Goal: Task Accomplishment & Management: Manage account settings

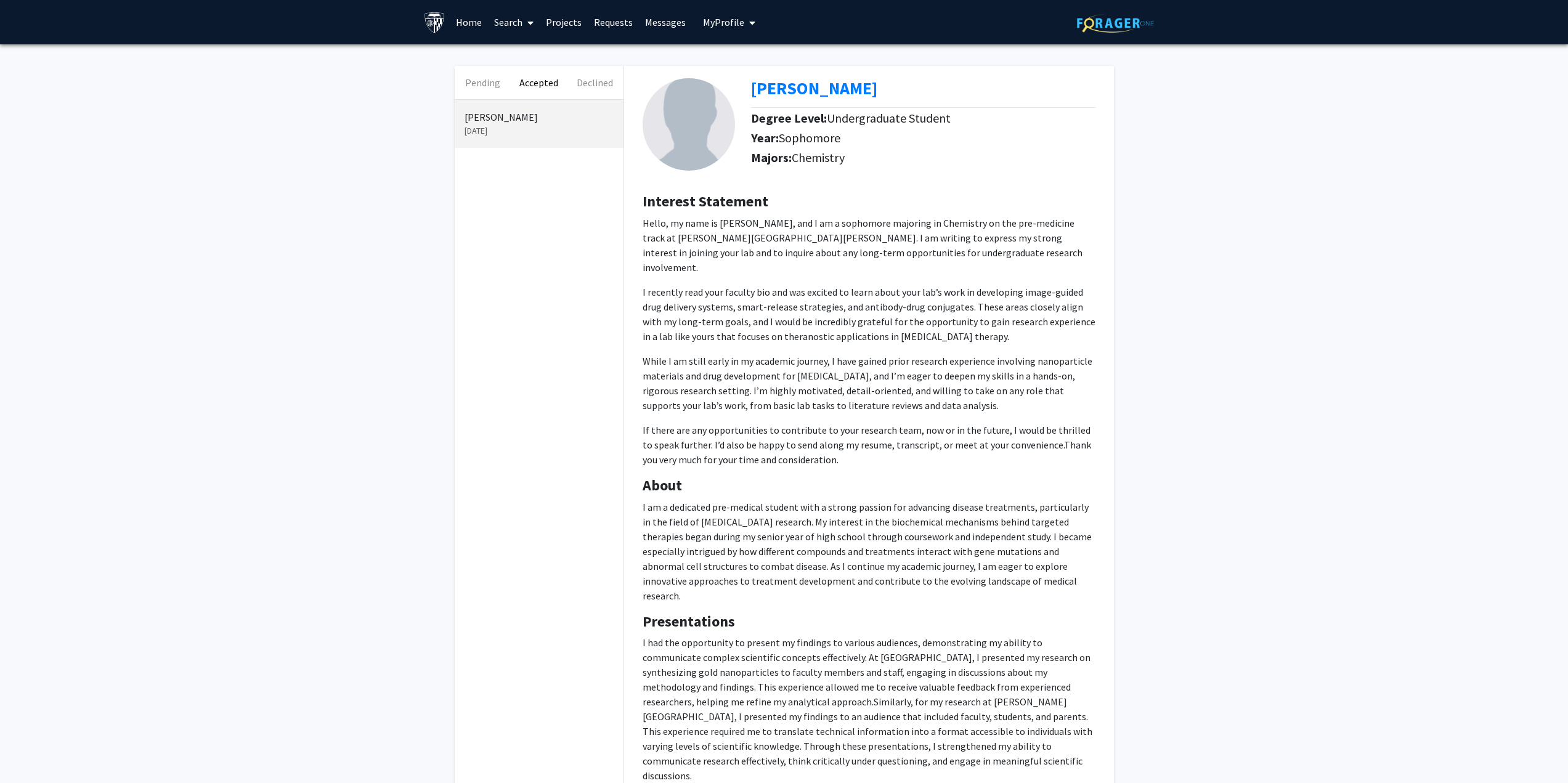
click at [474, 126] on p "[DATE]" at bounding box center [539, 131] width 149 height 13
click at [723, 18] on span "My Profile" at bounding box center [723, 22] width 41 height 12
click at [755, 59] on span "[PERSON_NAME]" at bounding box center [780, 57] width 75 height 14
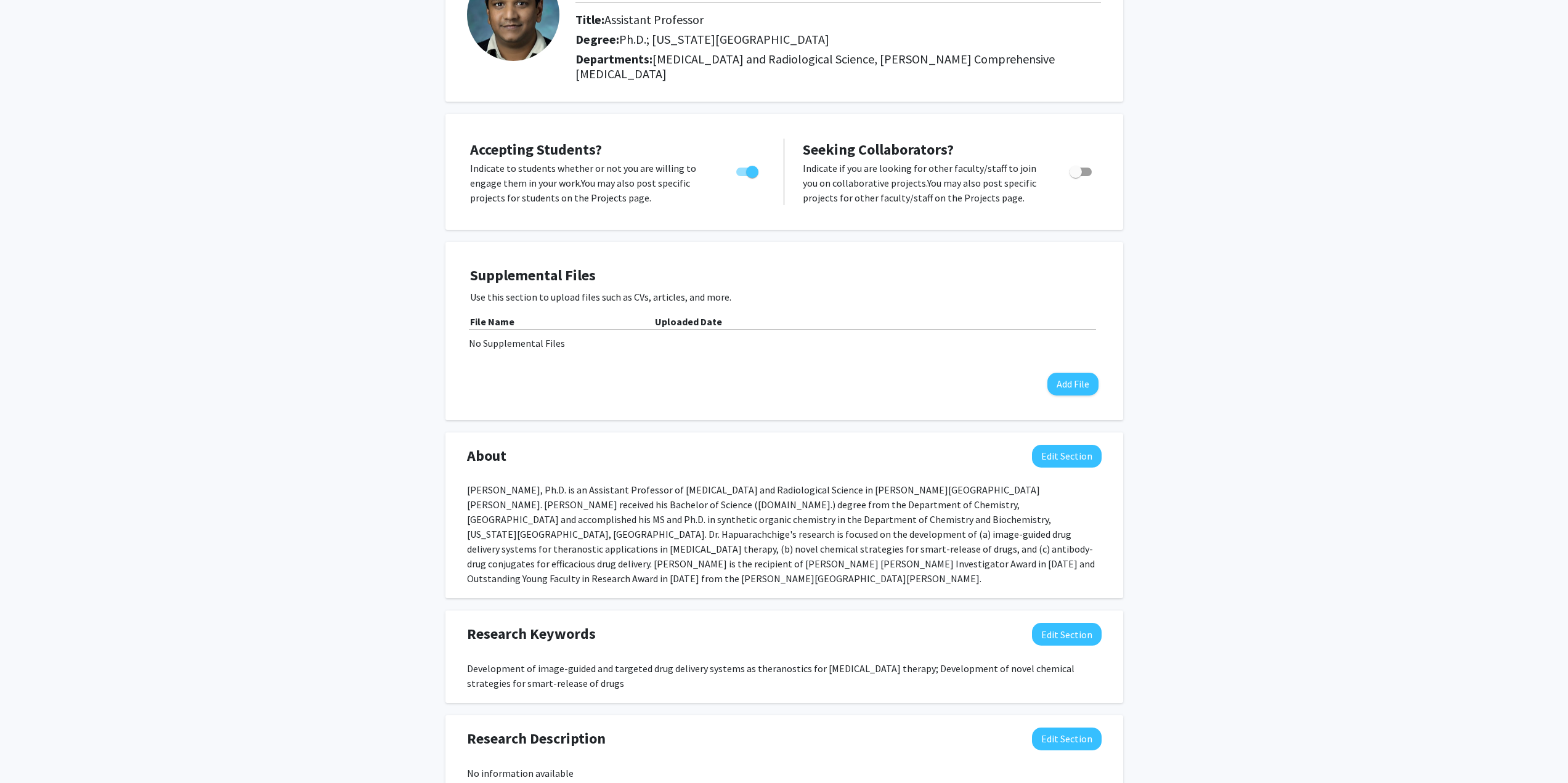
scroll to position [103, 0]
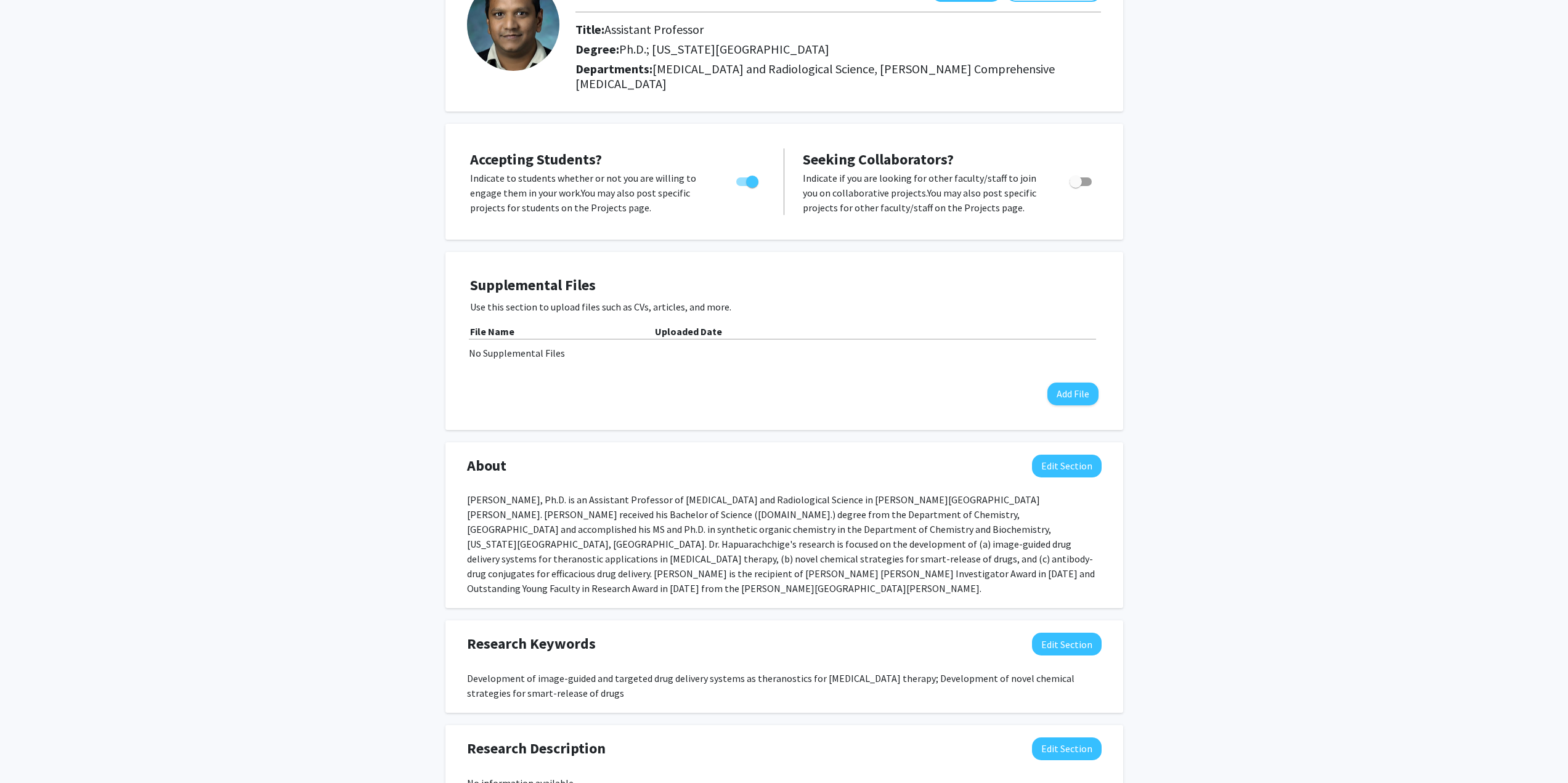
click at [663, 54] on span "Ph.D.; New Mexico State University" at bounding box center [724, 48] width 210 height 15
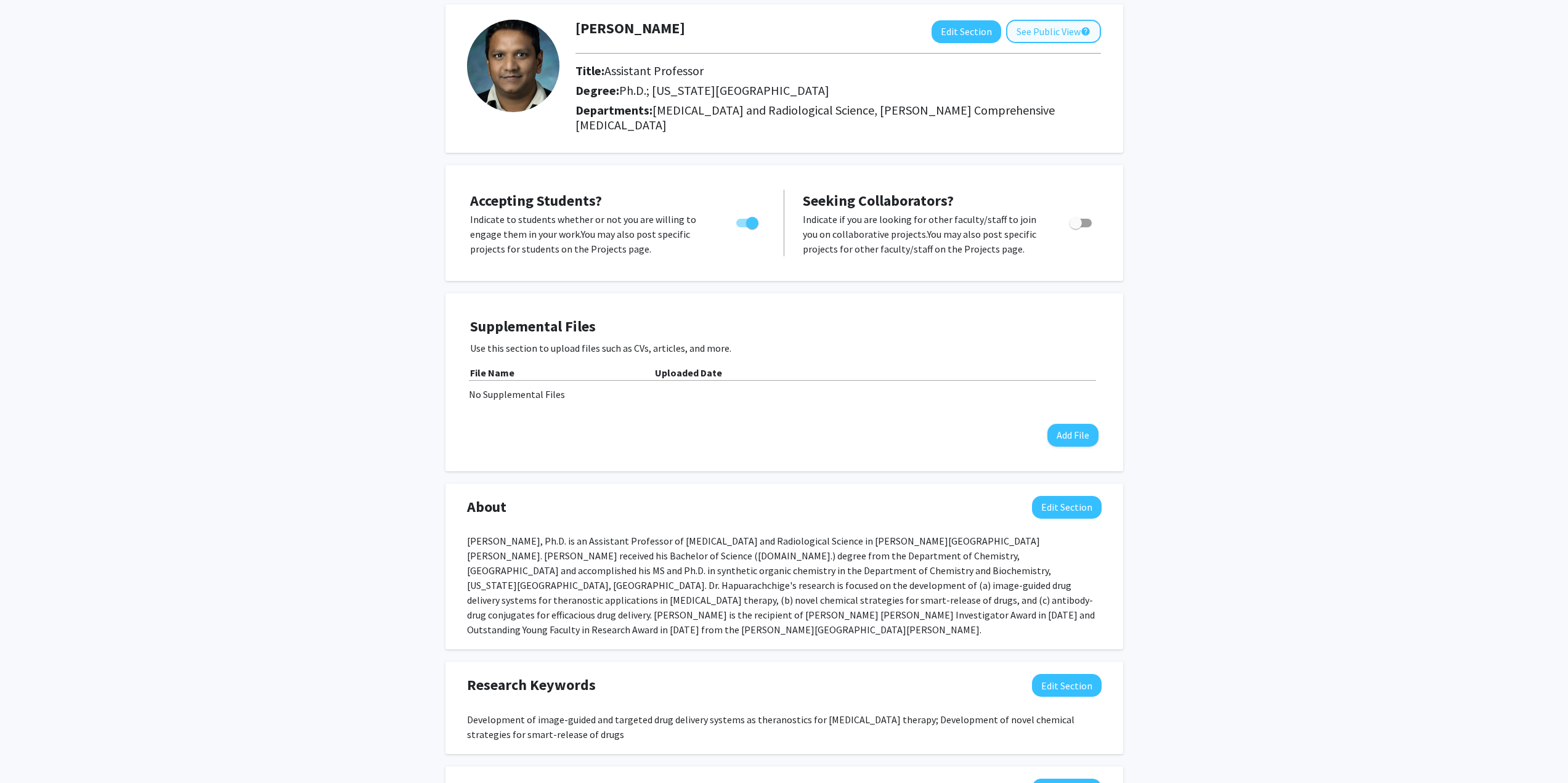
scroll to position [41, 0]
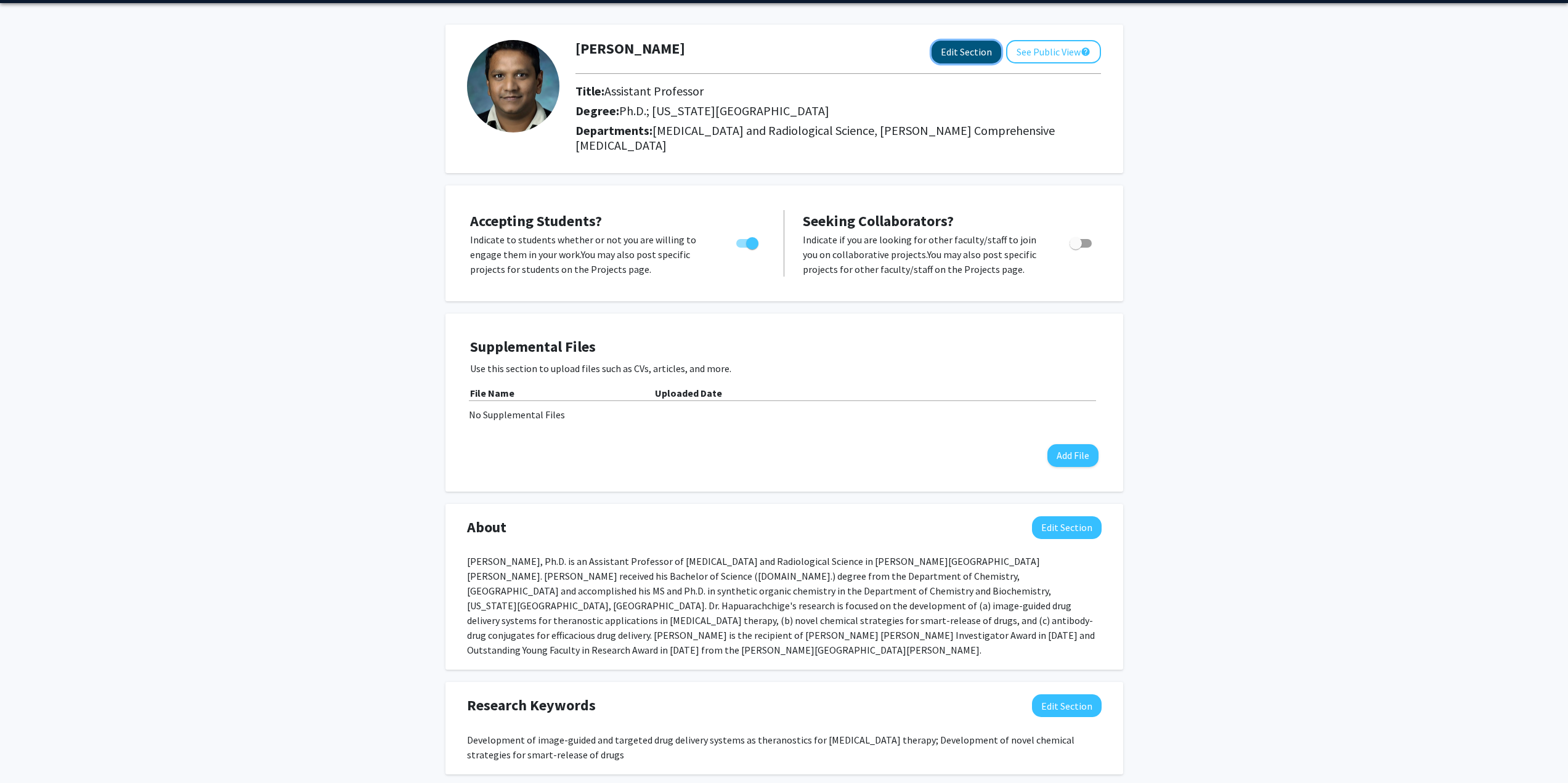
click at [963, 52] on button "Edit Section" at bounding box center [966, 52] width 69 height 23
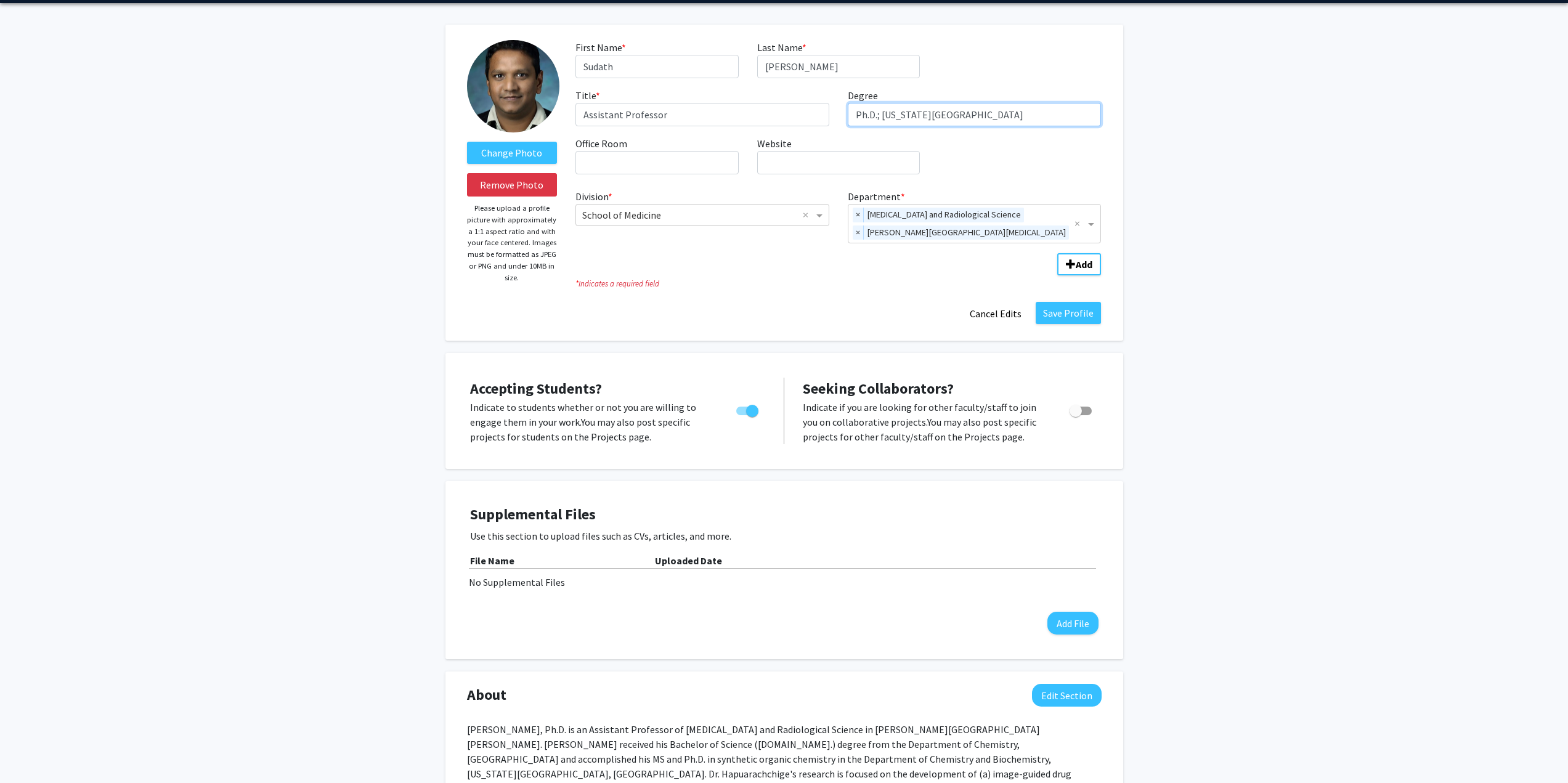
drag, startPoint x: 1030, startPoint y: 111, endPoint x: 877, endPoint y: 118, distance: 153.2
click at [877, 118] on input "Ph.D.; New Mexico State University" at bounding box center [974, 115] width 254 height 23
click at [854, 116] on input "Ph.D." at bounding box center [974, 115] width 254 height 23
type input "MS, Ph.D."
click at [657, 164] on input "Office Room required" at bounding box center [657, 162] width 162 height 23
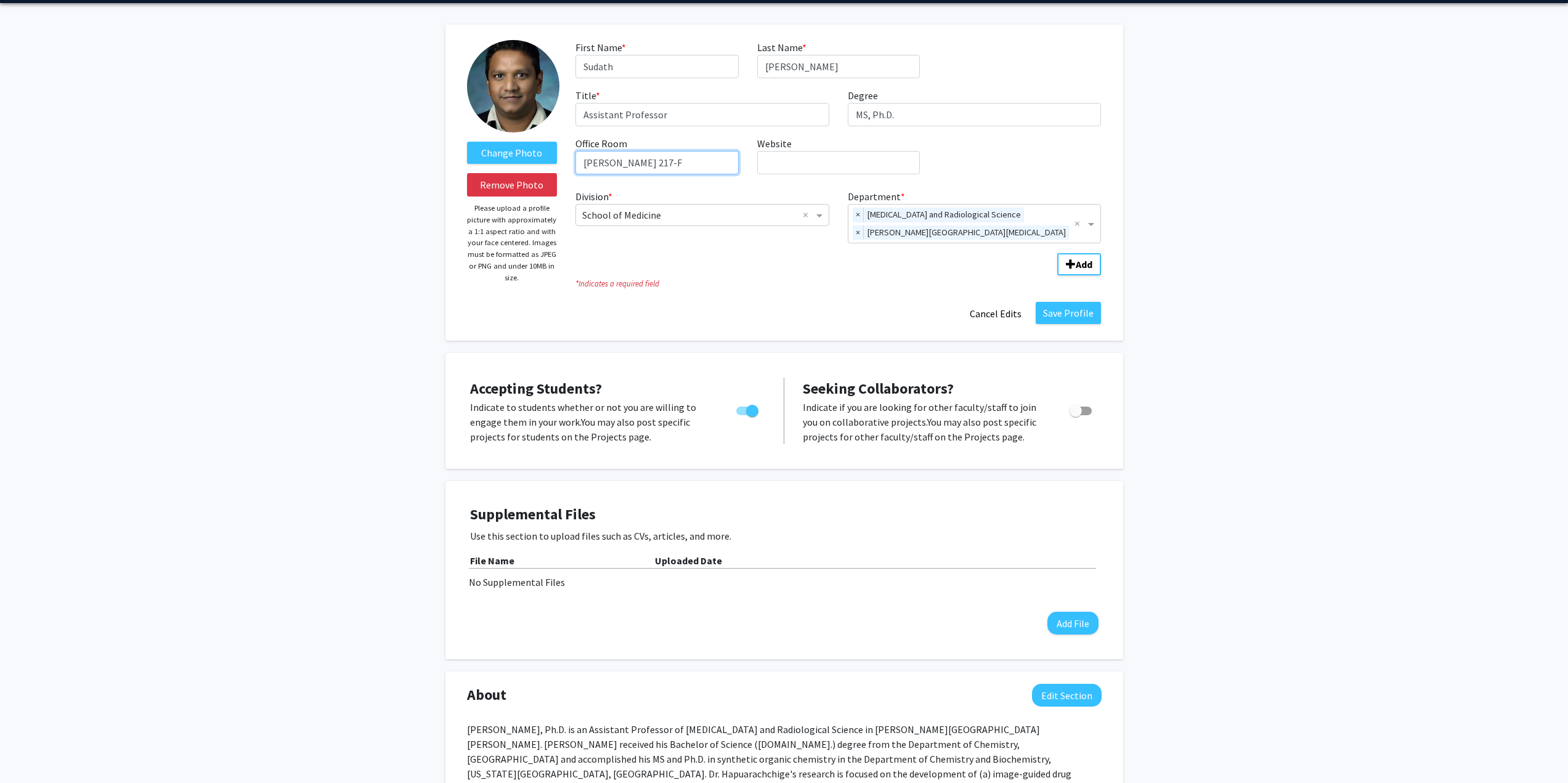
type input "Traylor 217-F"
click at [802, 280] on icon "* Indicates a required field" at bounding box center [838, 284] width 525 height 12
click at [1082, 312] on button "Save Profile" at bounding box center [1068, 313] width 65 height 22
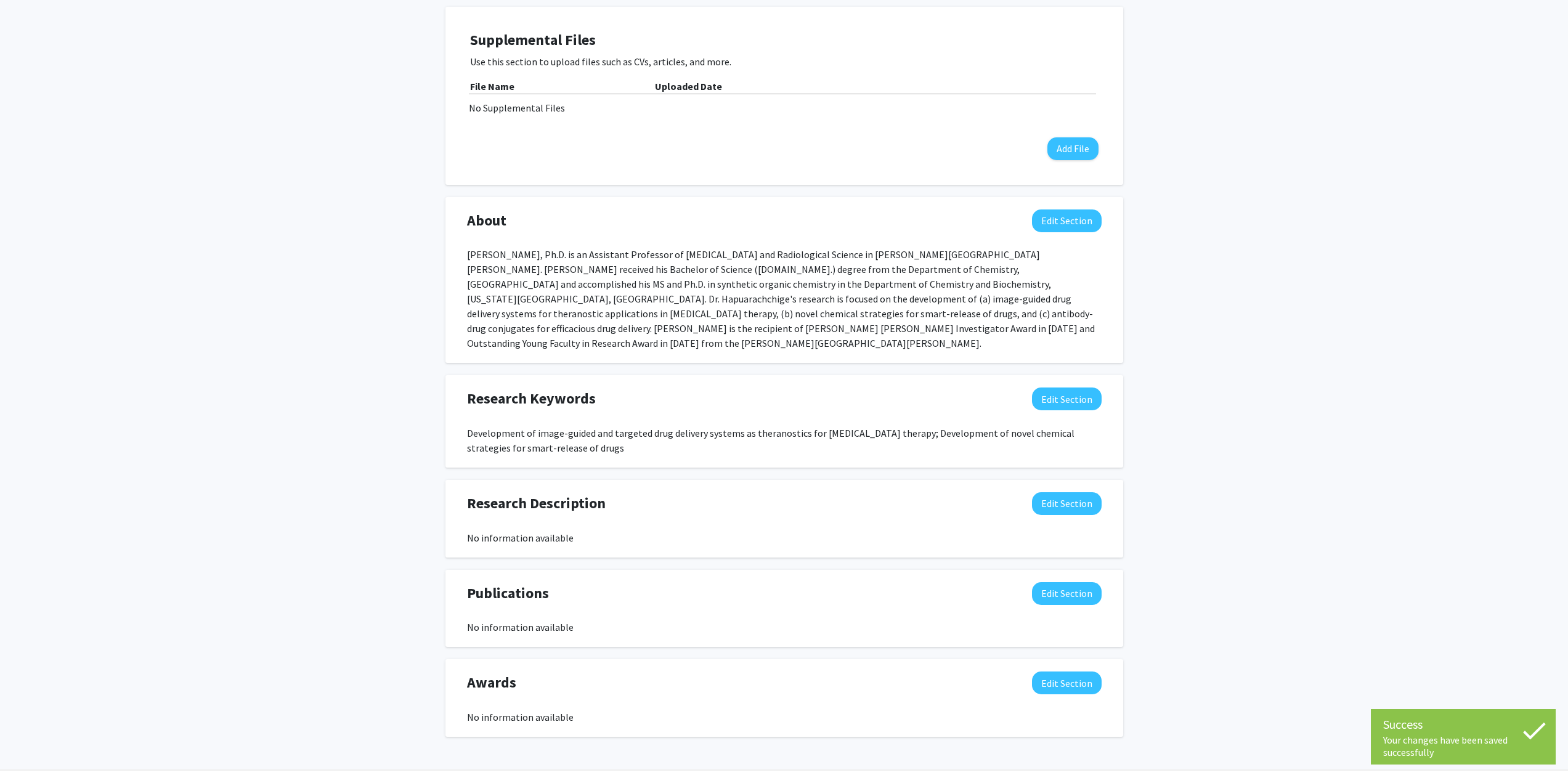
scroll to position [369, 0]
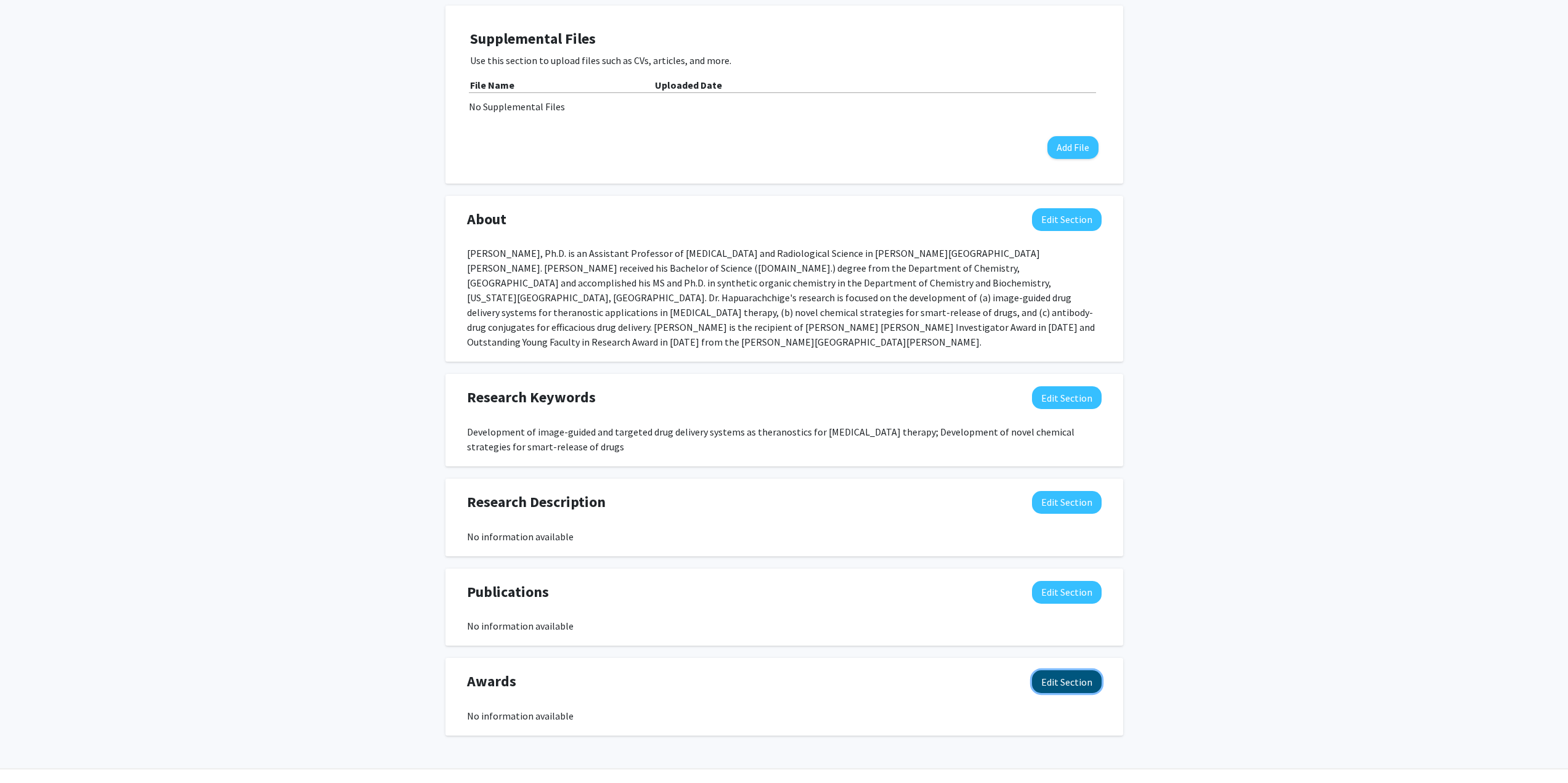
click at [1057, 670] on button "Edit Section" at bounding box center [1066, 681] width 69 height 23
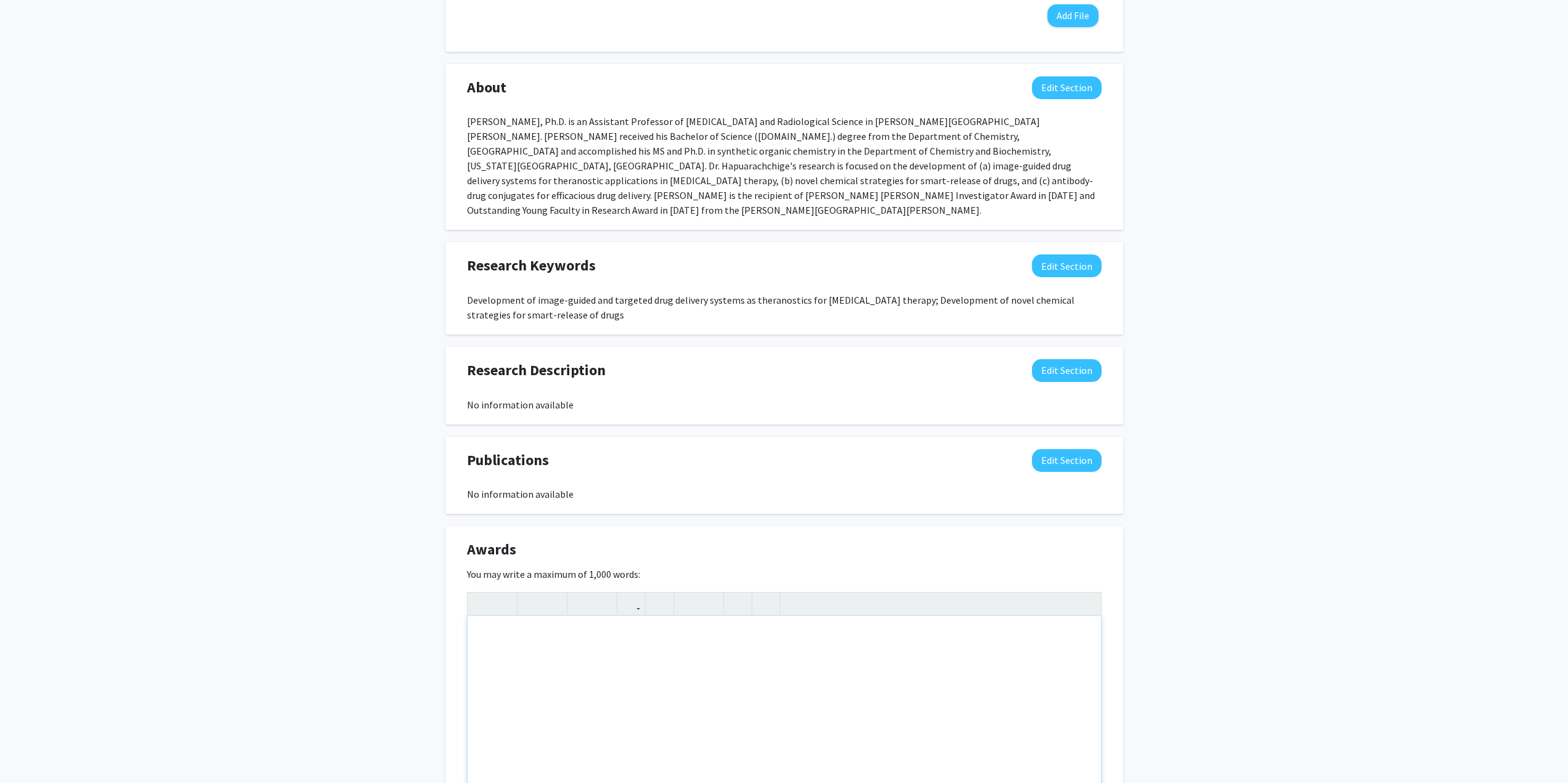
scroll to position [638, 0]
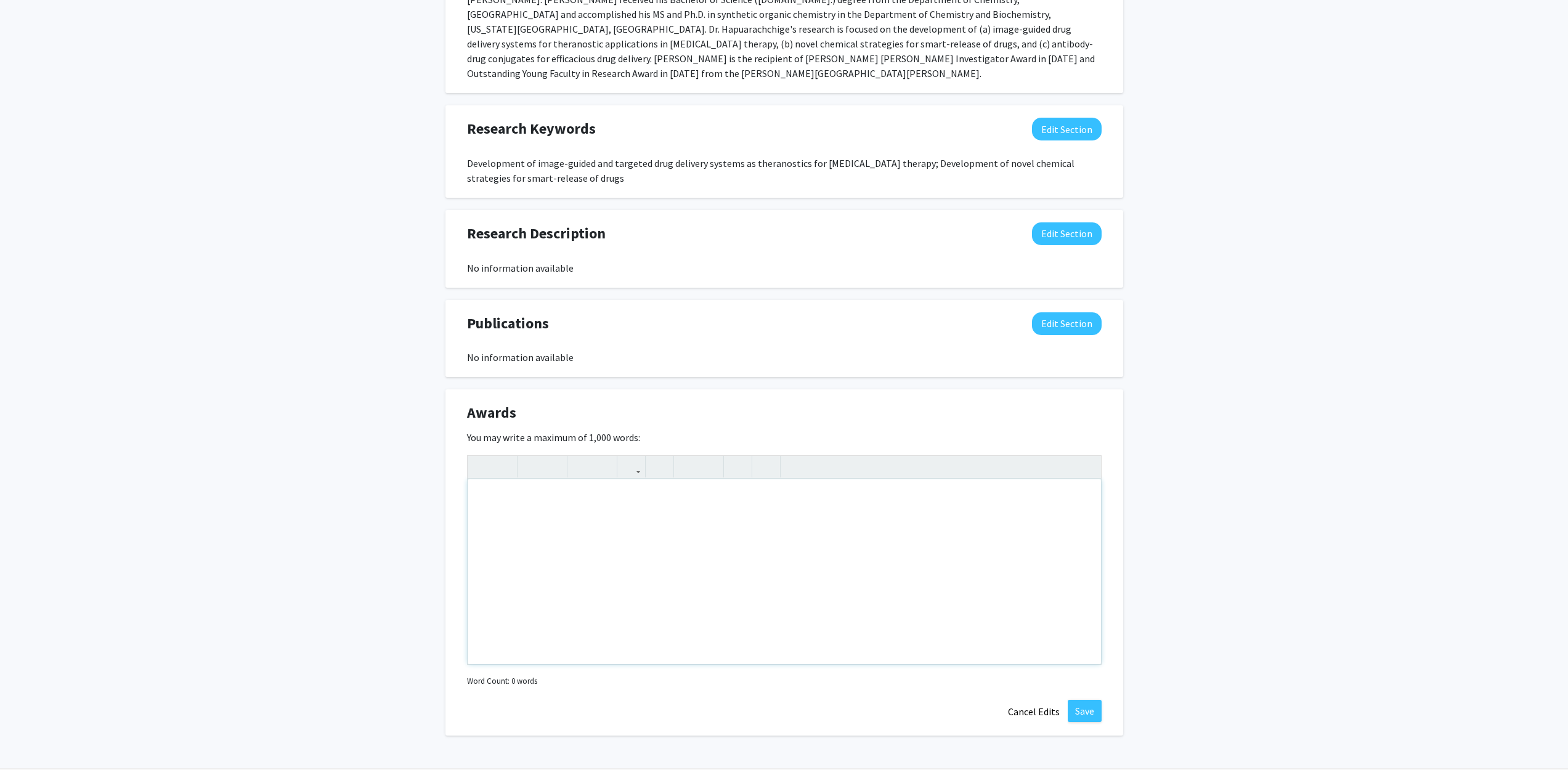
click at [562, 503] on div "Note to users with screen readers: Please deactivate our accessibility plugin f…" at bounding box center [784, 571] width 633 height 185
paste div "Note to users with screen readers: Please deactivate our accessibility plugin f…"
type textarea "<p>2. 2009 Travel Award, National Meeting &amp; Exposition, American Chemical S…"
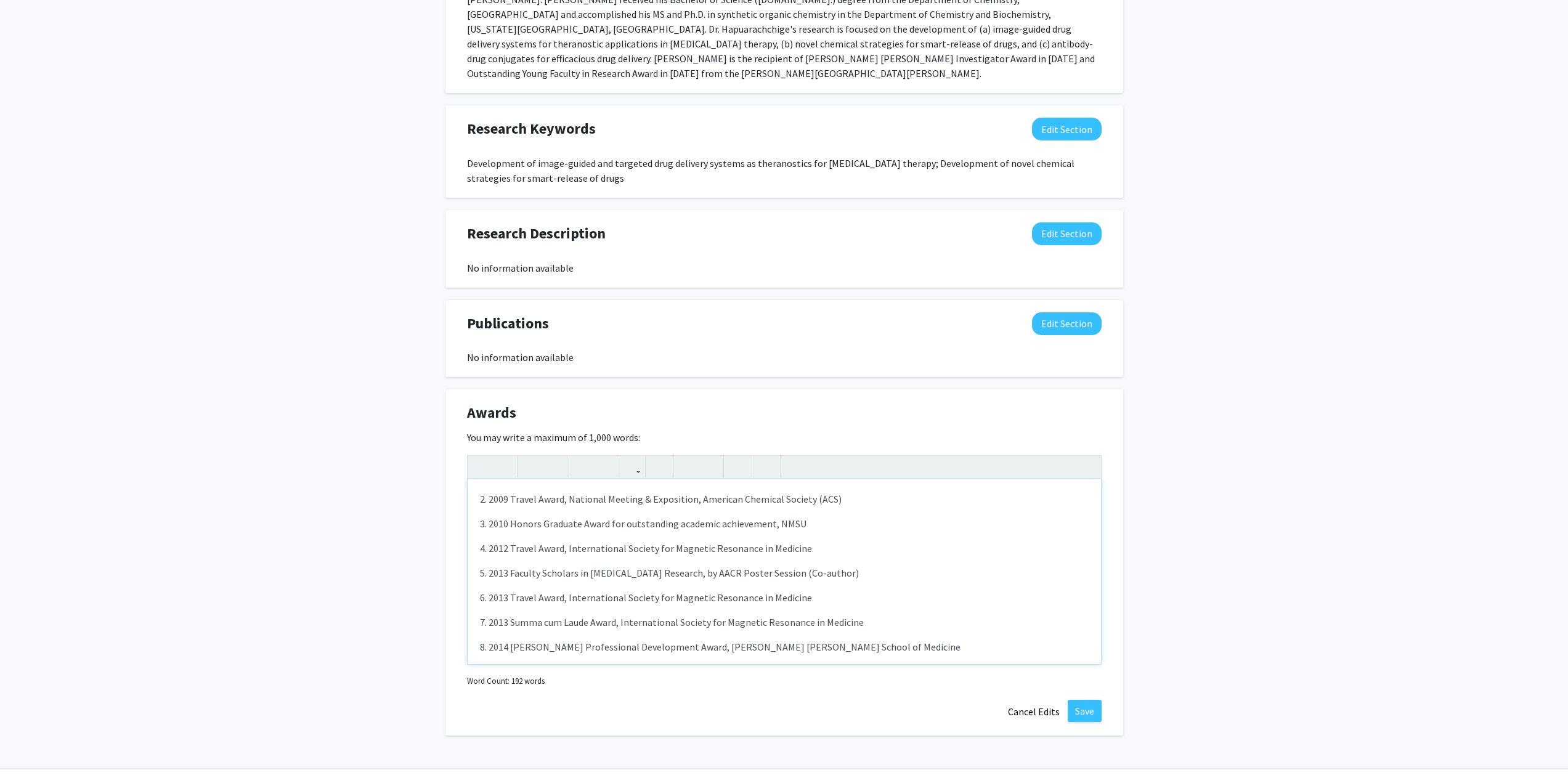
click at [919, 533] on div "2. 2009 Travel Award, National Meeting & Exposition, American Chemical Society …" at bounding box center [784, 571] width 633 height 185
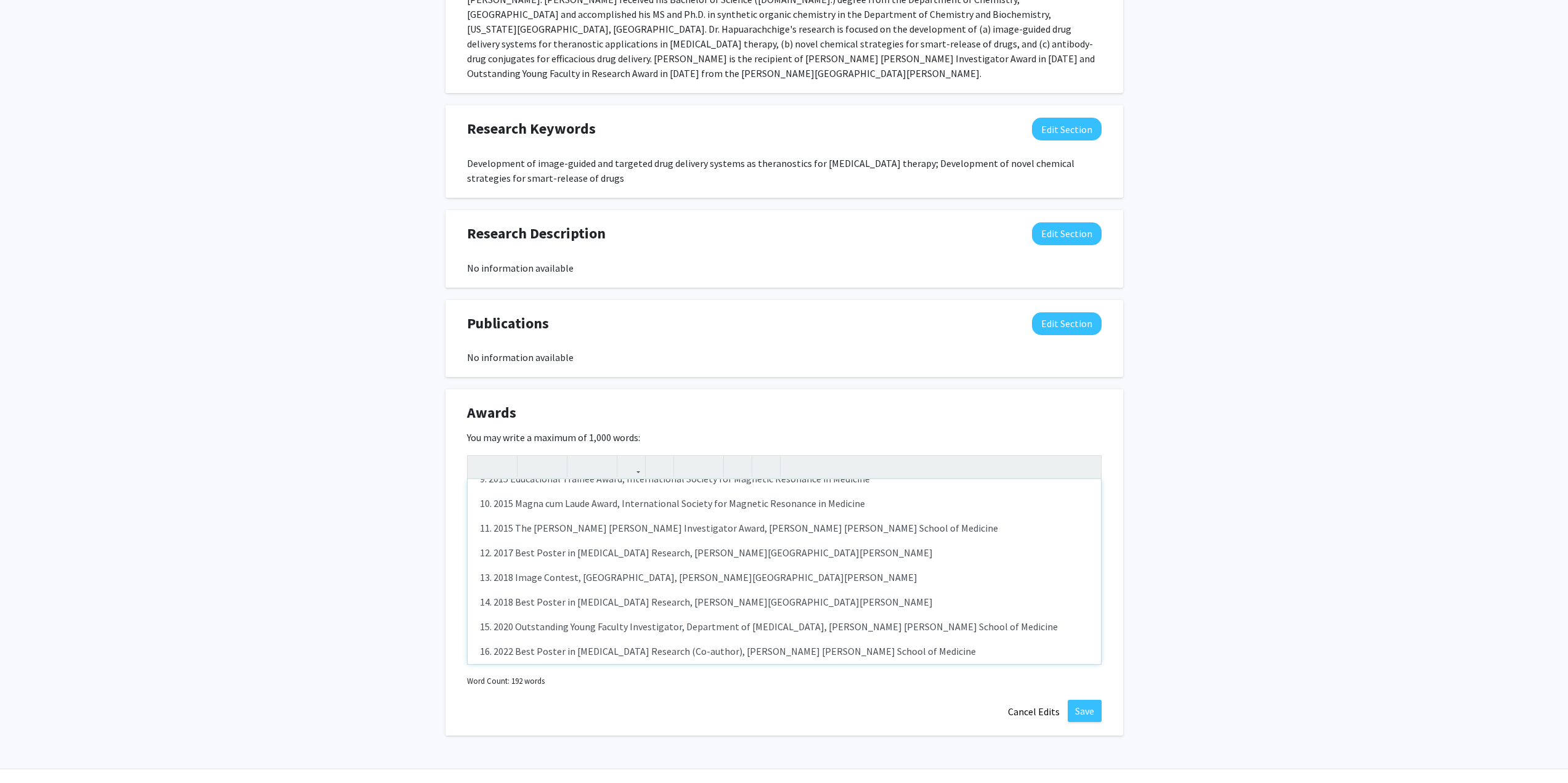
scroll to position [234, 0]
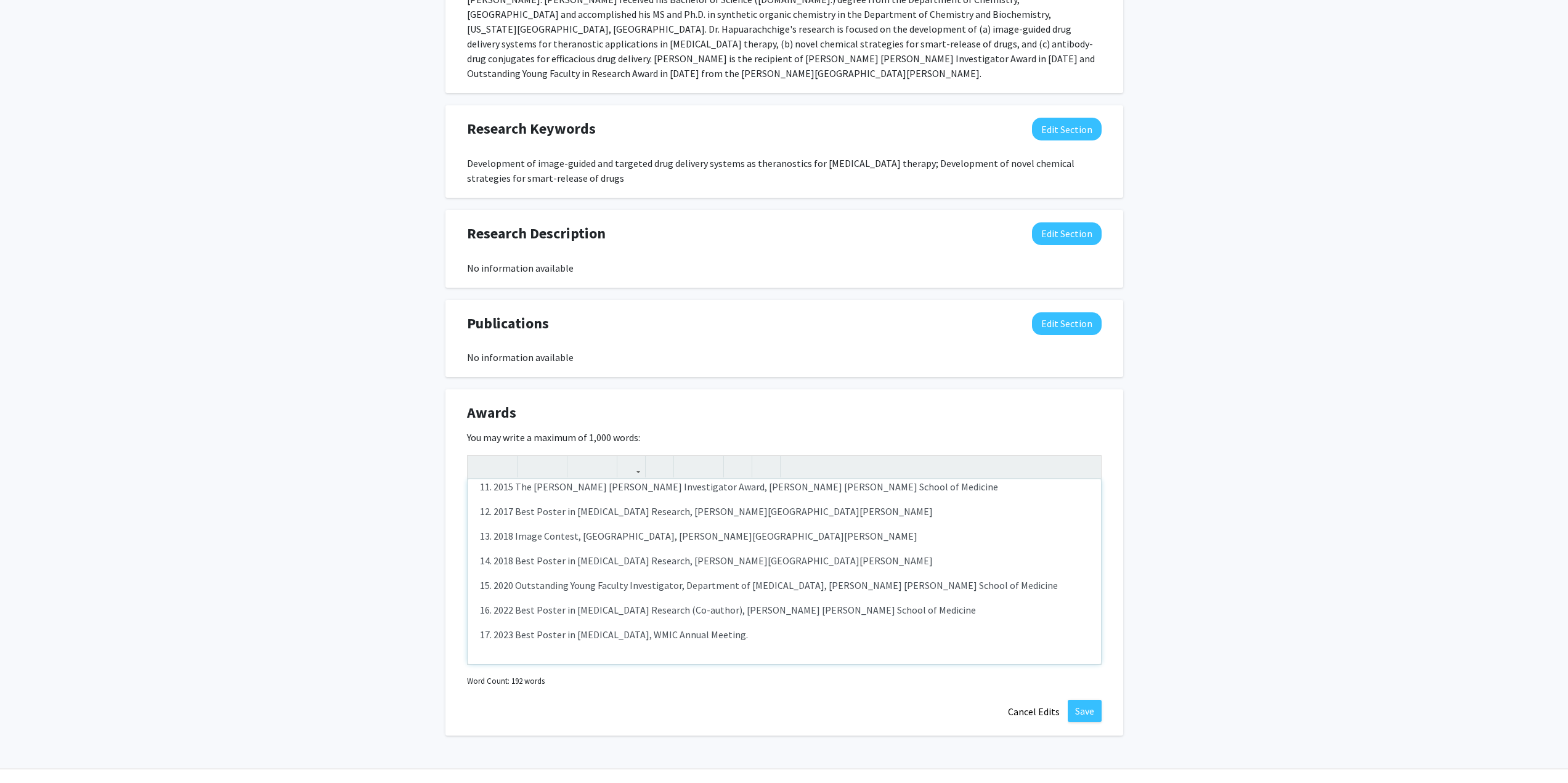
click at [819, 618] on div "2. 2009 Travel Award, National Meeting & Exposition, American Chemical Society …" at bounding box center [784, 571] width 633 height 185
click at [483, 591] on div "2. 2009 Travel Award, National Meeting & Exposition, American Chemical Society …" at bounding box center [784, 571] width 633 height 185
click at [485, 602] on p "16. 2022 Best Poster in Radiology Research (Co-author), Johns Hopkins School of…" at bounding box center [784, 610] width 608 height 15
click at [1080, 700] on button "Save" at bounding box center [1085, 711] width 34 height 22
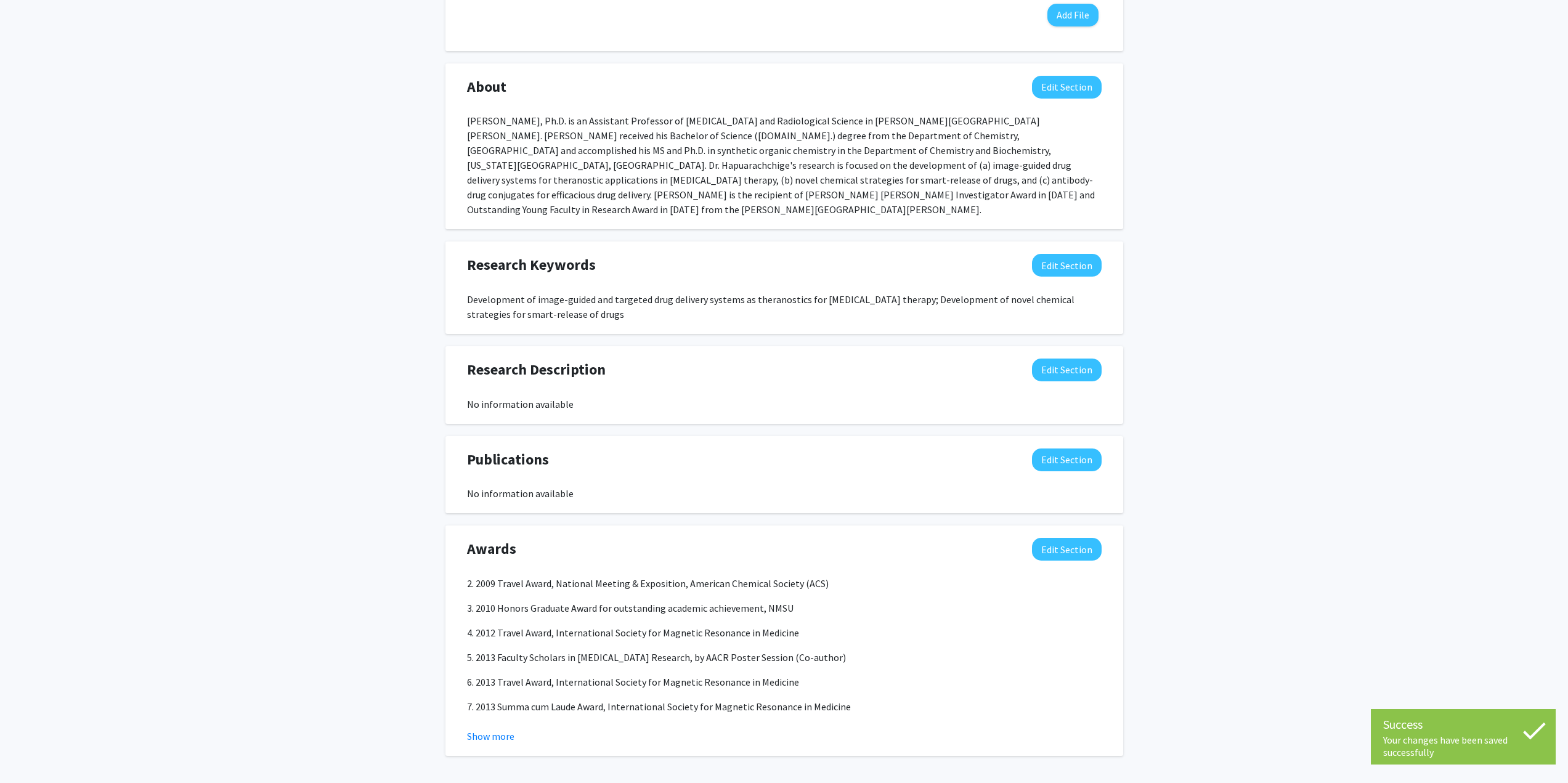
scroll to position [502, 0]
click at [491, 728] on button "Show more" at bounding box center [490, 735] width 48 height 15
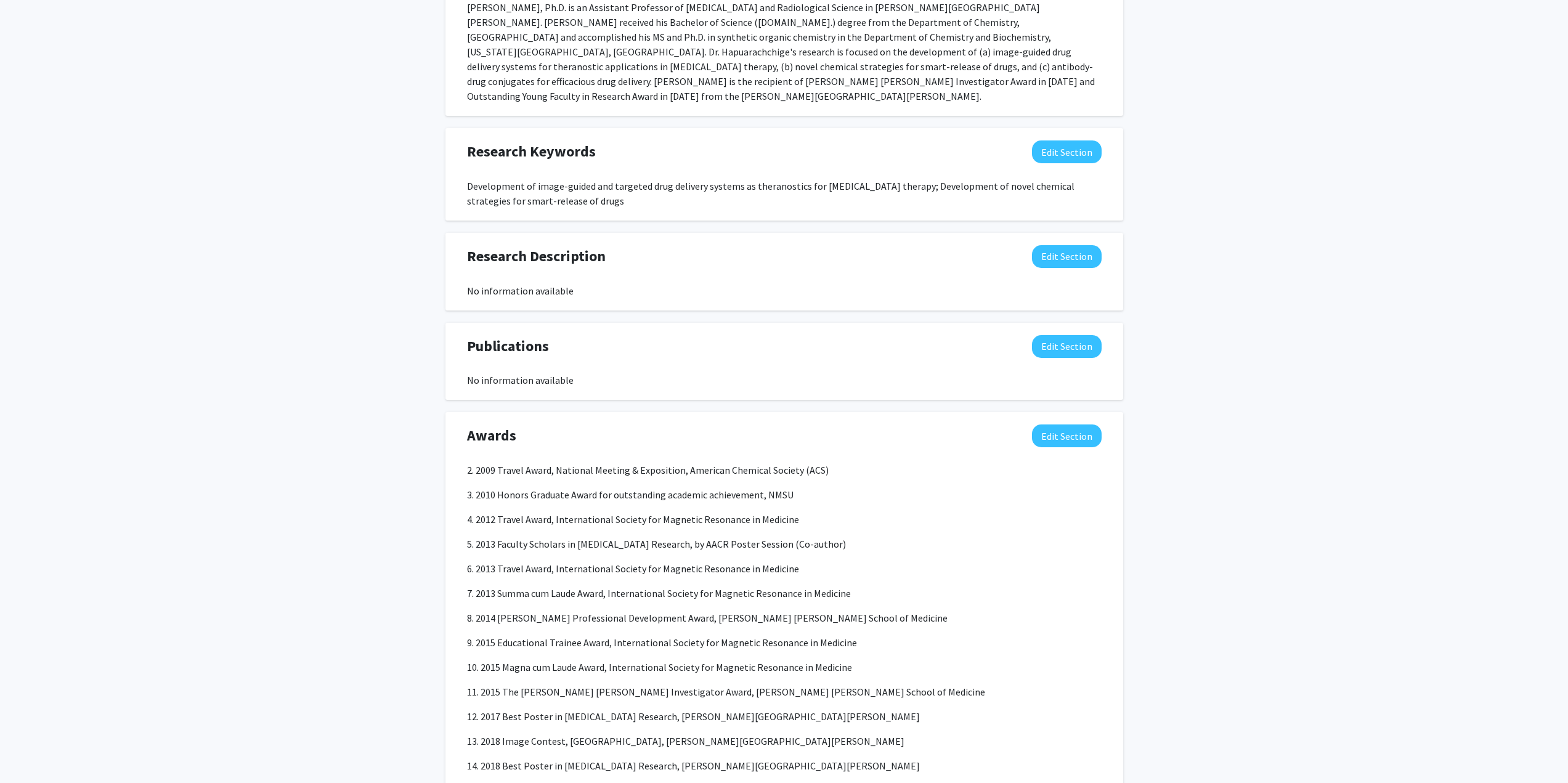
scroll to position [625, 0]
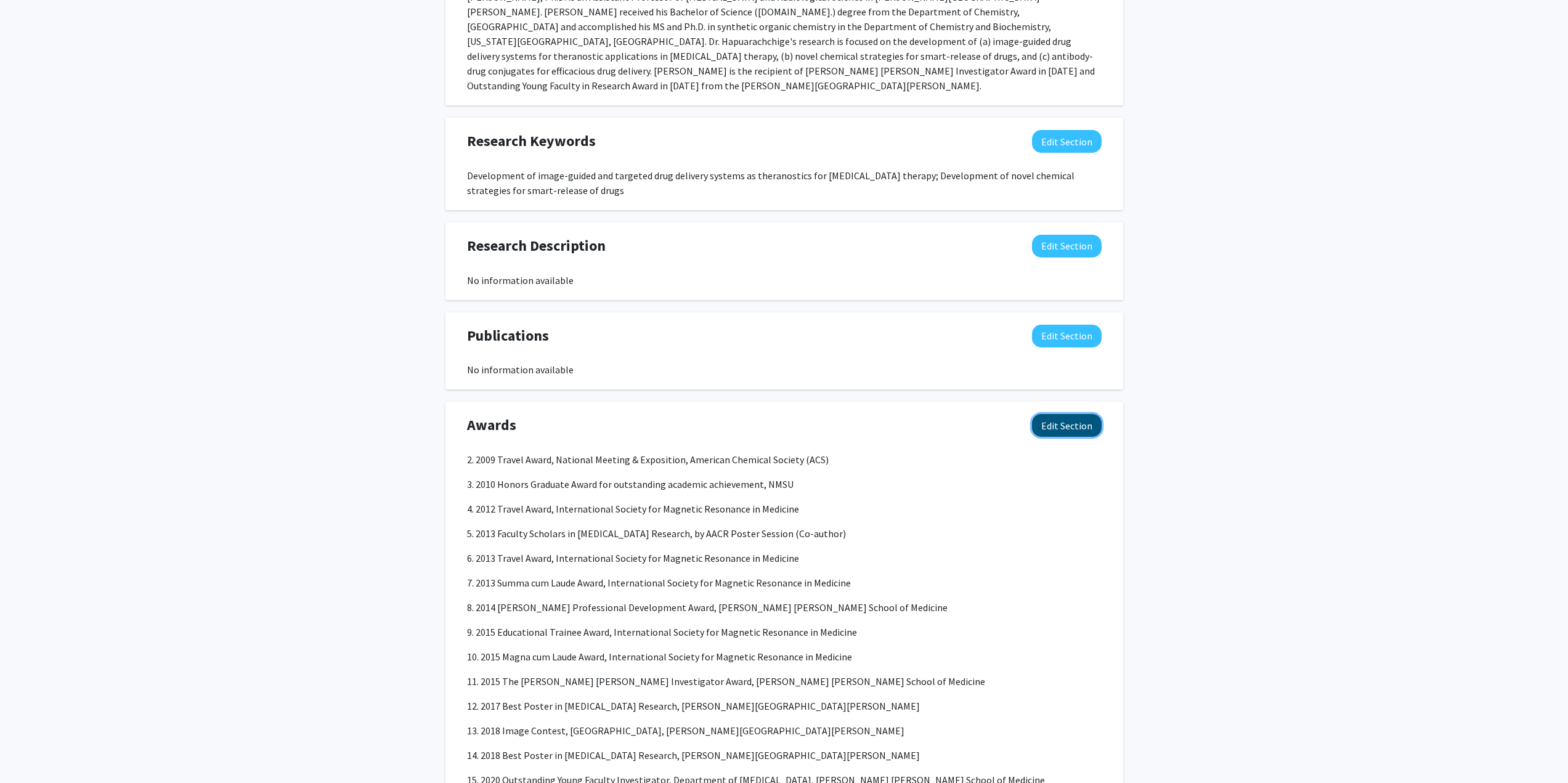
click at [1061, 414] on button "Edit Section" at bounding box center [1066, 425] width 69 height 23
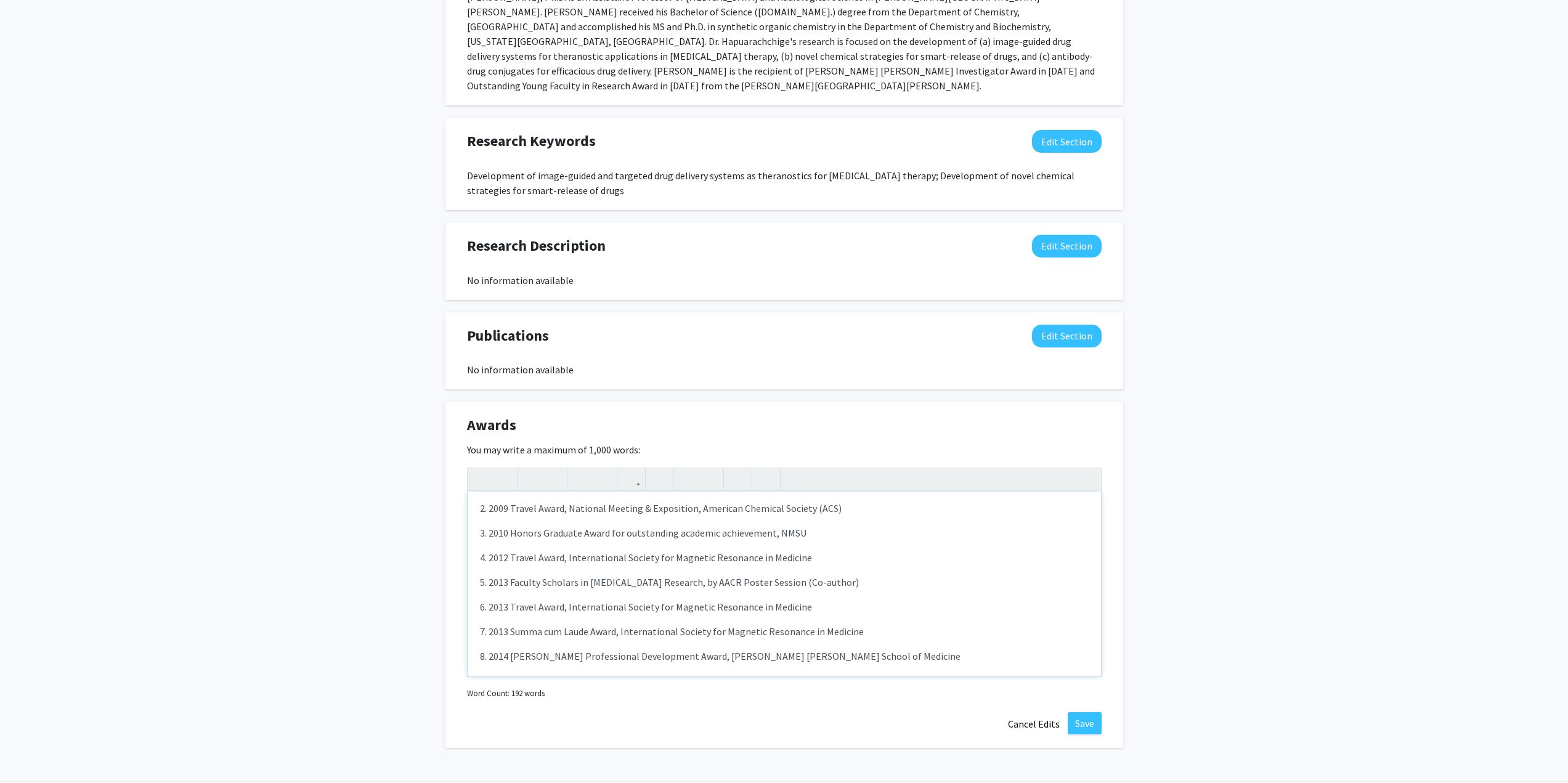
scroll to position [0, 0]
drag, startPoint x: 774, startPoint y: 635, endPoint x: 337, endPoint y: 364, distance: 514.2
click at [337, 364] on div "Sudath Hapuarachchige Edit Section See Public View help Title: Assistant Profes…" at bounding box center [784, 104] width 1568 height 1369
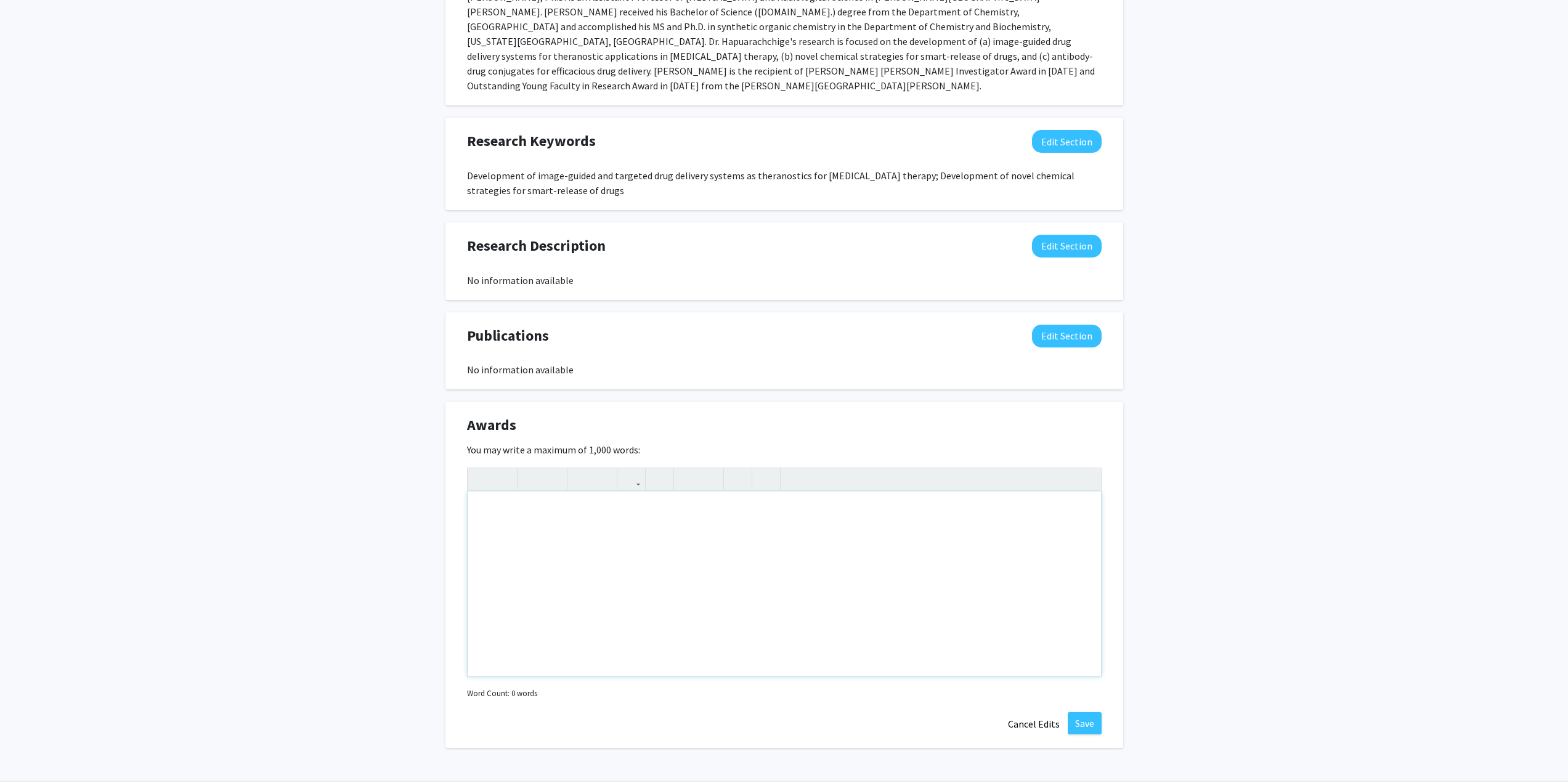
type textarea "<p>1. 2006 Honors Graduate Award for outstanding academic achievement, NMSU </p…"
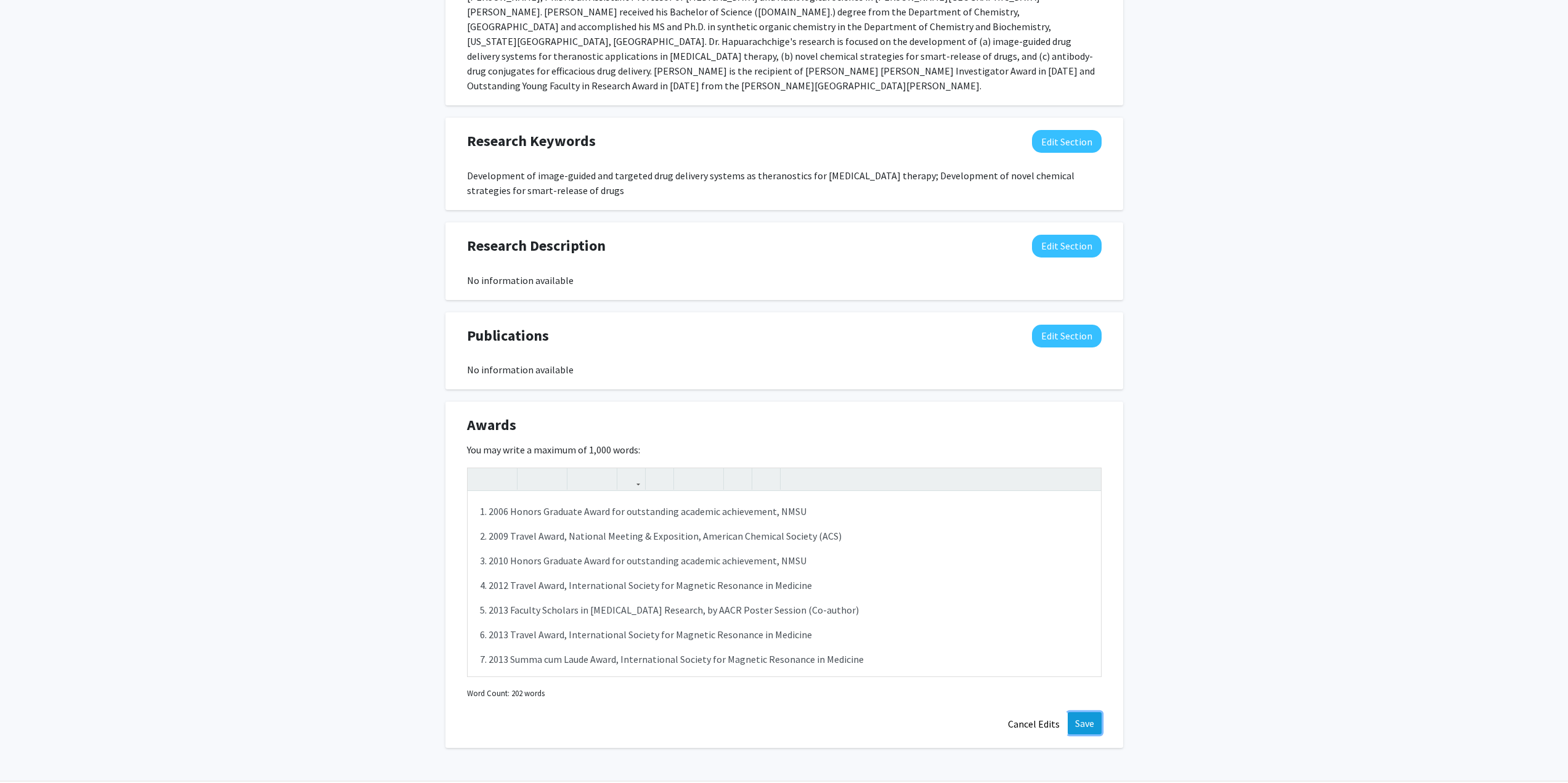
click at [1086, 712] on button "Save" at bounding box center [1085, 723] width 34 height 22
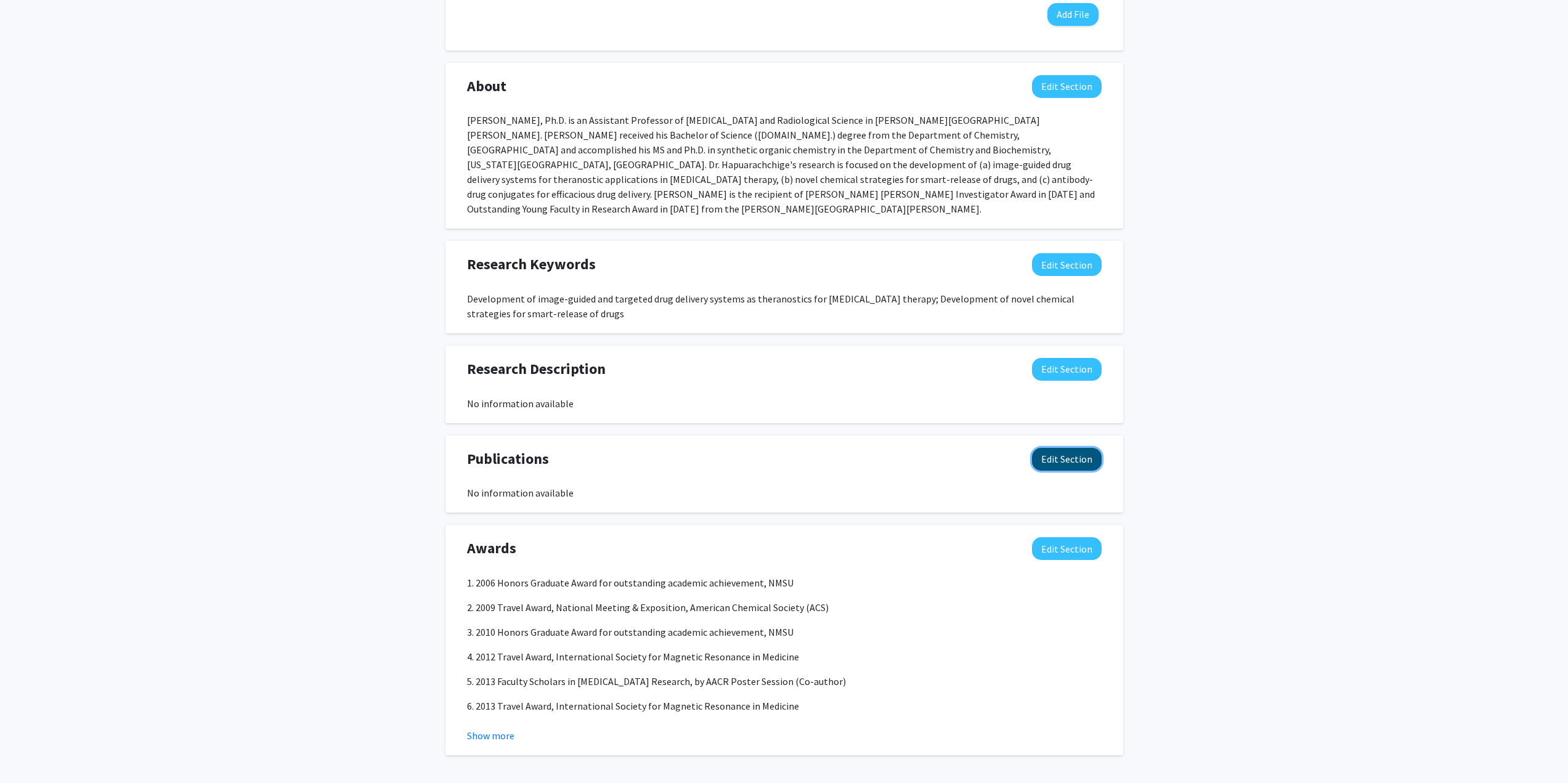
click at [1060, 447] on button "Edit Section" at bounding box center [1066, 458] width 69 height 23
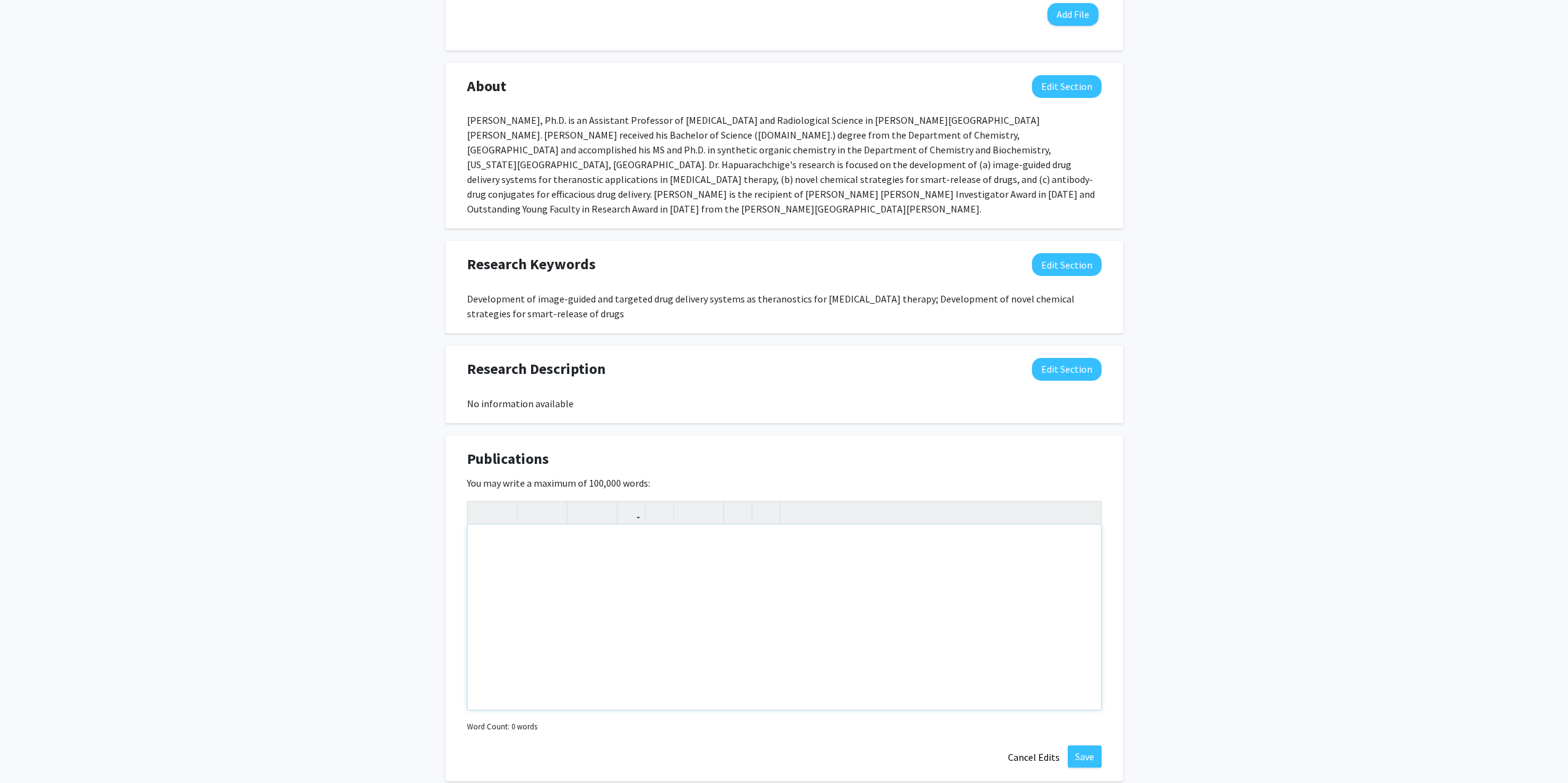
click at [573, 544] on div "Note to users with screen readers: Please deactivate our accessibility plugin f…" at bounding box center [784, 617] width 633 height 185
paste div "Note to users with screen readers: Please deactivate our accessibility plugin f…"
type textarea "<p>1. Surasinghe S, Liatsou I, Novakova Z, Barinka C, Artemov D, Hapuarachchige…"
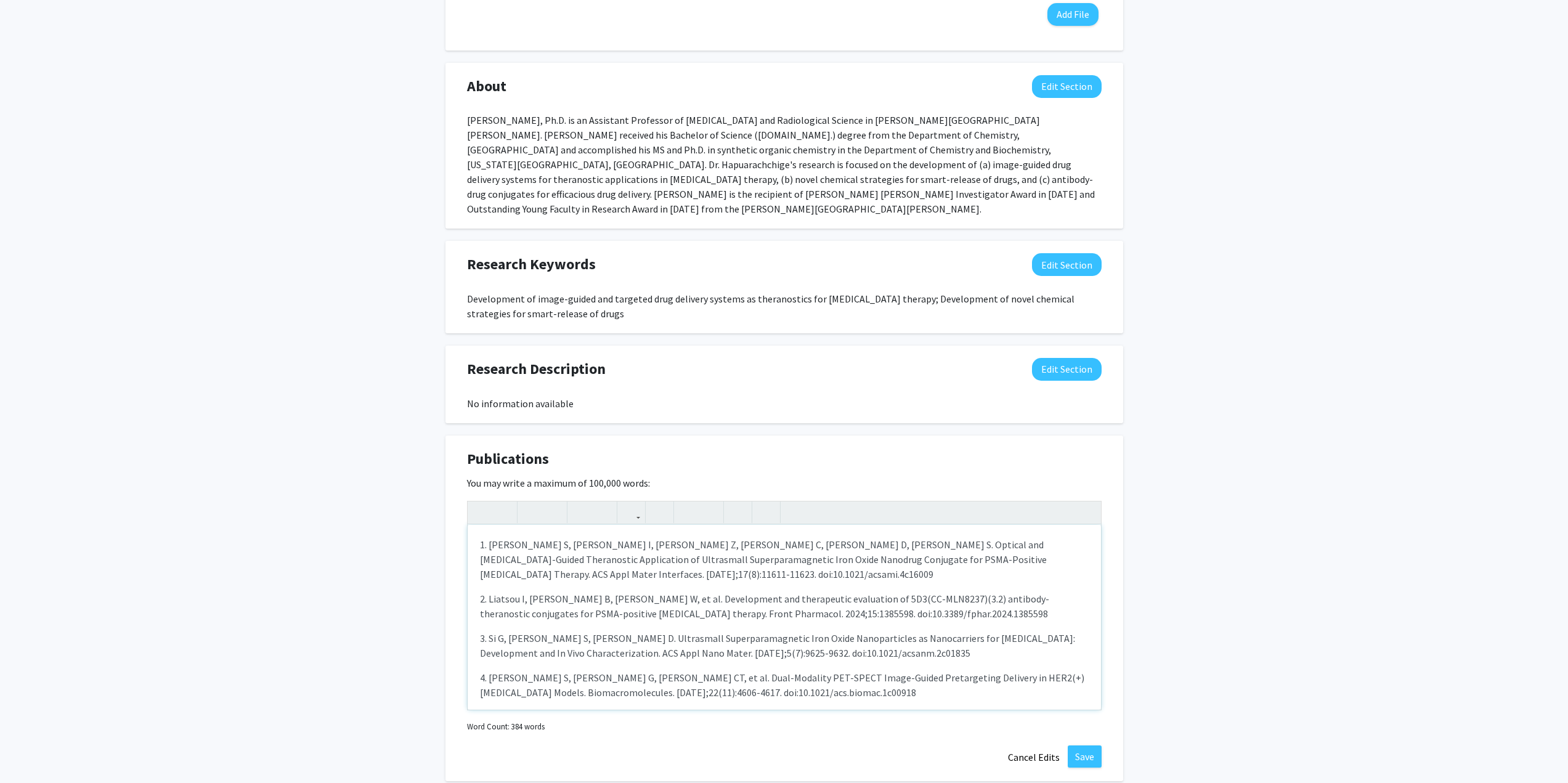
click at [490, 537] on p "1. Surasinghe S, Liatsou I, Novakova Z, Barinka C, Artemov D, Hapuarachchige S.…" at bounding box center [784, 559] width 608 height 45
click at [682, 502] on use "button" at bounding box center [682, 502] width 0 height 0
click at [686, 502] on icon "button" at bounding box center [687, 512] width 10 height 20
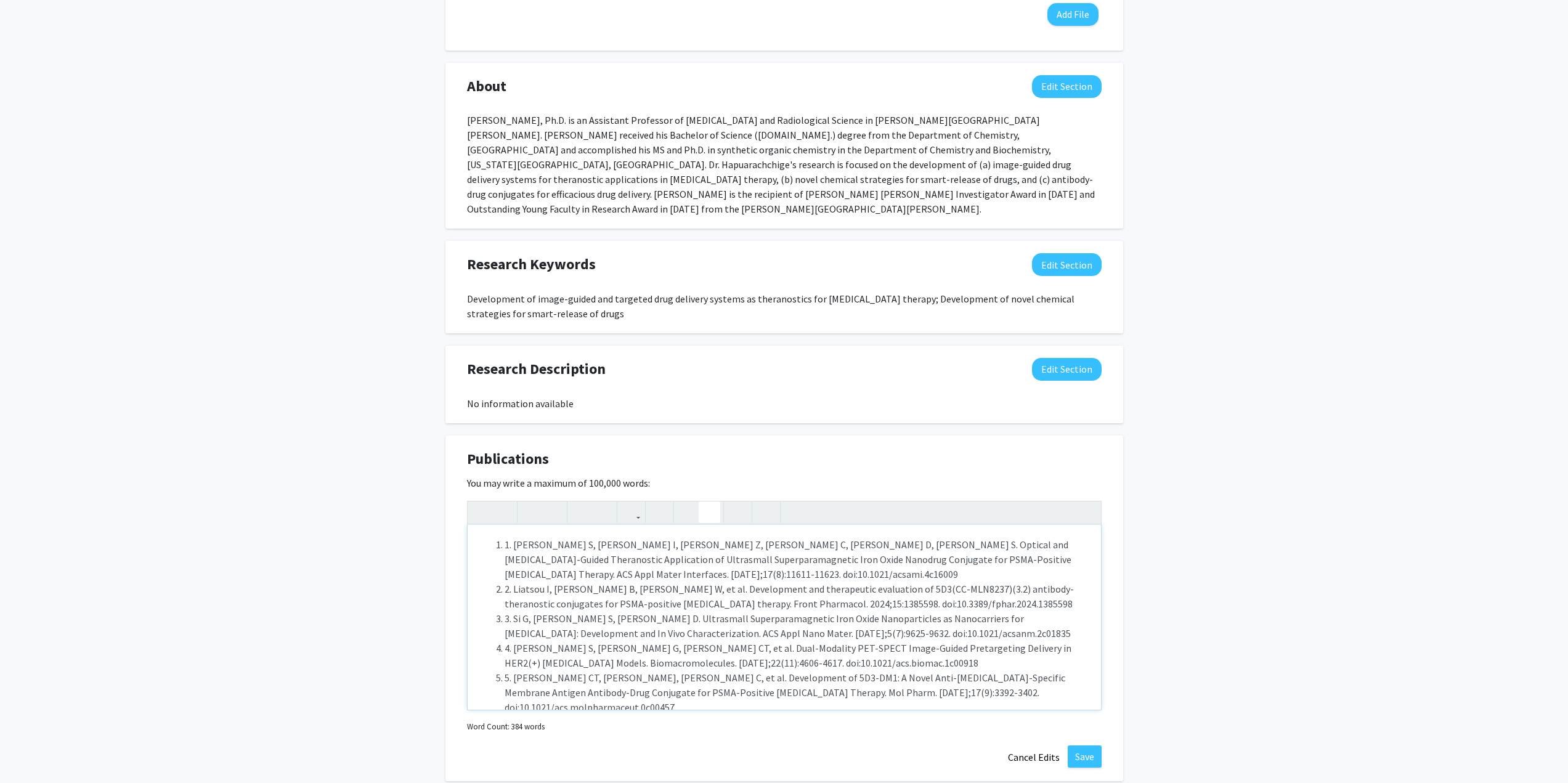
click at [709, 502] on icon "button" at bounding box center [709, 512] width 10 height 20
click at [682, 502] on use "button" at bounding box center [682, 502] width 0 height 0
click at [712, 502] on icon "button" at bounding box center [709, 512] width 10 height 20
click at [505, 537] on li "1. Surasinghe S, Liatsou I, Novakova Z, Barinka C, Artemov D, Hapuarachchige S.…" at bounding box center [796, 559] width 584 height 45
click at [505, 581] on li "2. Liatsou I, Assefa B, Liyanage W, et al. Development and therapeutic evaluati…" at bounding box center [796, 596] width 584 height 29
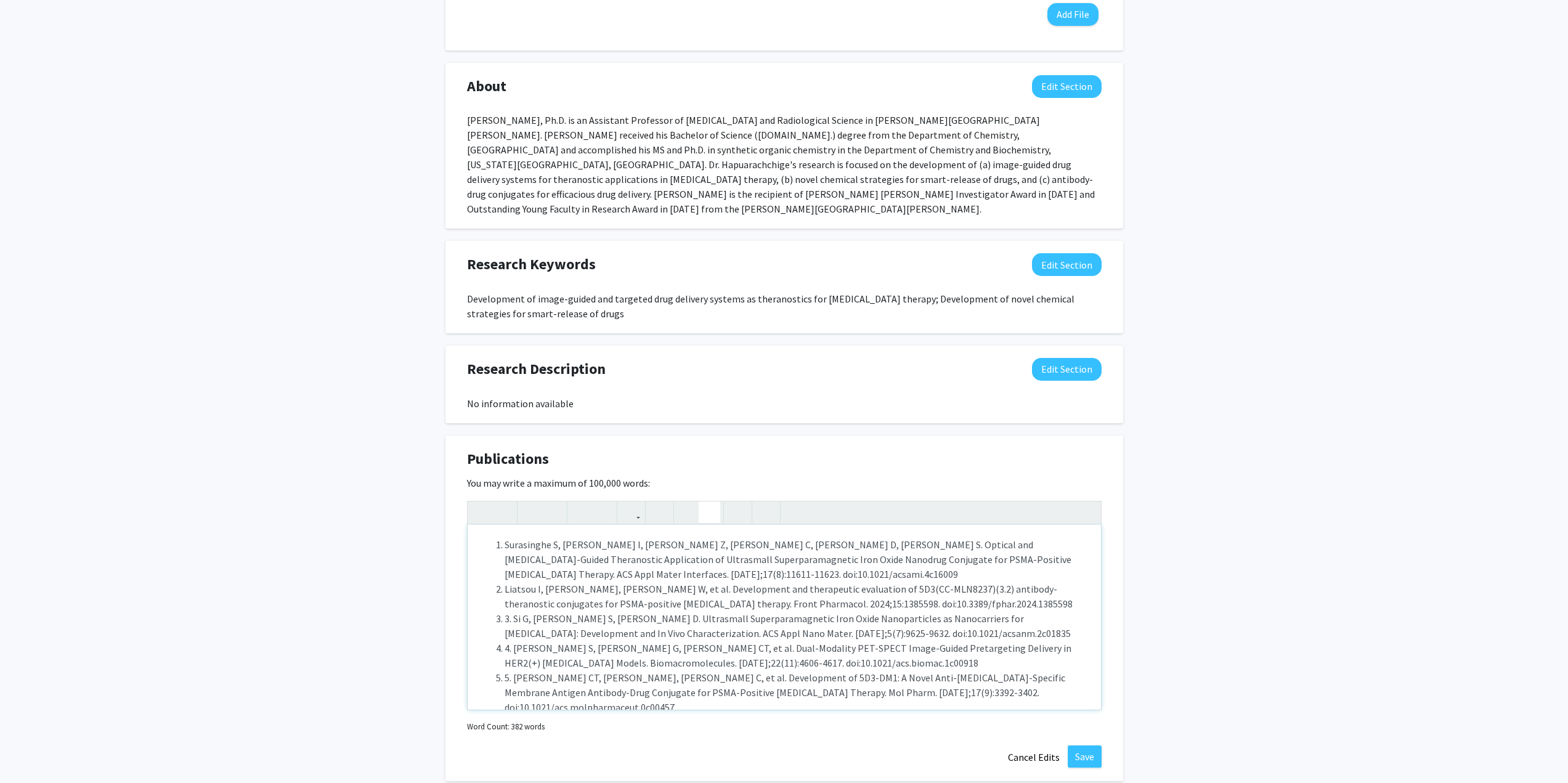
click at [505, 611] on li "3. Si G, Hapuarachchige S, Artemov D. Ultrasmall Superparamagnetic Iron Oxide N…" at bounding box center [796, 626] width 584 height 29
click at [505, 640] on li "4. Hapuarachchige S, Si G, Huang CT, et al. Dual-Modality PET-SPECT Image-Guide…" at bounding box center [796, 655] width 584 height 29
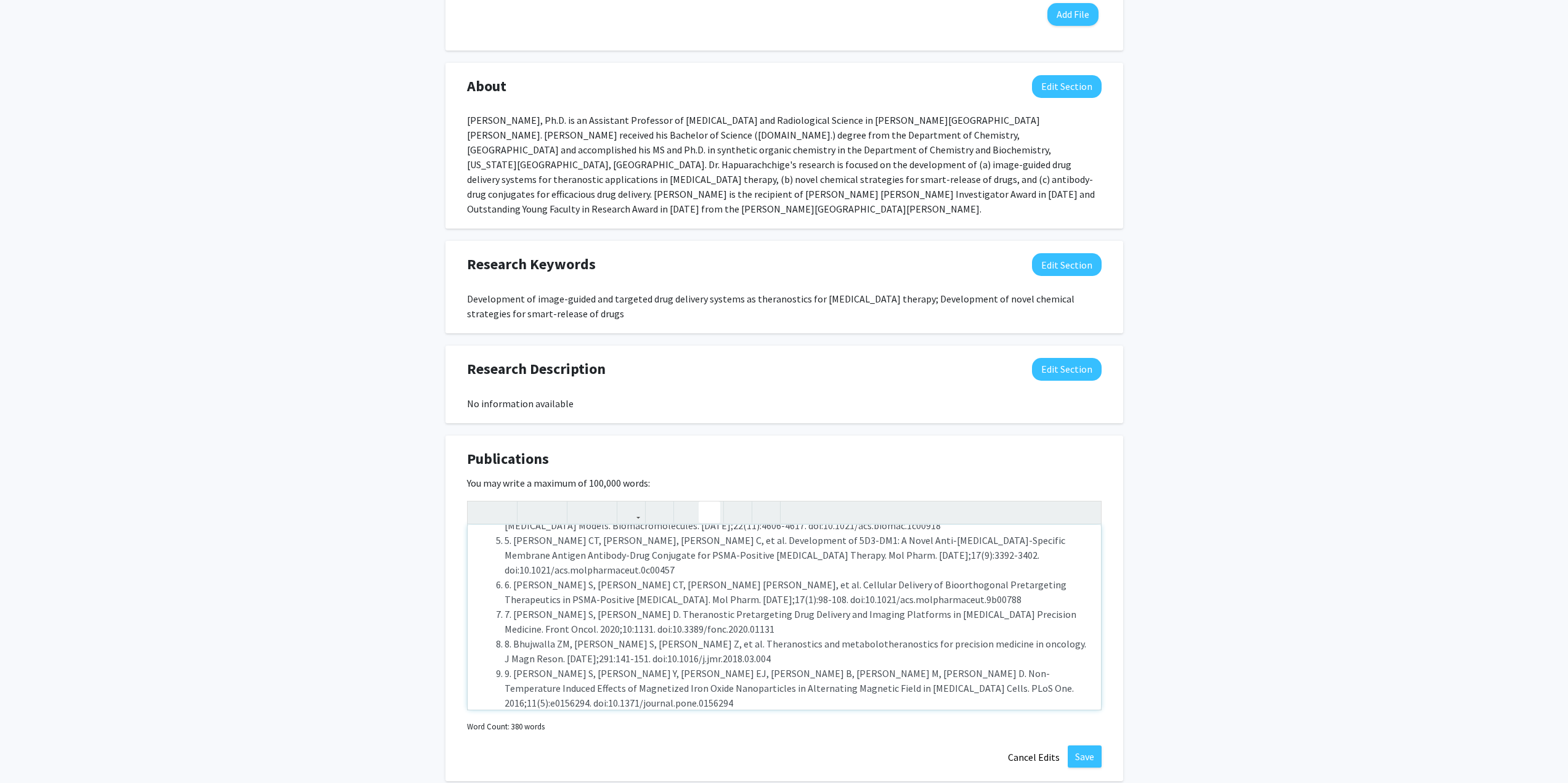
scroll to position [123, 0]
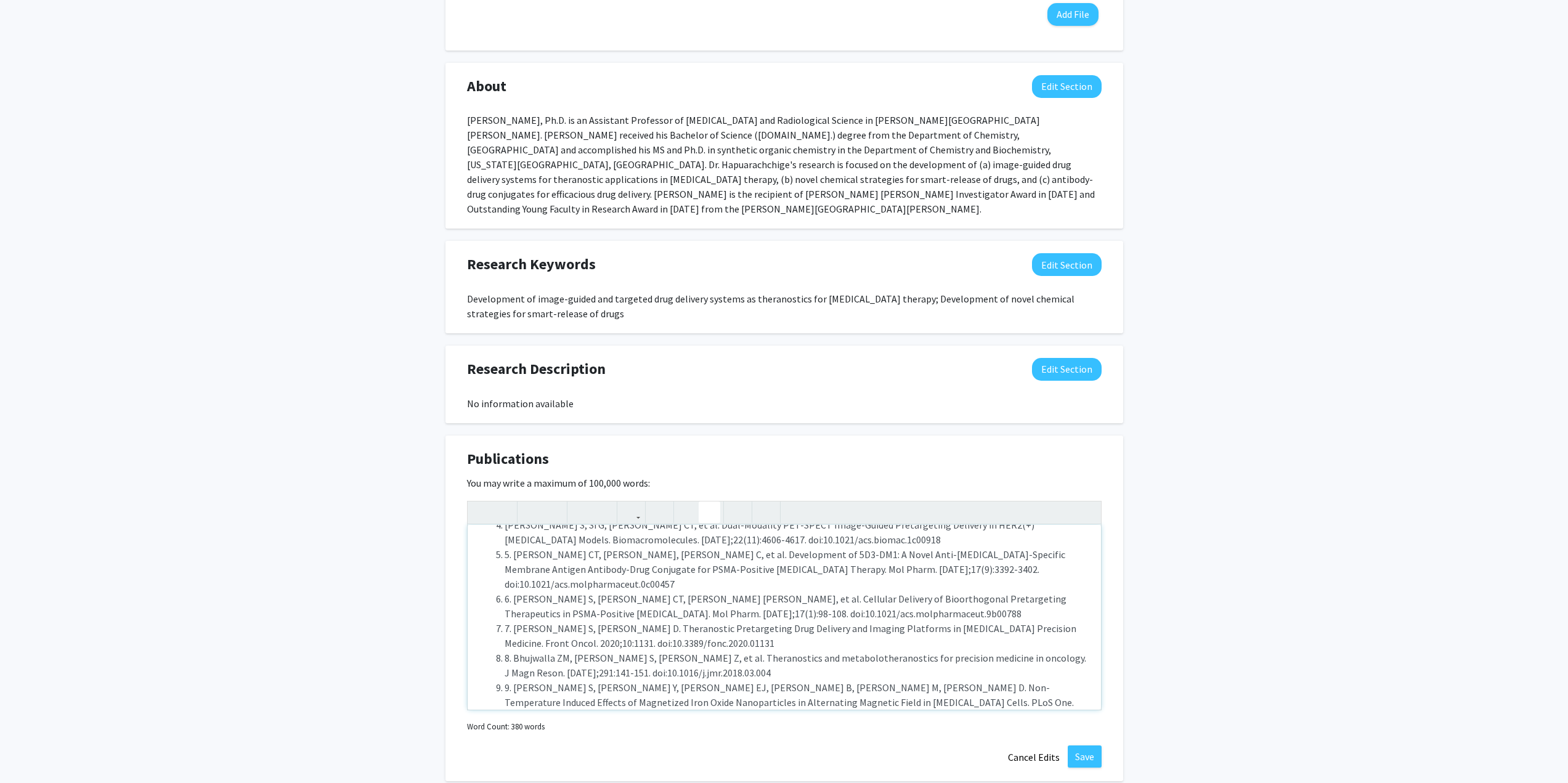
click at [505, 547] on li "5. Huang CT, Guo X, Barinka C, et al. Development of 5D3-DM1: A Novel Anti-Pros…" at bounding box center [796, 569] width 584 height 45
click at [505, 591] on li "6. Hapuarachchige S, Huang CT, Donnelly MC, et al. Cellular Delivery of Bioorth…" at bounding box center [796, 606] width 584 height 29
click at [505, 621] on li "7. Hapuarachchige S, Artemov D. Theranostic Pretargeting Drug Delivery and Imag…" at bounding box center [796, 635] width 584 height 29
click at [505, 650] on li "8. Bhujwalla ZM, Kakkad S, Chen Z, et al. Theranostics and metabolotheranostics…" at bounding box center [796, 665] width 584 height 29
click at [505, 680] on li "9. Hapuarachchige S, Kato Y, Ngen EJ, Smith B, Delannoy M, Artemov D. Non-Tempe…" at bounding box center [796, 702] width 584 height 45
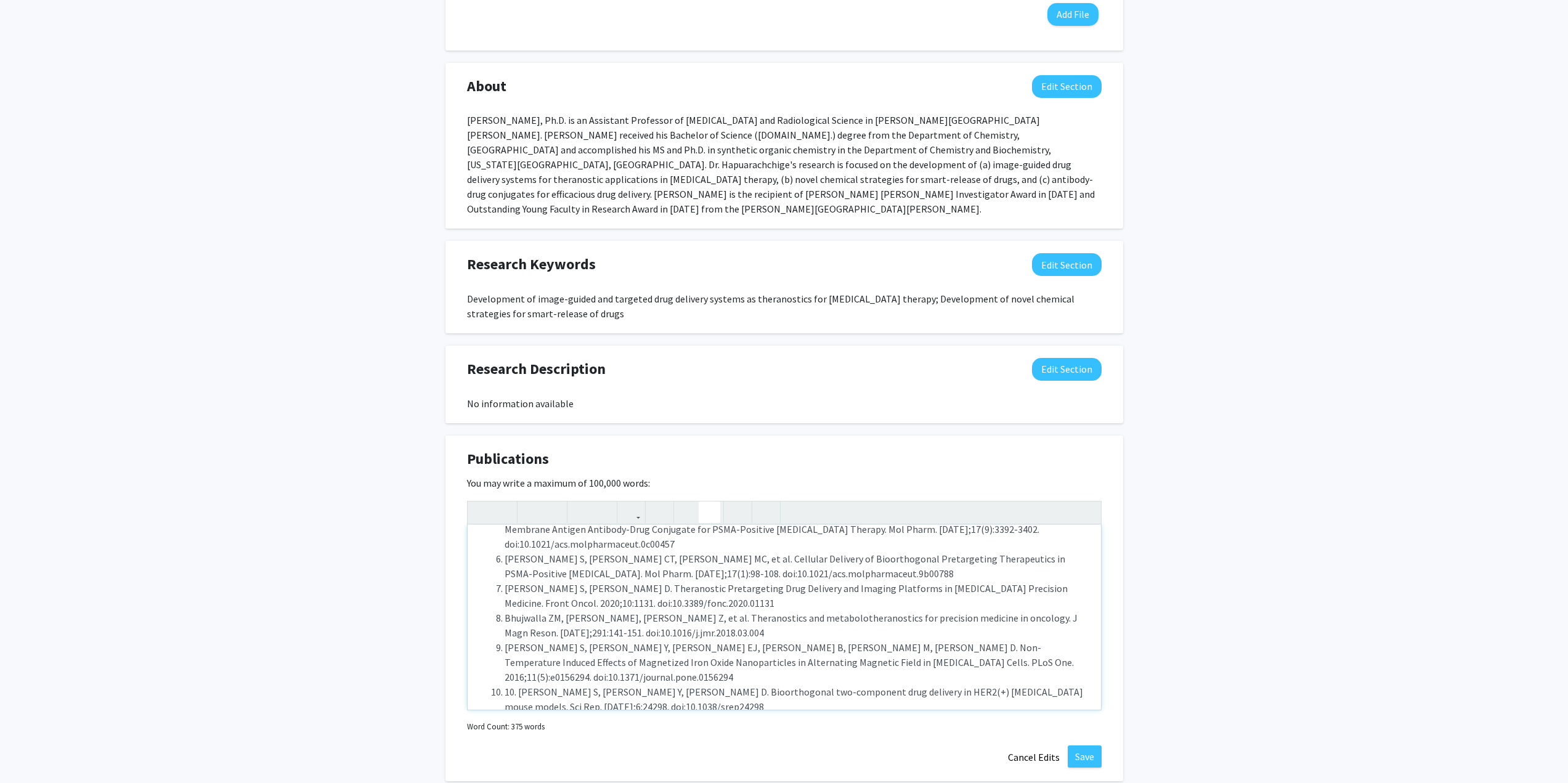
scroll to position [185, 0]
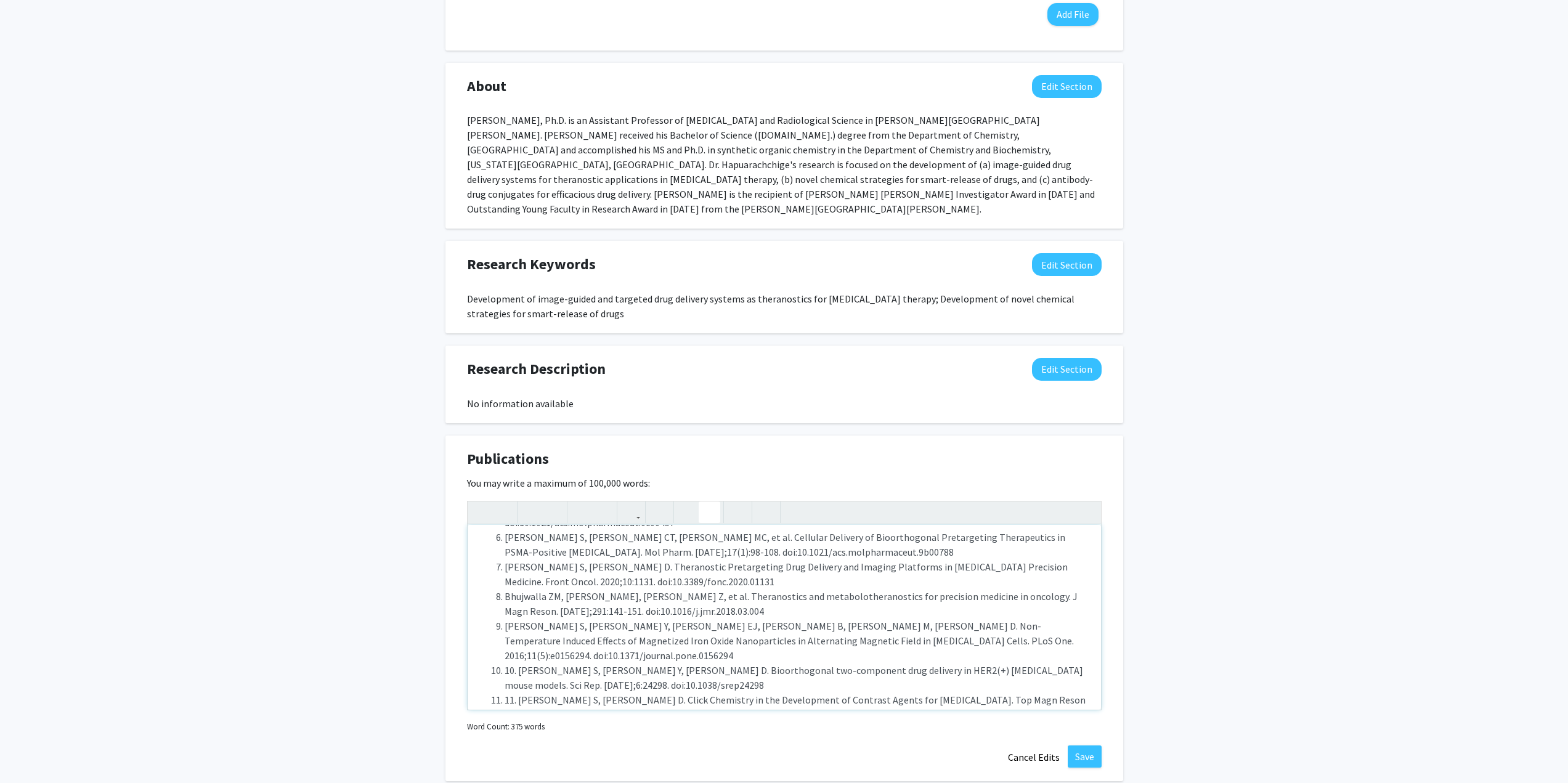
click at [506, 662] on li "10. Hapuarachchige S, Kato Y, Artemov D. Bioorthogonal two-component drug deliv…" at bounding box center [796, 677] width 584 height 29
click at [507, 692] on li "11. Hapuarachchige S, Artemov D. Click Chemistry in the Development of Contrast…" at bounding box center [796, 707] width 584 height 29
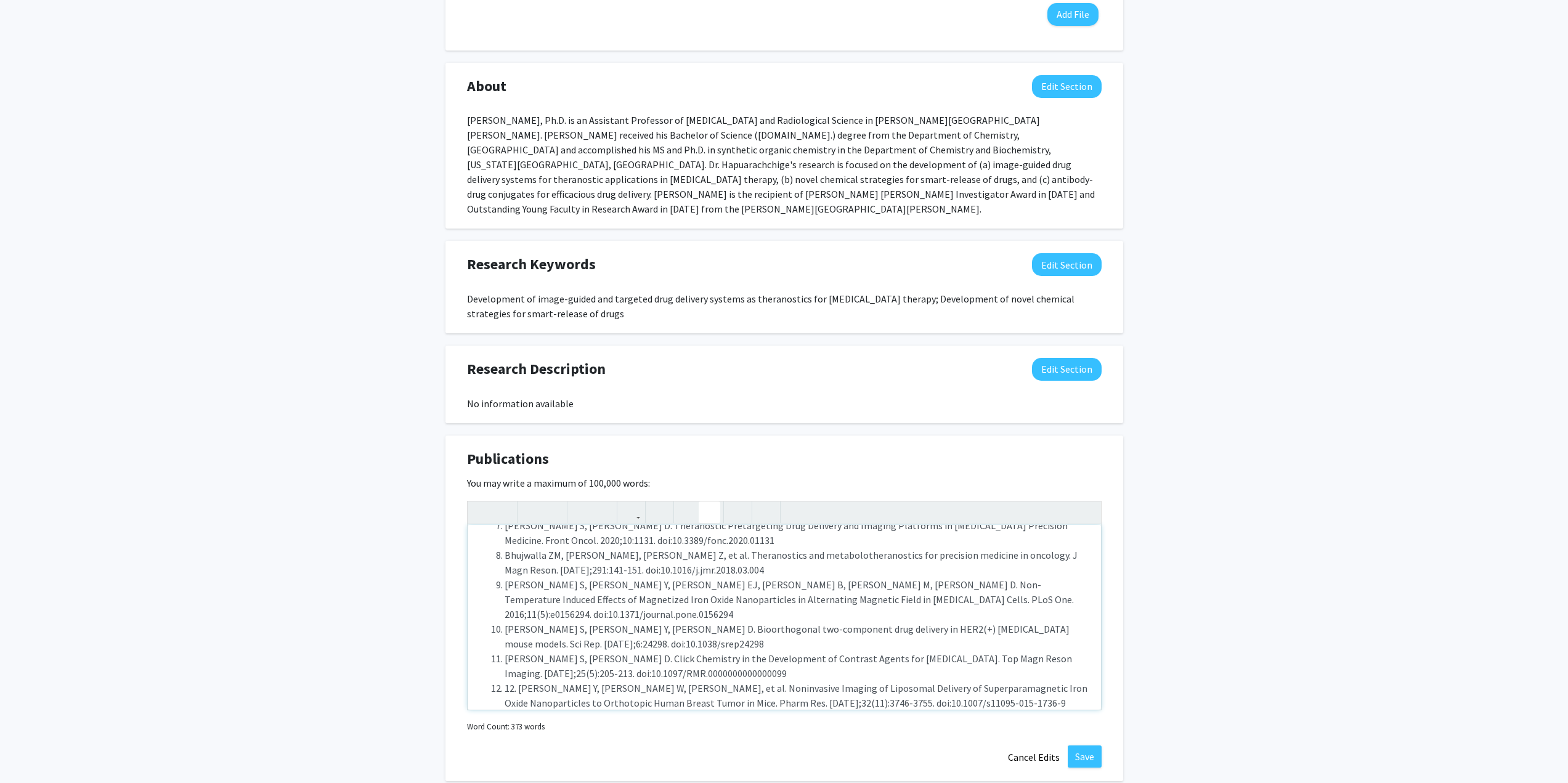
scroll to position [246, 0]
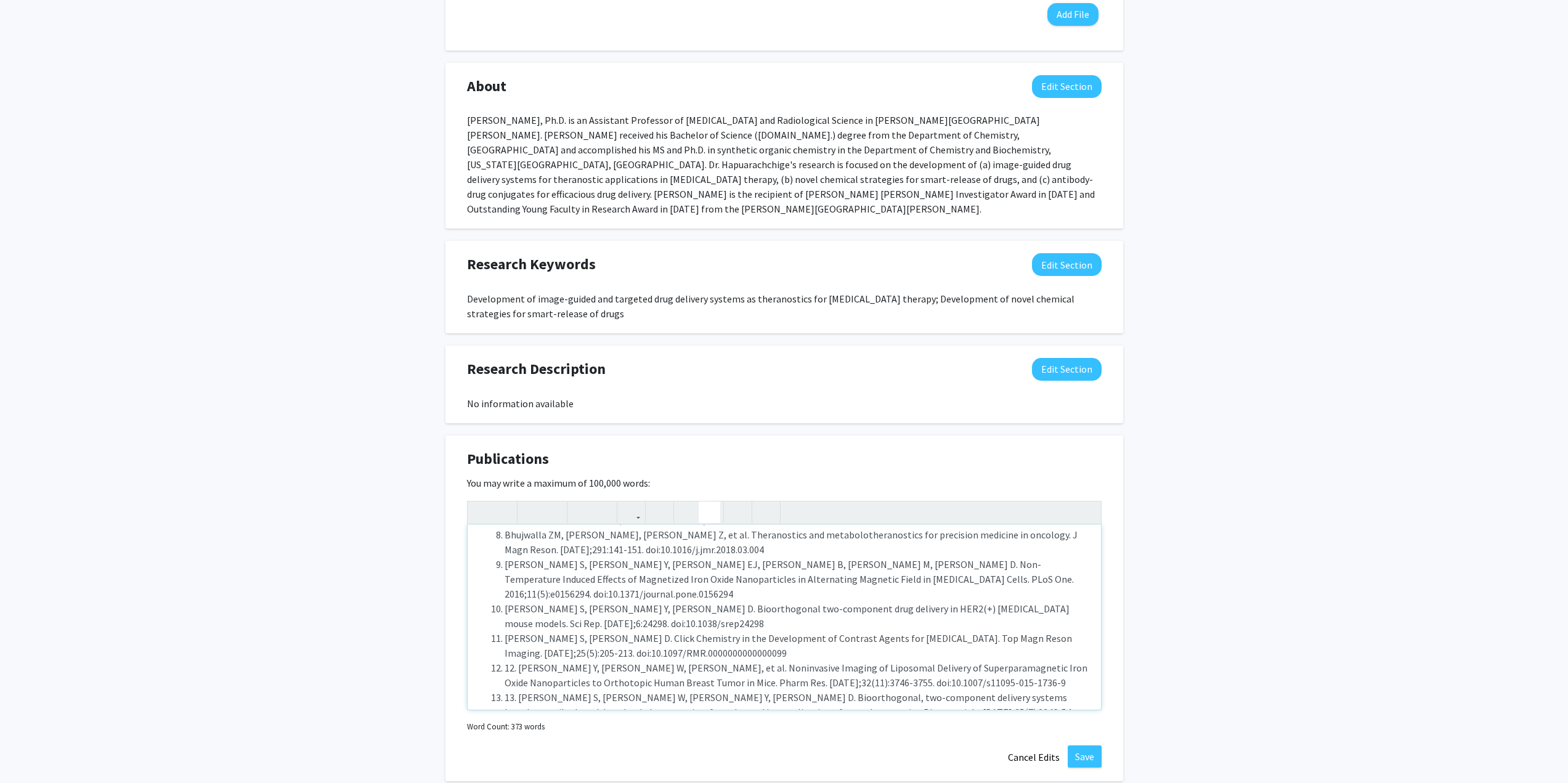
drag, startPoint x: 505, startPoint y: 607, endPoint x: 528, endPoint y: 616, distance: 24.7
click at [506, 660] on li "12. Kato Y, Zhu W, Backer MV, et al. Noninvasive Imaging of Liposomal Delivery …" at bounding box center [796, 675] width 584 height 29
click at [505, 689] on li "13. Hapuarachchige S, Zhu W, Kato Y, Artemov D. Bioorthogonal, two-component de…" at bounding box center [796, 711] width 584 height 45
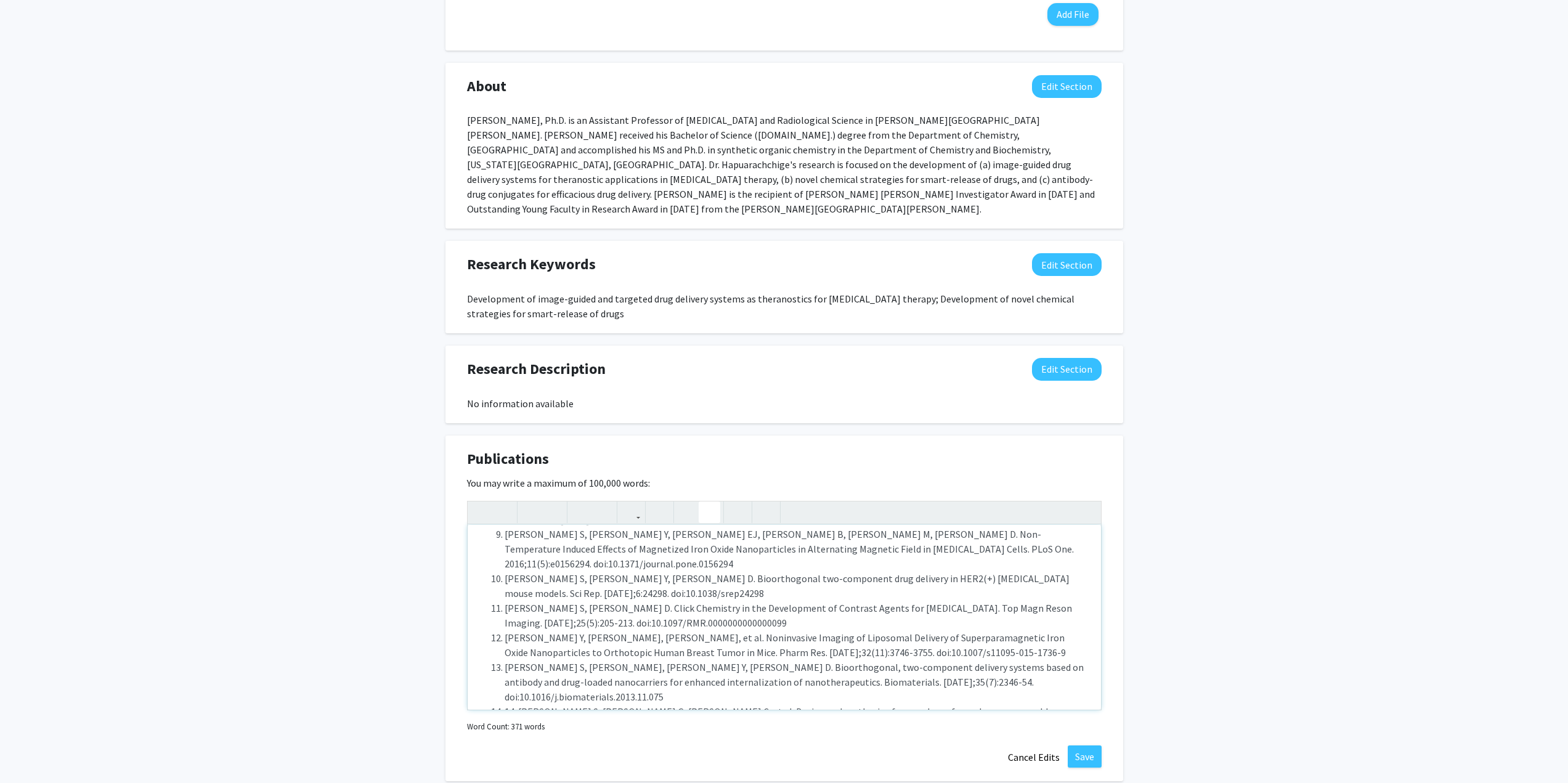
scroll to position [293, 0]
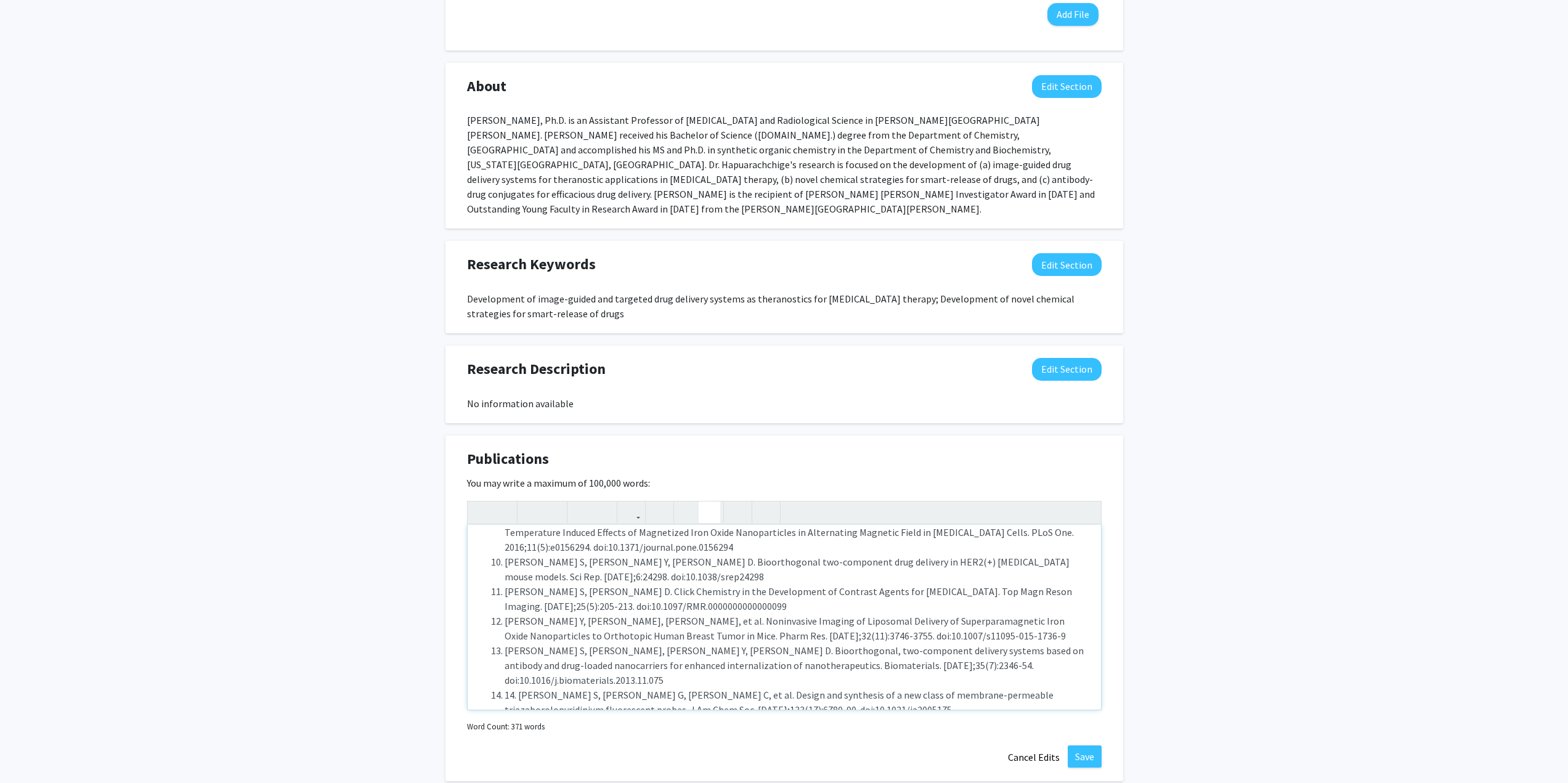
drag, startPoint x: 505, startPoint y: 621, endPoint x: 559, endPoint y: 638, distance: 56.6
click at [505, 687] on li "14. Hapuarachchige S, Montano G, Ramesh C, et al. Design and synthesis of a new…" at bounding box center [796, 702] width 584 height 29
type textarea "<p><ol><li>Surasinghe S, Liatsou I, Novakova Z, Barinka C, Artemov D, Hapuarach…"
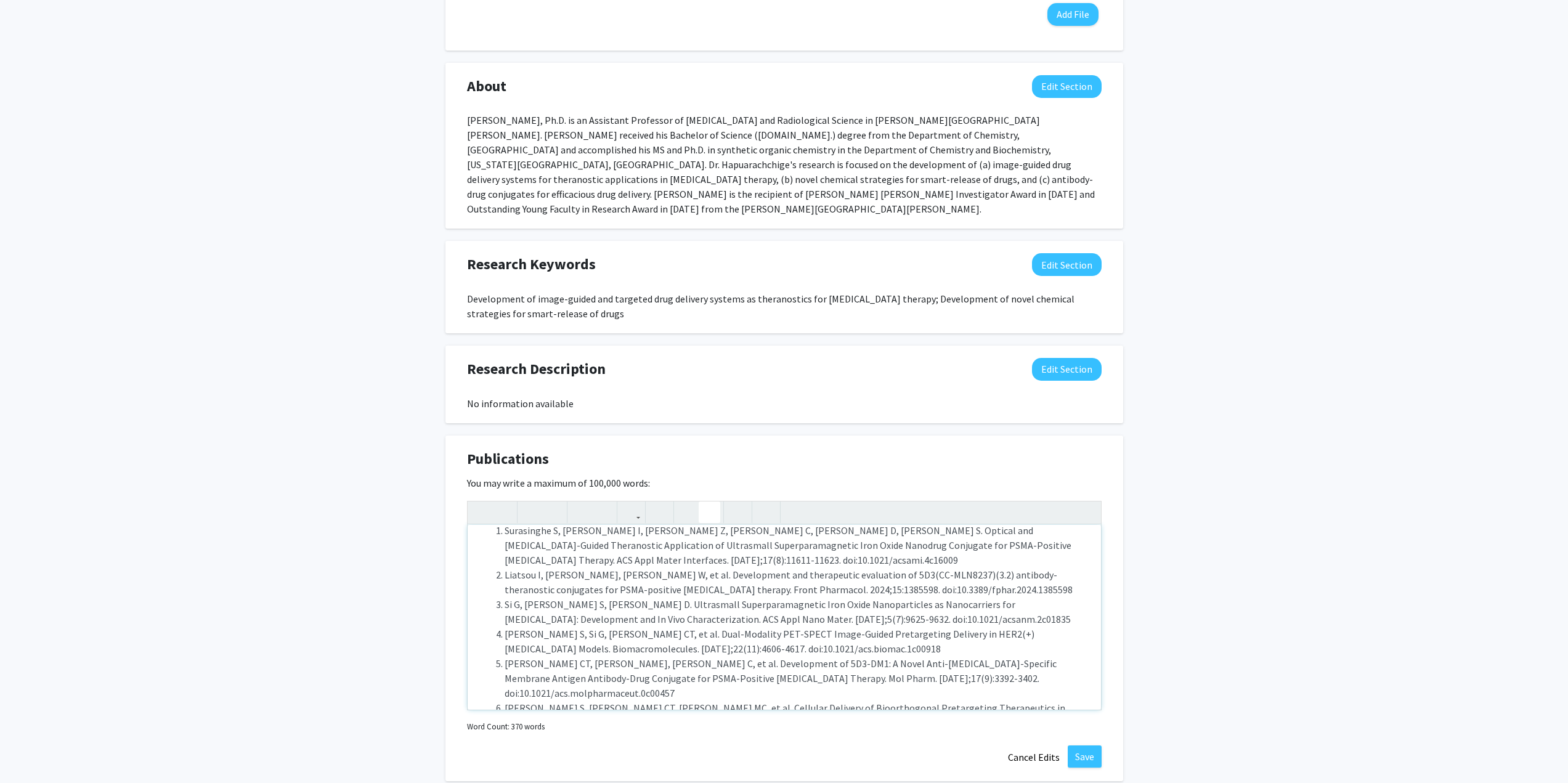
scroll to position [0, 0]
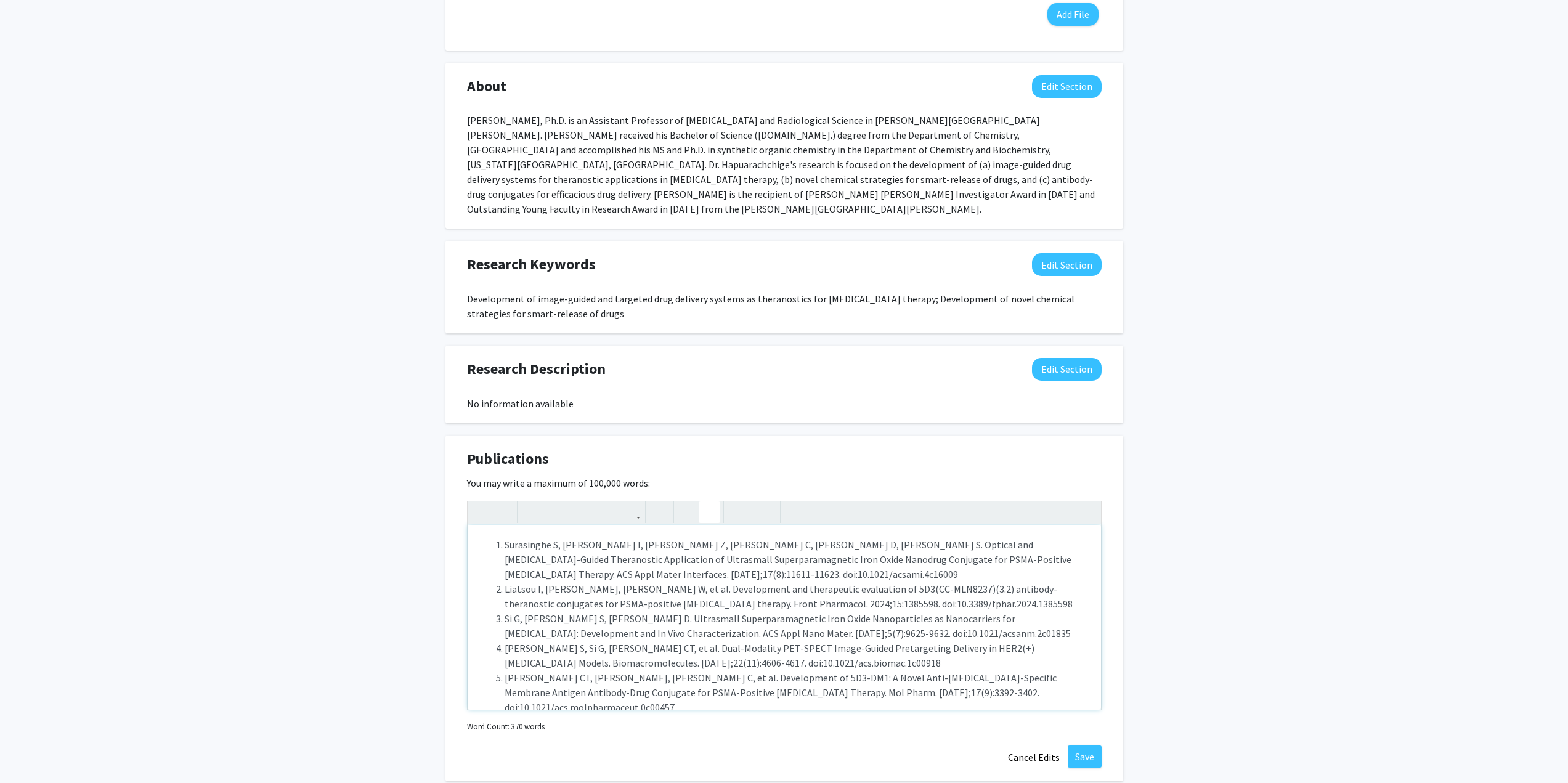
click at [503, 525] on div "Surasinghe S, Liatsou I, Novakova Z, Barinka C, Artemov D, Hapuarachchige S. Op…" at bounding box center [784, 617] width 633 height 185
click at [1082, 745] on button "Save" at bounding box center [1085, 756] width 34 height 22
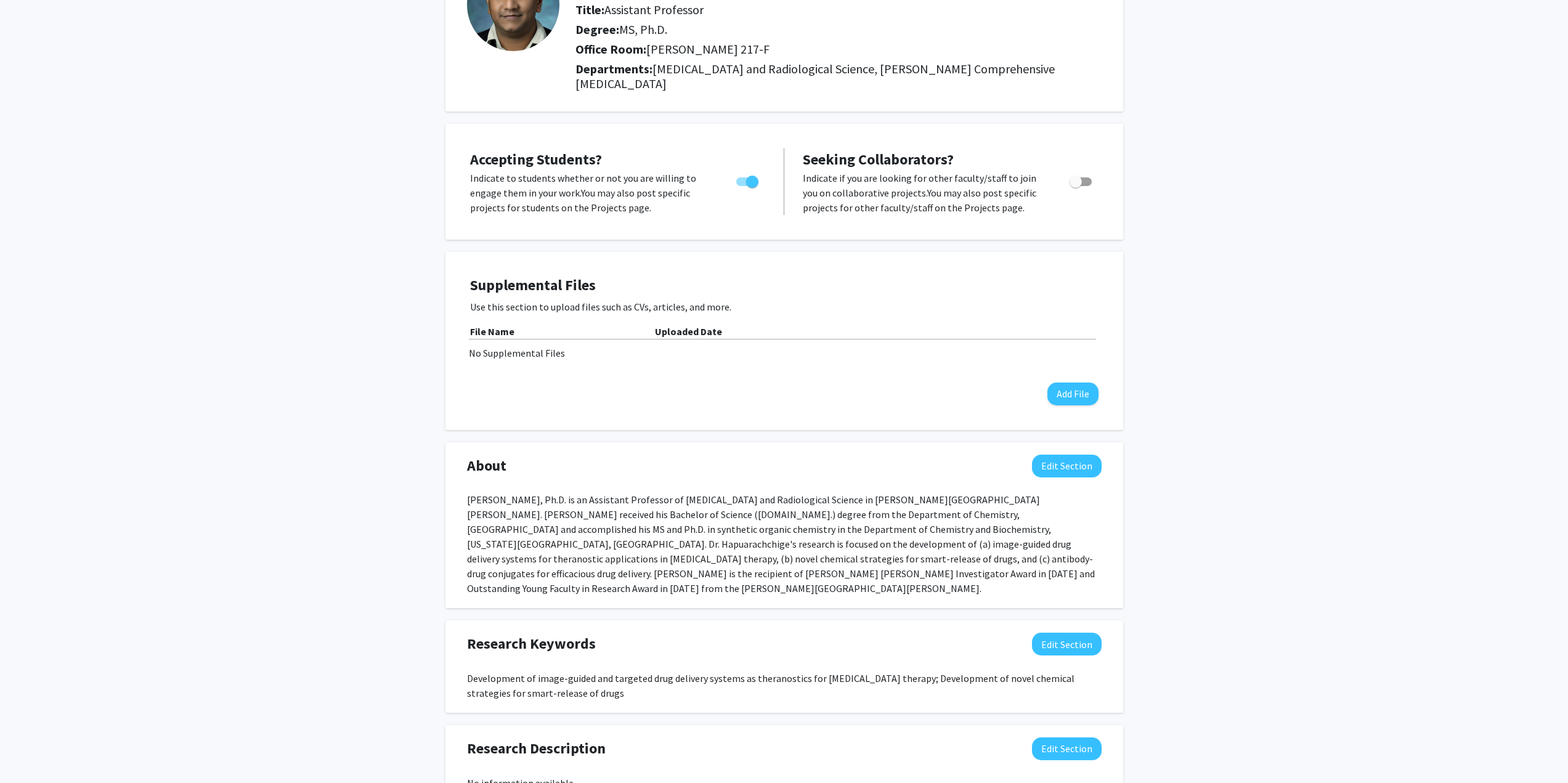
scroll to position [120, 0]
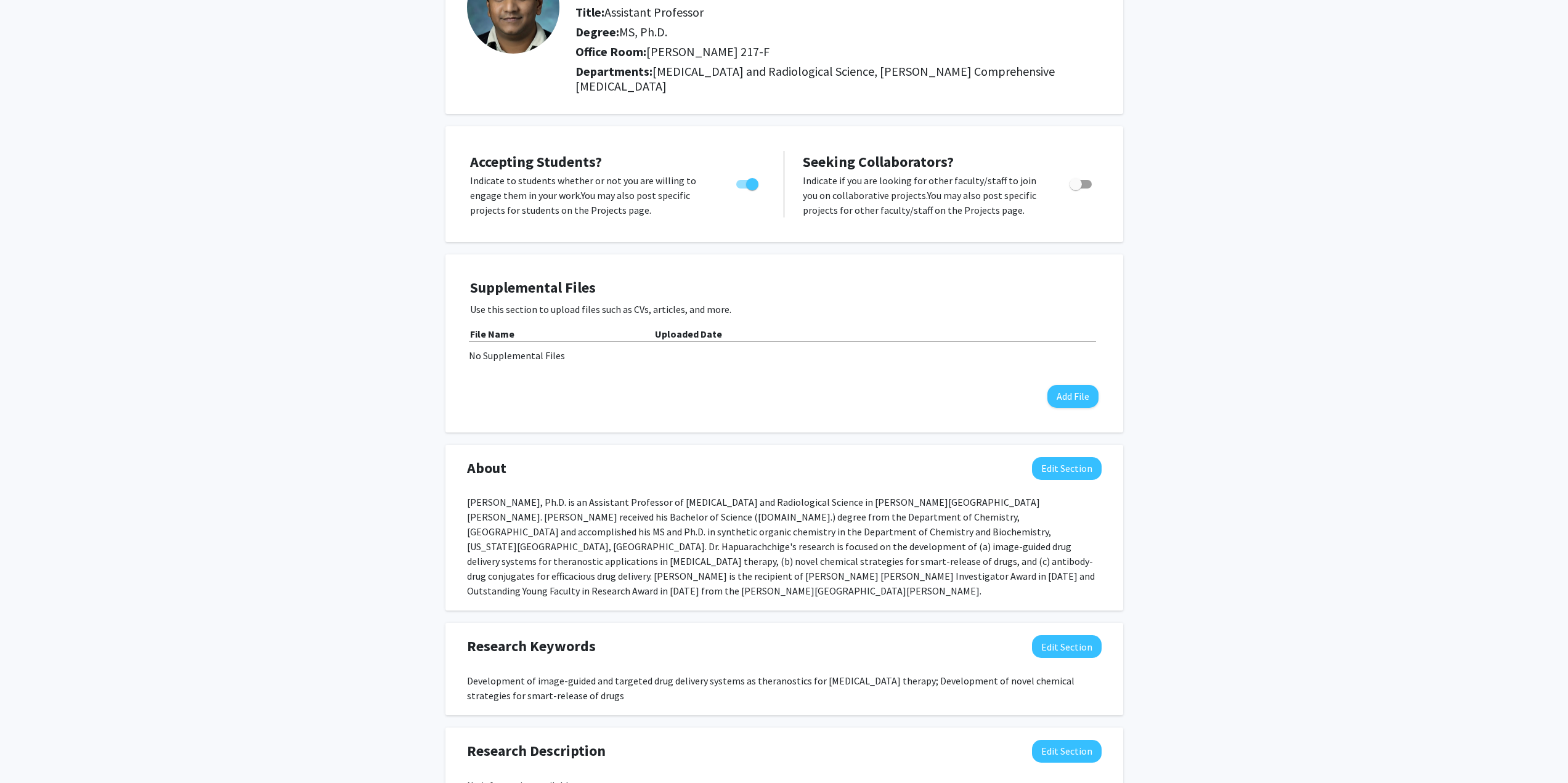
click at [745, 180] on span "Toggle" at bounding box center [747, 184] width 22 height 9
click at [742, 189] on input "Would you like to permit student requests?" at bounding box center [742, 189] width 1 height 1
click at [752, 180] on span "Toggle" at bounding box center [747, 184] width 22 height 9
click at [742, 189] on input "Would you like to permit student requests?" at bounding box center [742, 189] width 1 height 1
checkbox input "true"
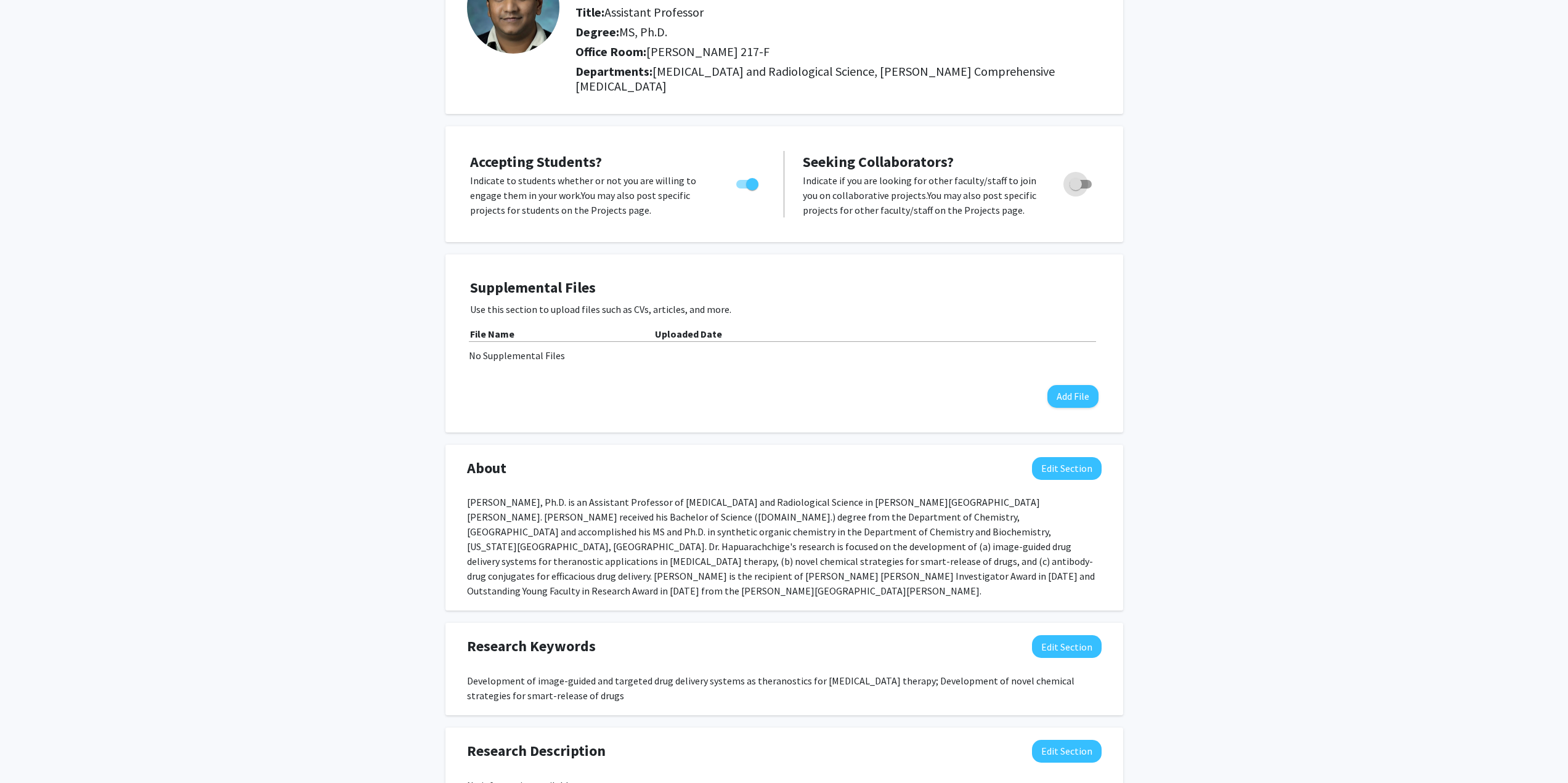
click at [1085, 180] on span "Toggle" at bounding box center [1080, 184] width 22 height 9
click at [1076, 189] on input "Toggle" at bounding box center [1075, 189] width 1 height 1
checkbox input "true"
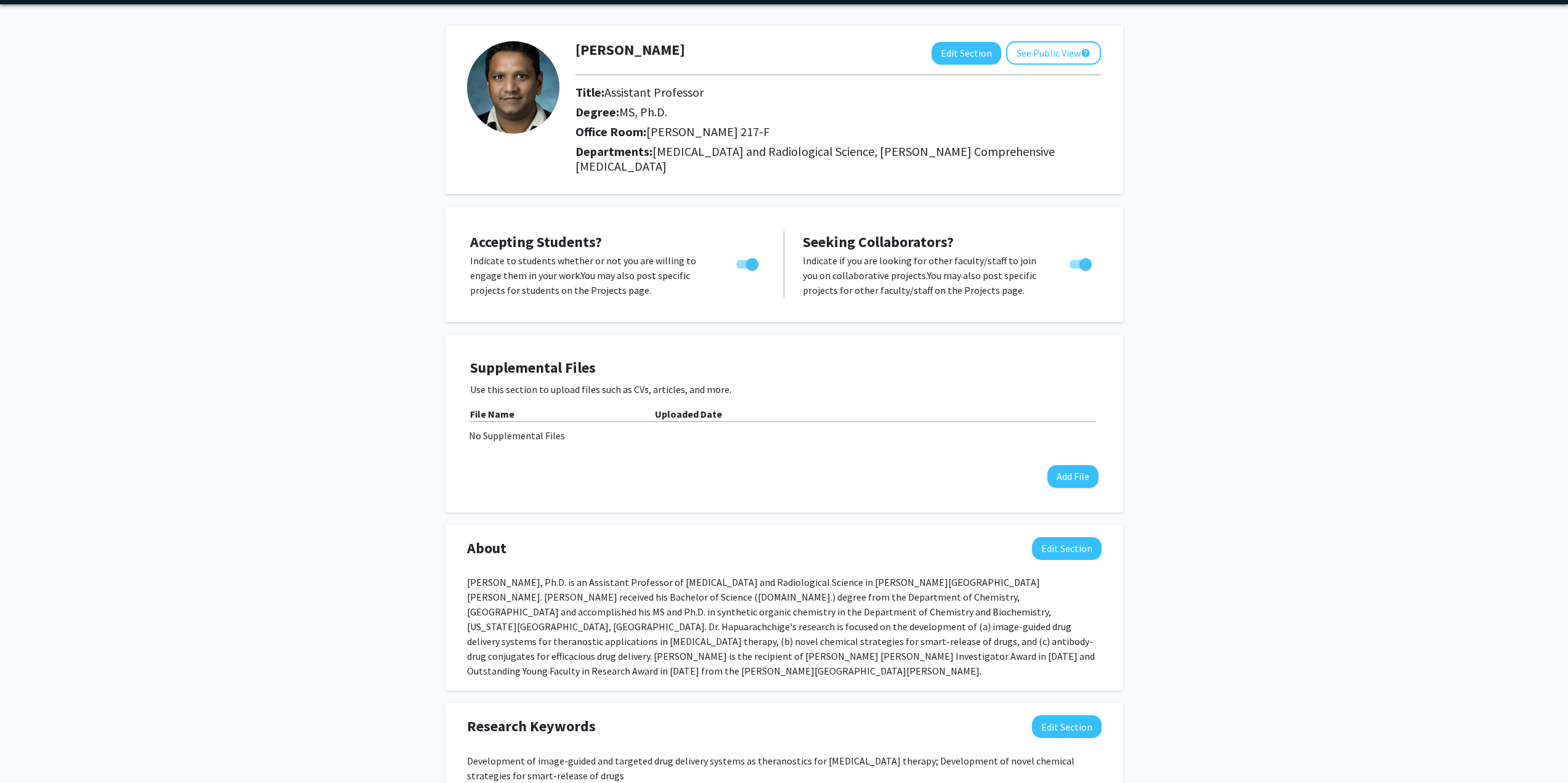
scroll to position [0, 0]
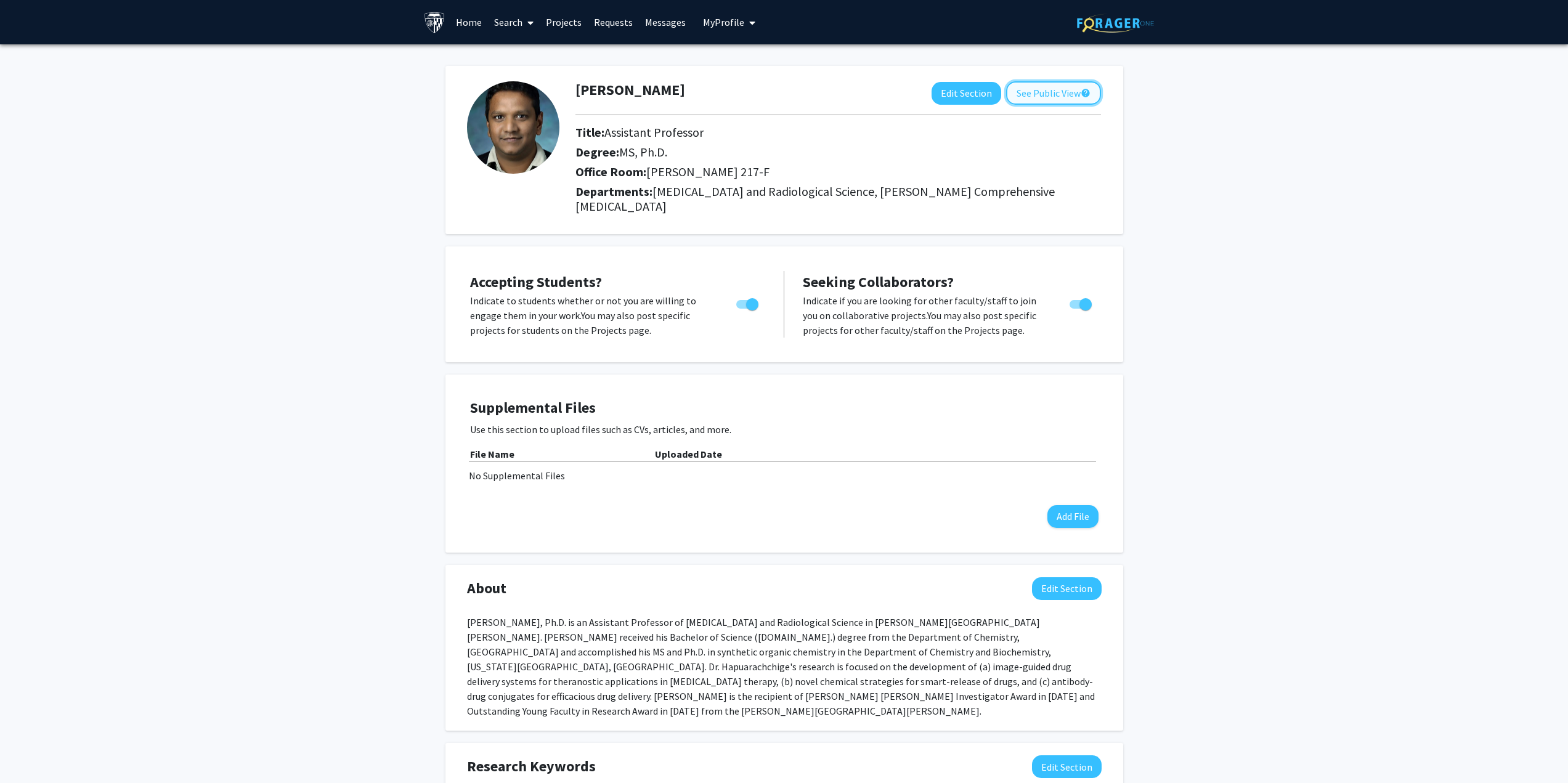
click at [1044, 93] on button "See Public View help" at bounding box center [1053, 93] width 95 height 23
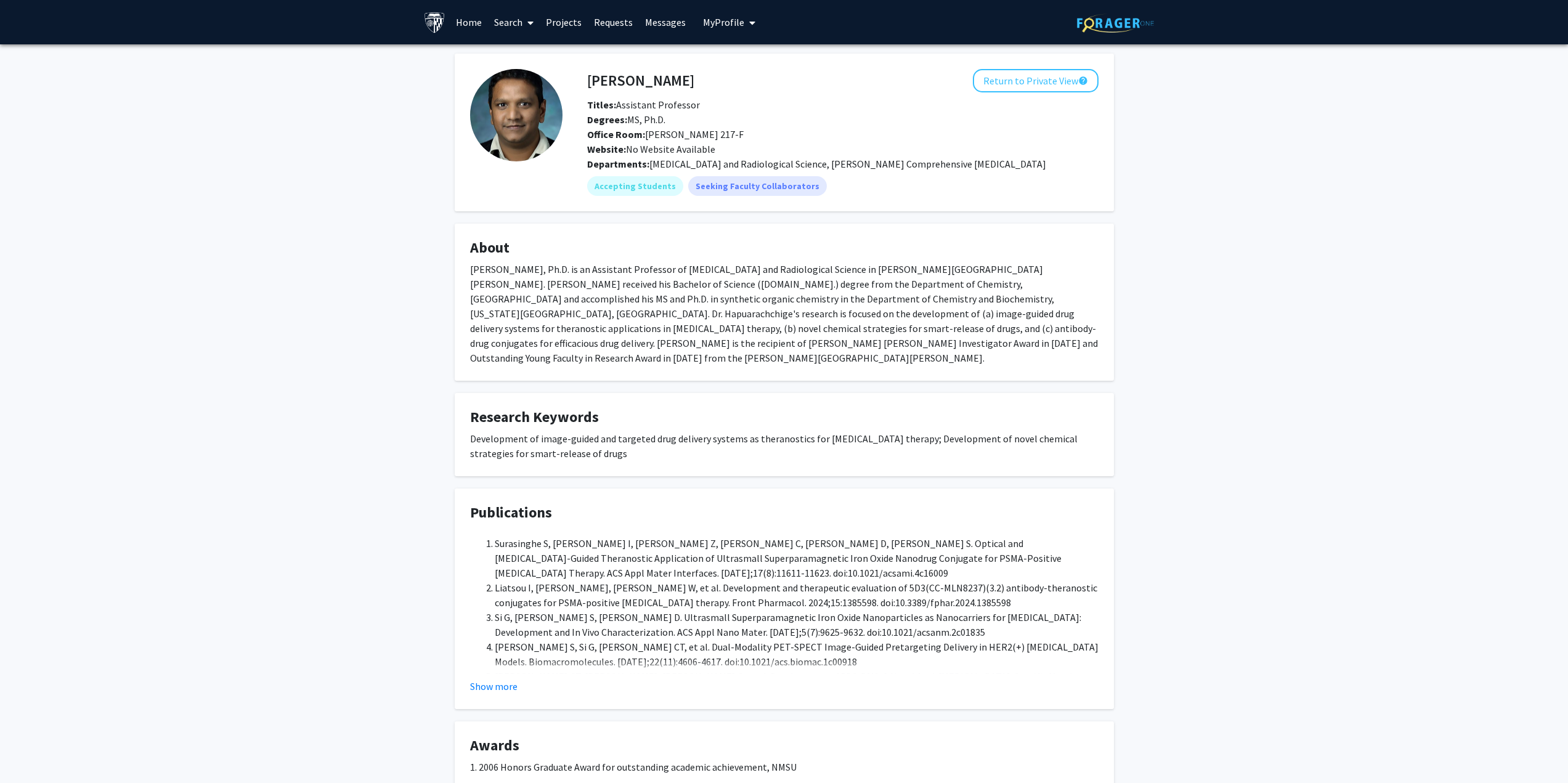
click at [489, 109] on img at bounding box center [516, 115] width 92 height 92
click at [518, 121] on img at bounding box center [516, 115] width 92 height 92
click at [1007, 83] on button "Return to Private View help" at bounding box center [1036, 80] width 126 height 23
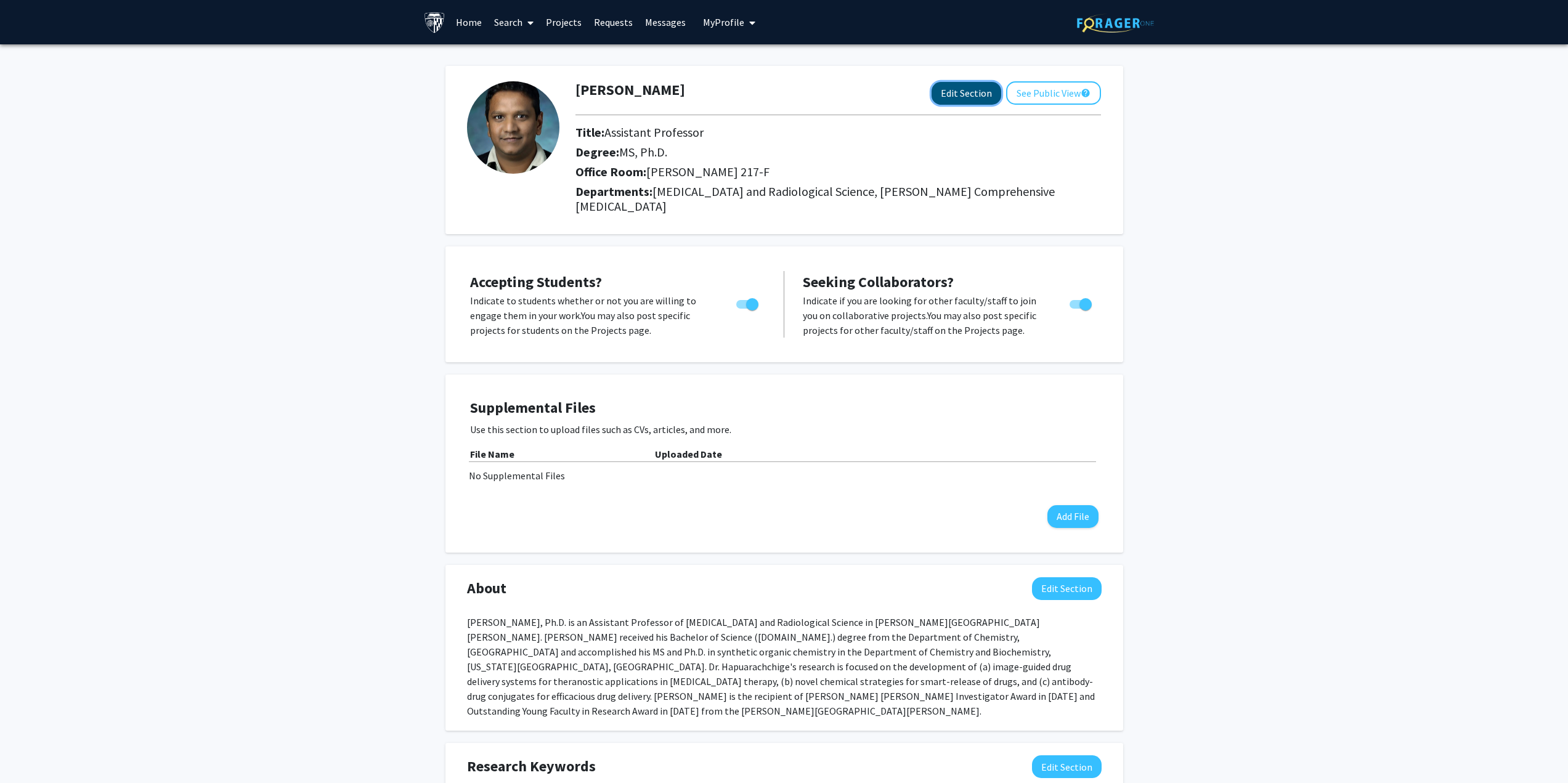
click at [960, 94] on button "Edit Section" at bounding box center [966, 93] width 69 height 23
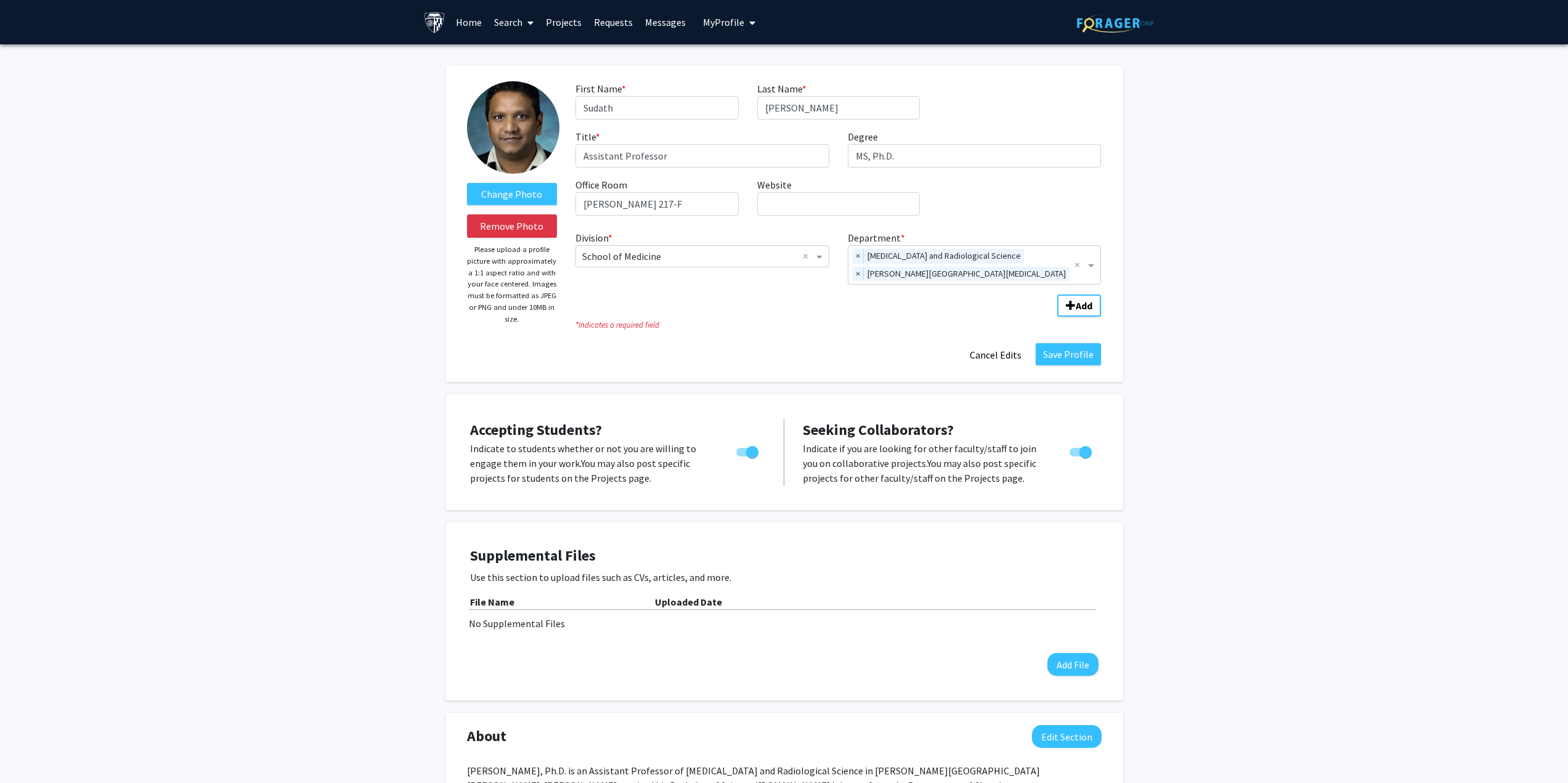
click at [509, 113] on img at bounding box center [513, 127] width 92 height 92
click at [514, 193] on label "Change Photo" at bounding box center [512, 194] width 91 height 22
click at [0, 0] on input "Change Photo" at bounding box center [0, 0] width 0 height 0
click at [520, 196] on label "Change Photo" at bounding box center [512, 194] width 91 height 22
click at [0, 0] on input "Change Photo" at bounding box center [0, 0] width 0 height 0
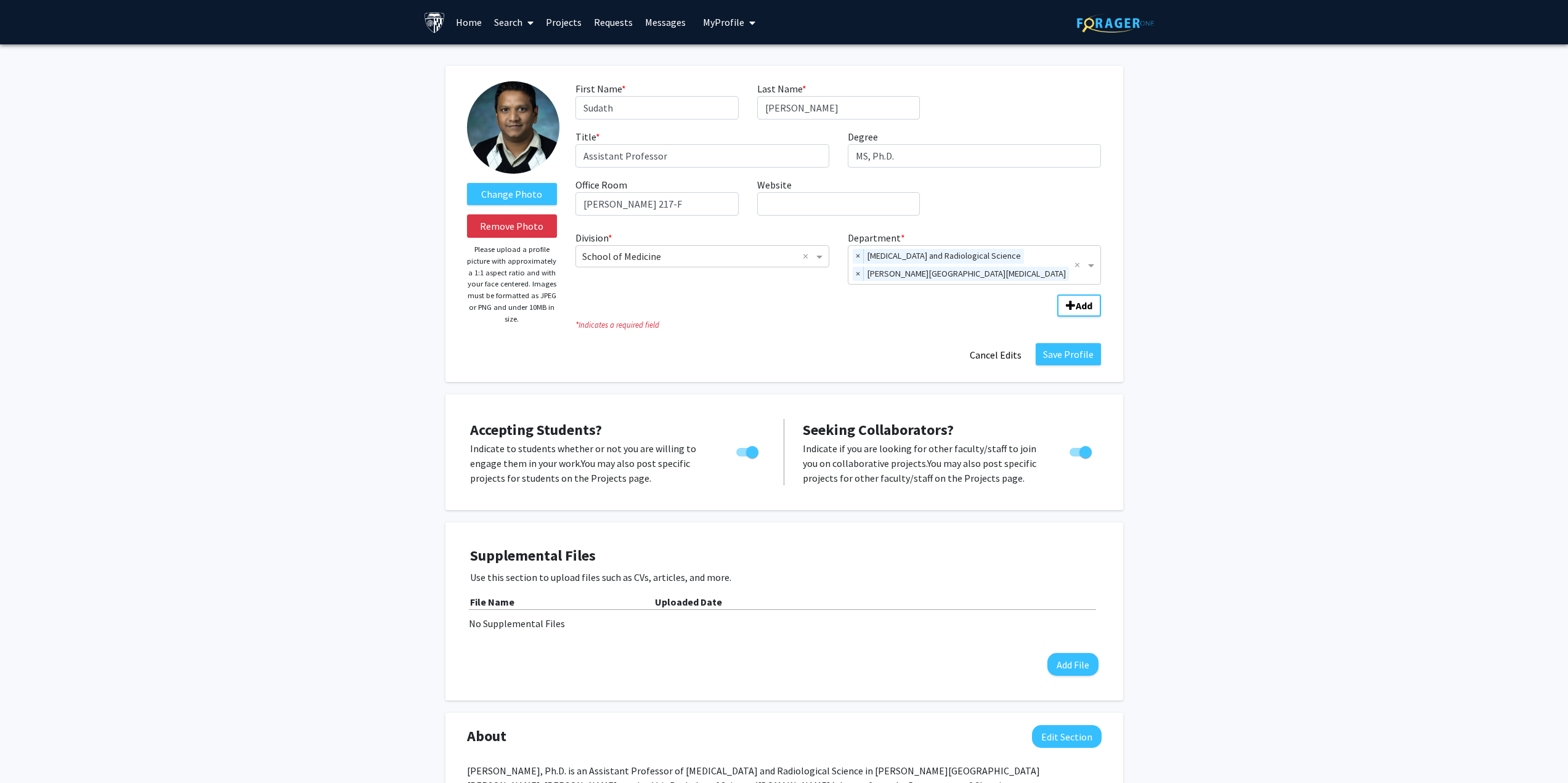
click at [522, 152] on img at bounding box center [513, 127] width 92 height 92
click at [505, 192] on label "Change Photo" at bounding box center [512, 194] width 91 height 22
click at [0, 0] on input "Change Photo" at bounding box center [0, 0] width 0 height 0
click at [515, 193] on label "Change Photo" at bounding box center [512, 194] width 91 height 22
click at [0, 0] on input "Change Photo" at bounding box center [0, 0] width 0 height 0
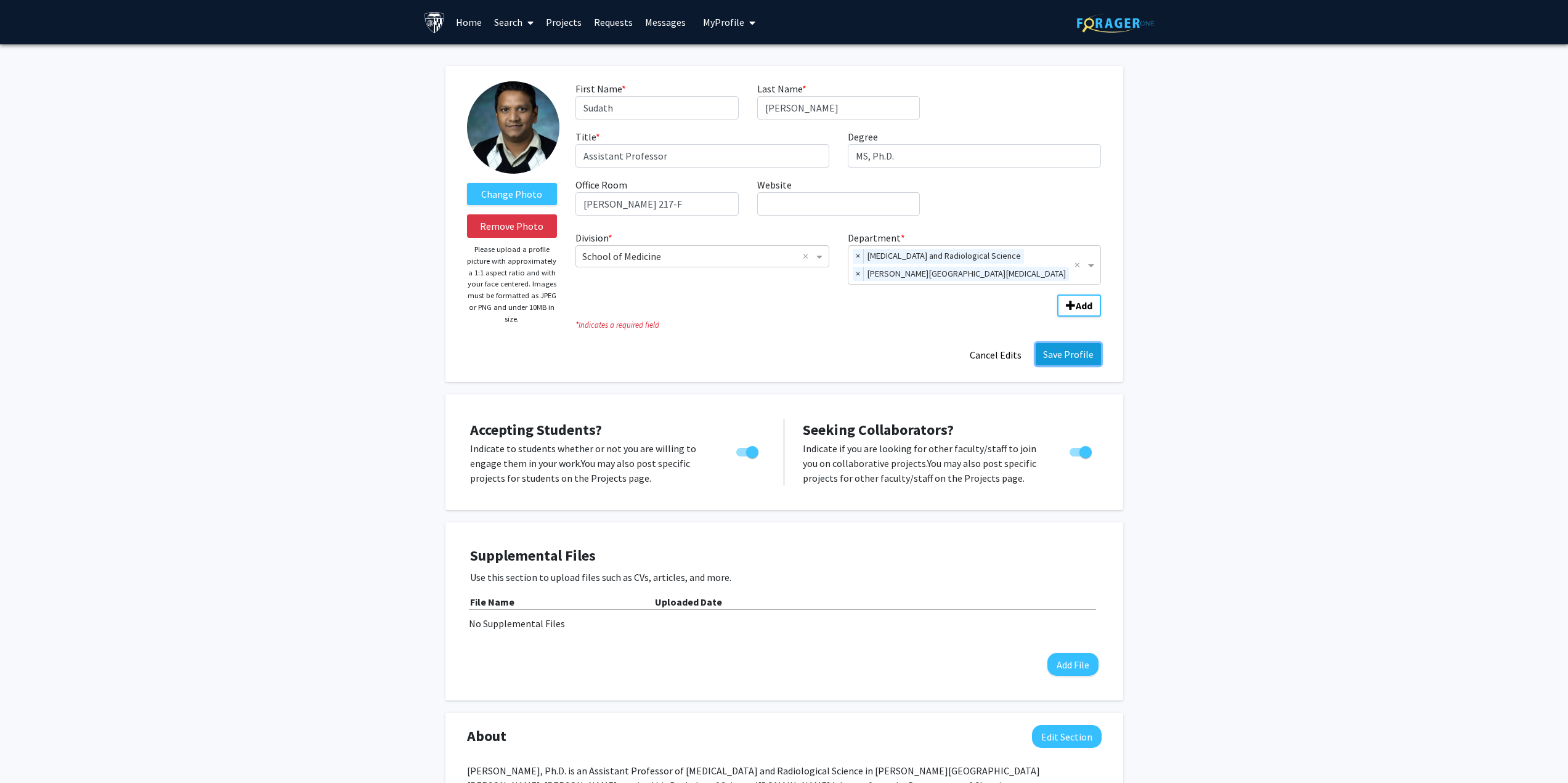
click at [1065, 353] on button "Save Profile" at bounding box center [1068, 354] width 65 height 22
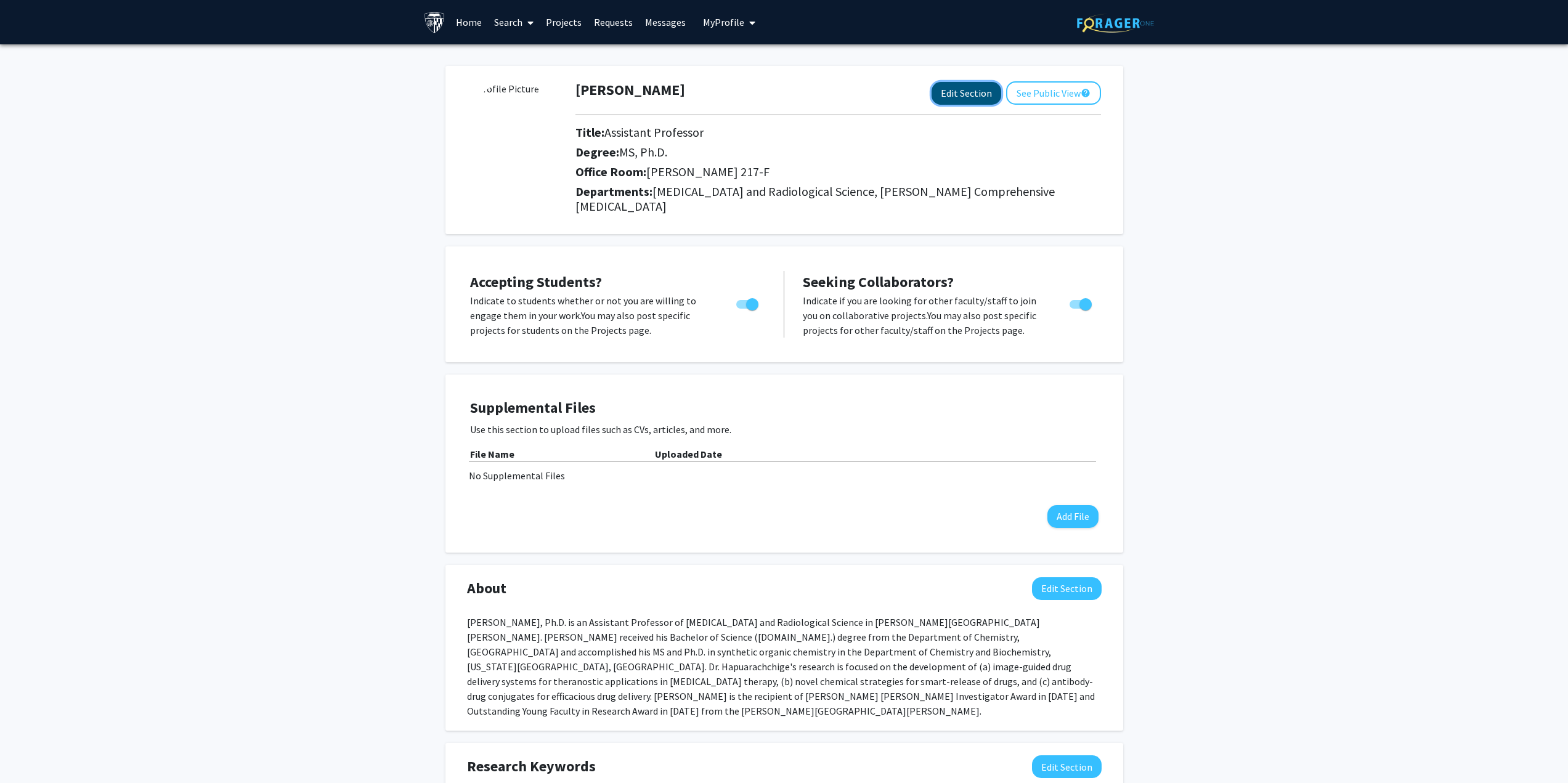
click at [962, 96] on button "Edit Section" at bounding box center [966, 93] width 69 height 23
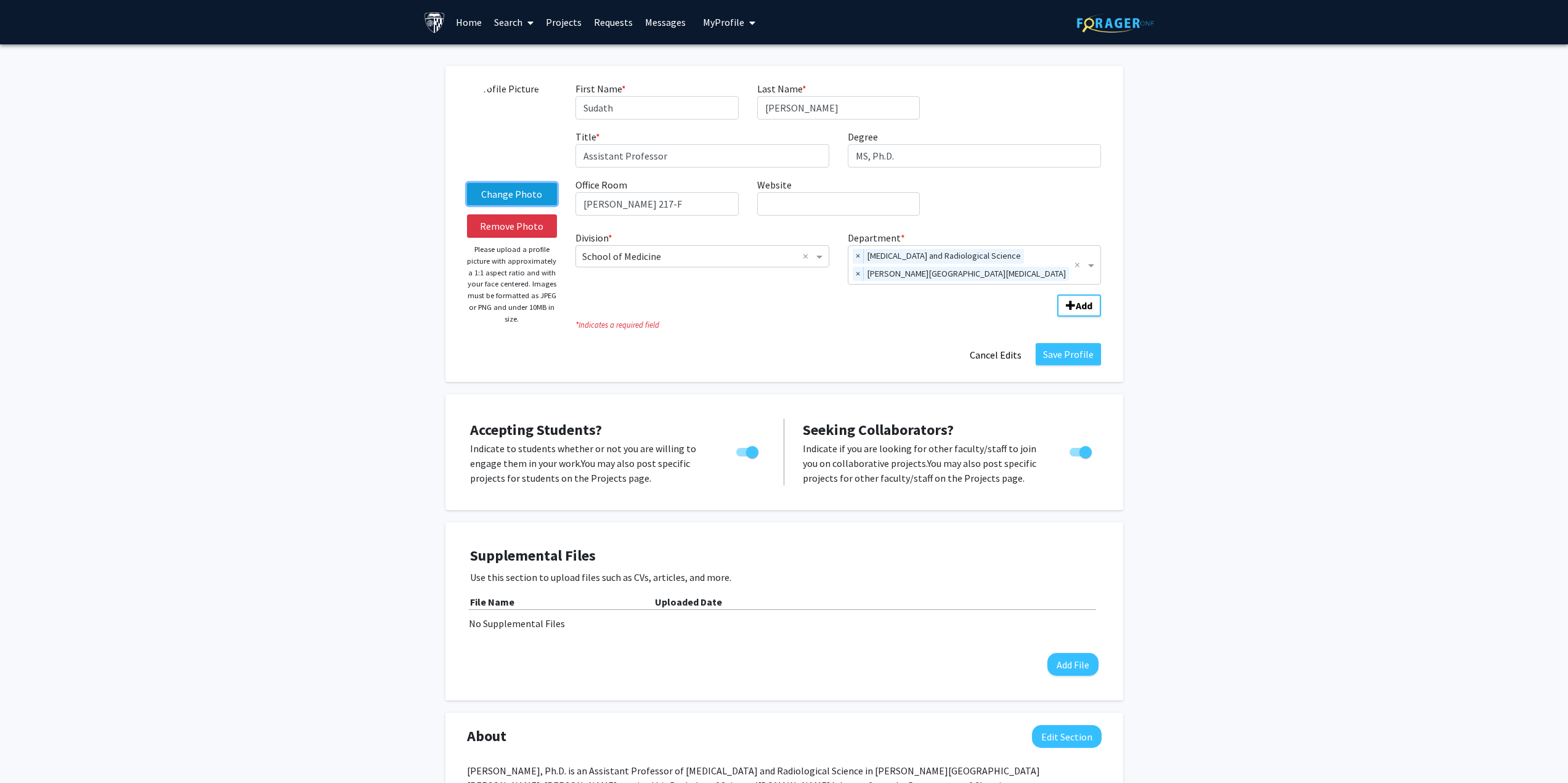
click at [524, 189] on label "Change Photo" at bounding box center [512, 194] width 91 height 22
click at [0, 0] on input "Change Photo" at bounding box center [0, 0] width 0 height 0
click at [1063, 349] on button "Save Profile" at bounding box center [1068, 354] width 65 height 22
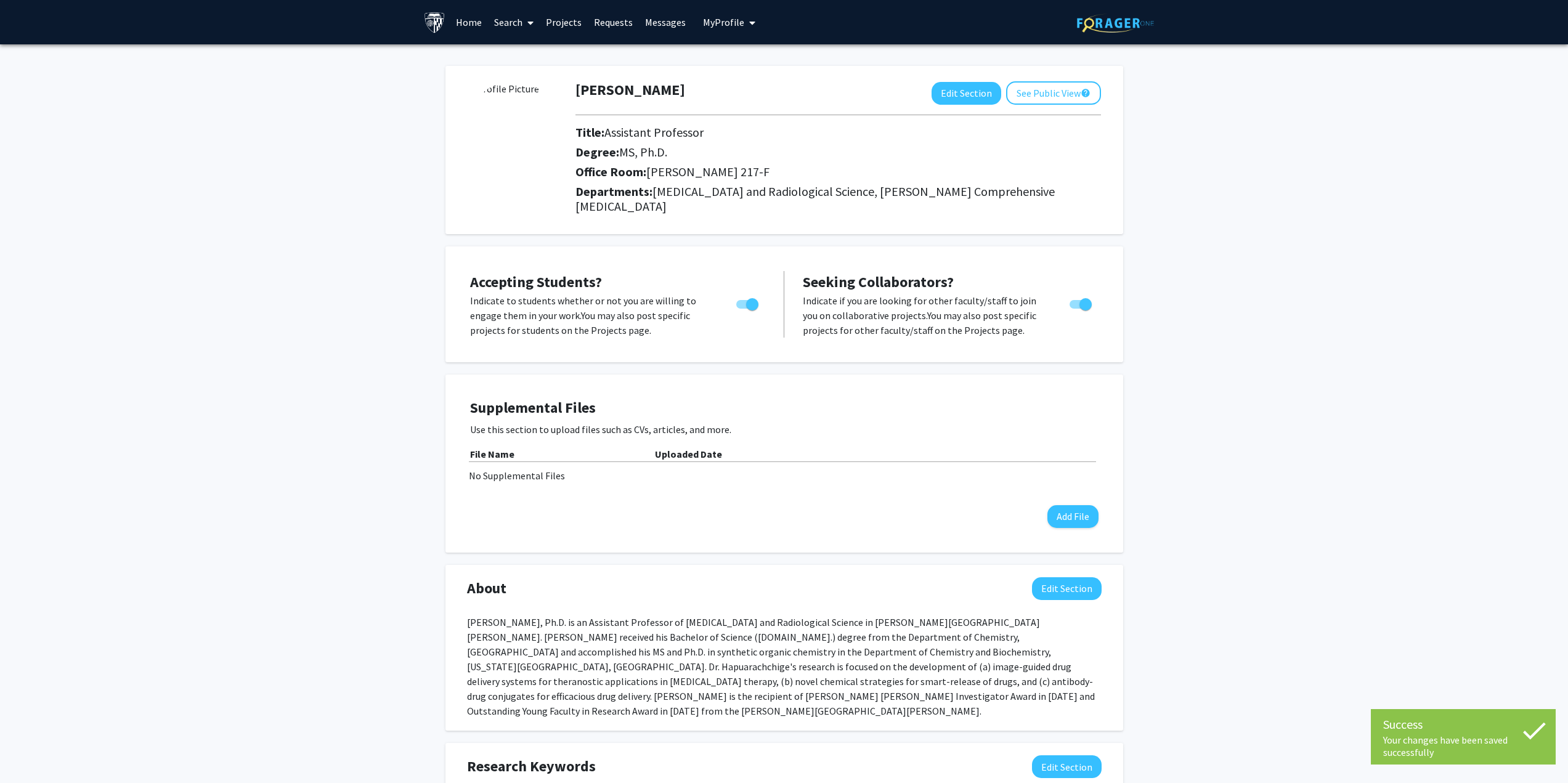
click at [524, 135] on img at bounding box center [513, 127] width 92 height 92
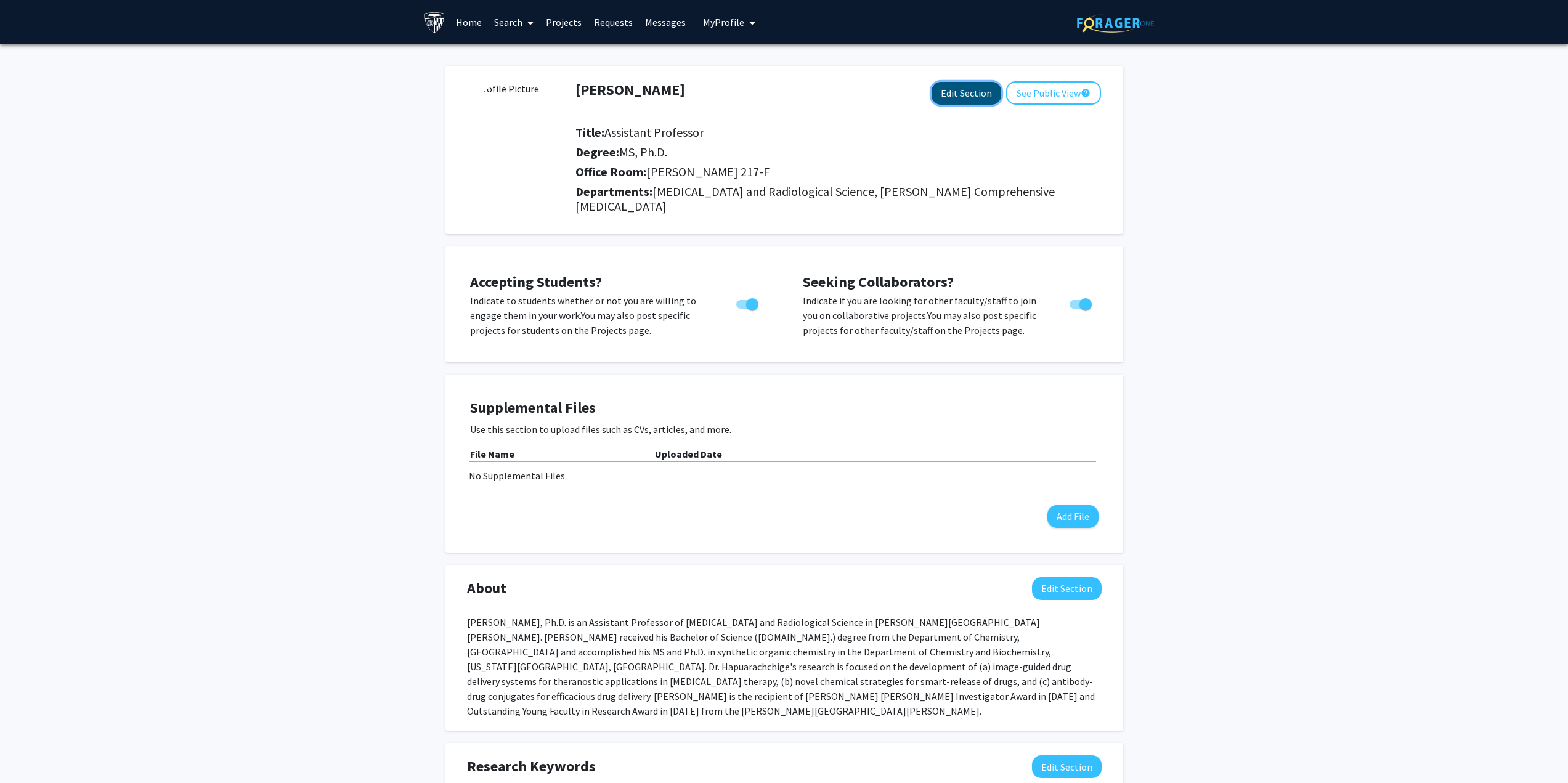
click at [974, 94] on button "Edit Section" at bounding box center [966, 93] width 69 height 23
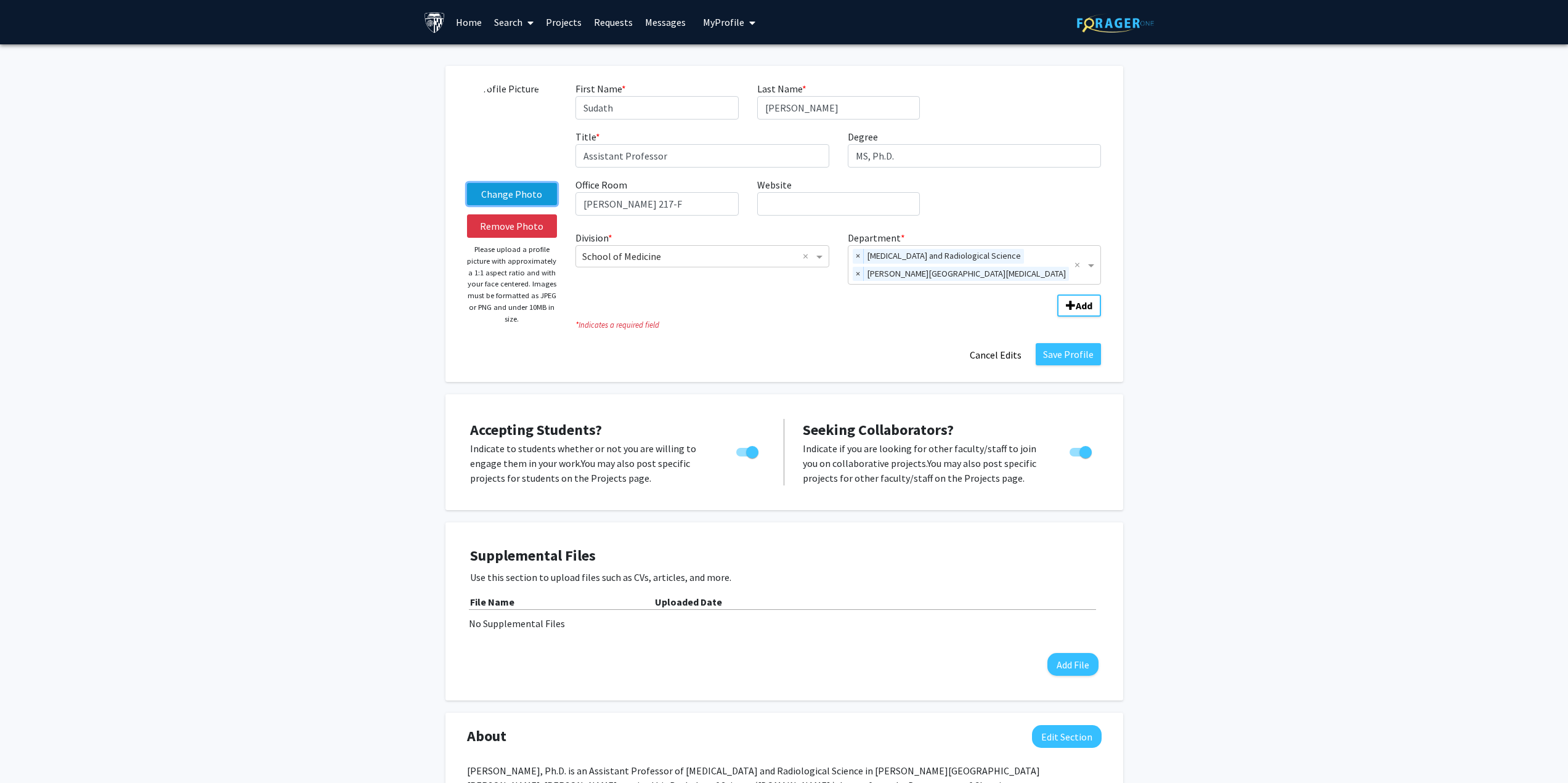
click at [489, 192] on label "Change Photo" at bounding box center [512, 194] width 91 height 22
click at [0, 0] on input "Change Photo" at bounding box center [0, 0] width 0 height 0
click at [1060, 360] on button "Save Profile" at bounding box center [1068, 354] width 65 height 22
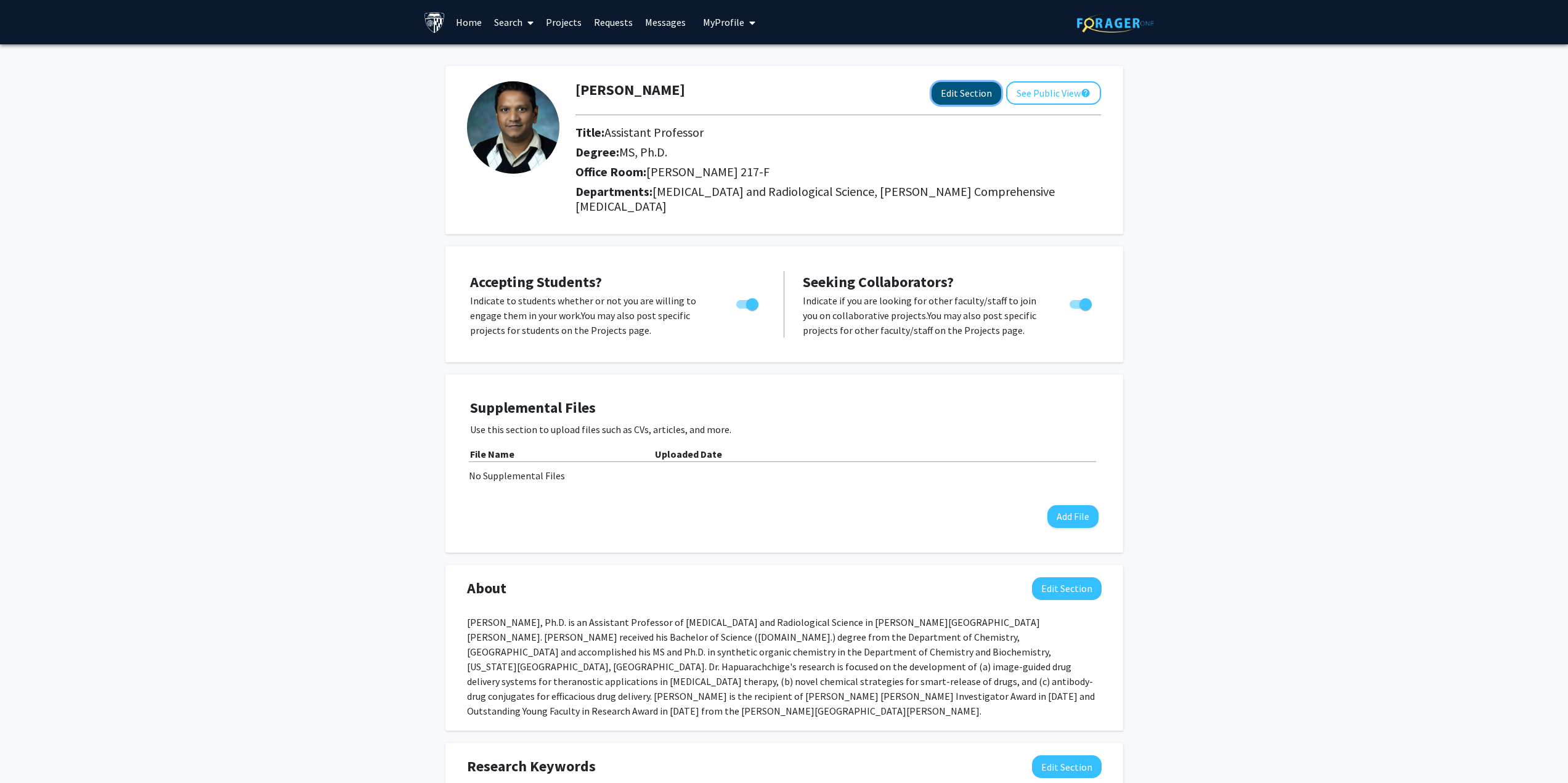
click at [948, 89] on button "Edit Section" at bounding box center [966, 93] width 69 height 23
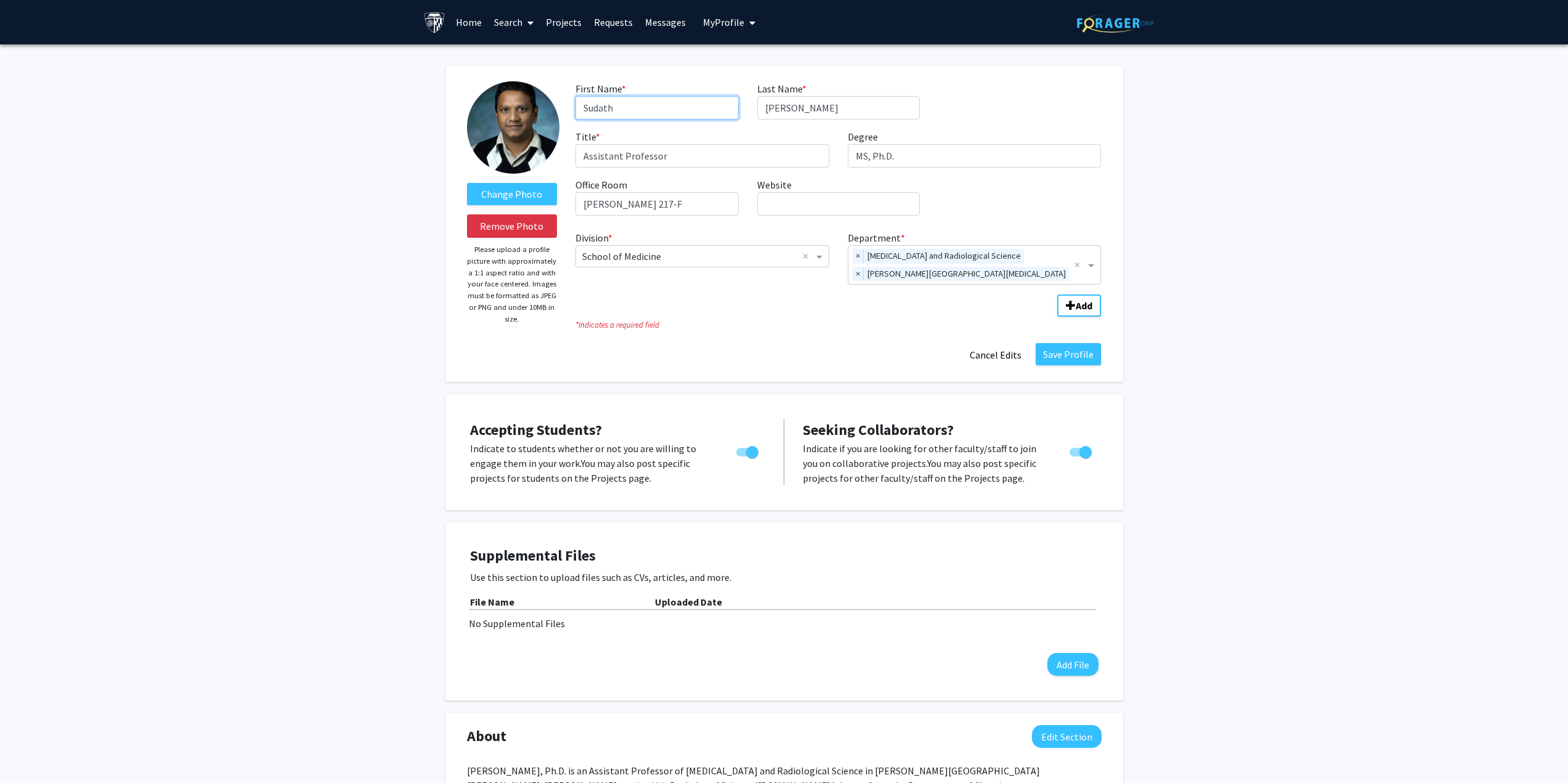
click at [583, 107] on input "Sudath" at bounding box center [657, 107] width 162 height 23
type input "Dr. Sudath"
click at [1068, 356] on button "Save Profile" at bounding box center [1068, 354] width 65 height 22
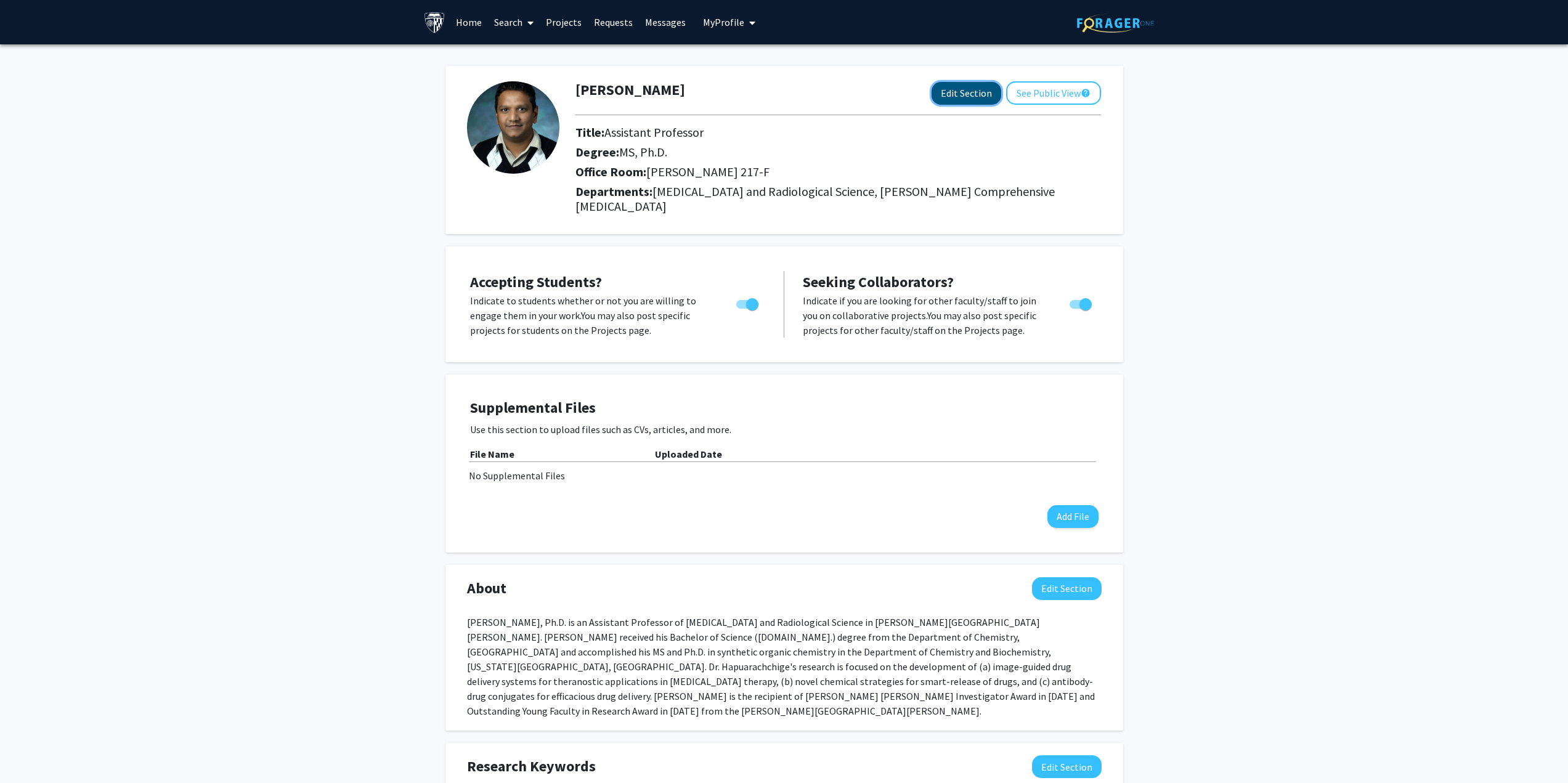
click at [944, 93] on button "Edit Section" at bounding box center [966, 93] width 69 height 23
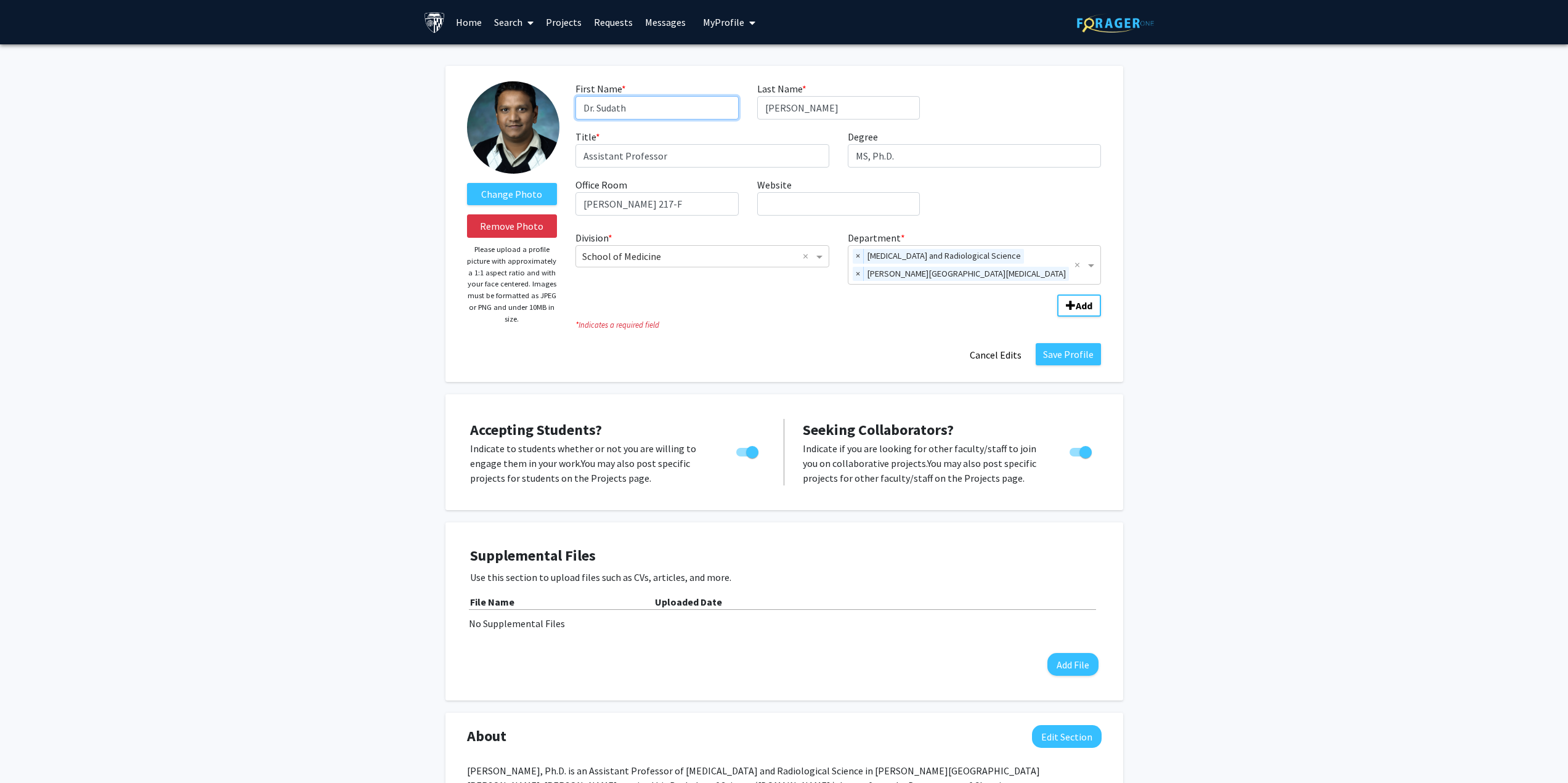
drag, startPoint x: 598, startPoint y: 108, endPoint x: 521, endPoint y: 110, distance: 77.0
click at [521, 110] on form "Change Photo Remove Photo Please upload a profile picture with approximately a …" at bounding box center [784, 224] width 653 height 285
type input "Sudath"
click at [862, 108] on input "Hapuarachchige" at bounding box center [838, 107] width 162 height 23
type input "Hapuarachchige, MD, Ph.D."
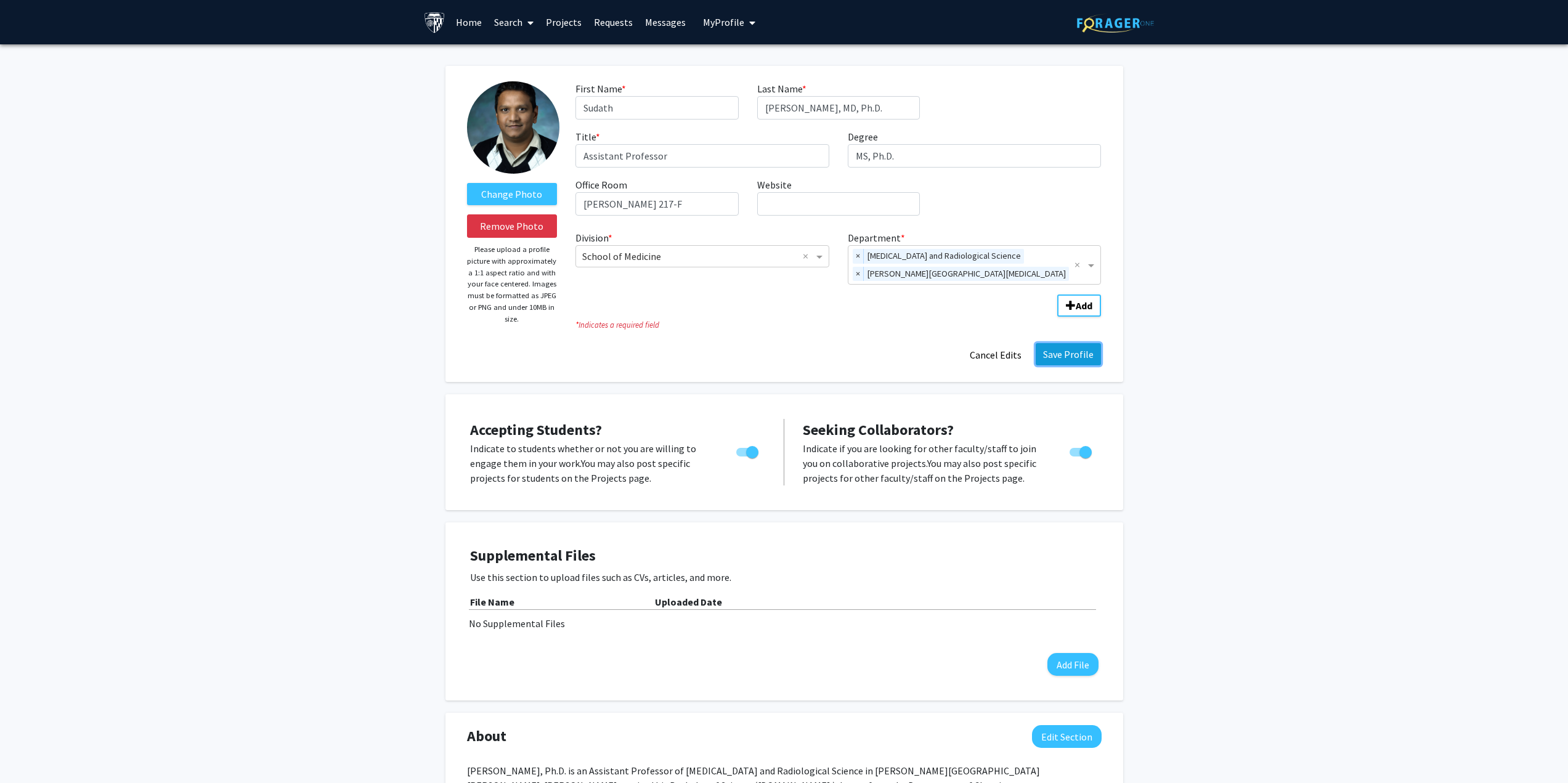
click at [1053, 356] on button "Save Profile" at bounding box center [1068, 354] width 65 height 22
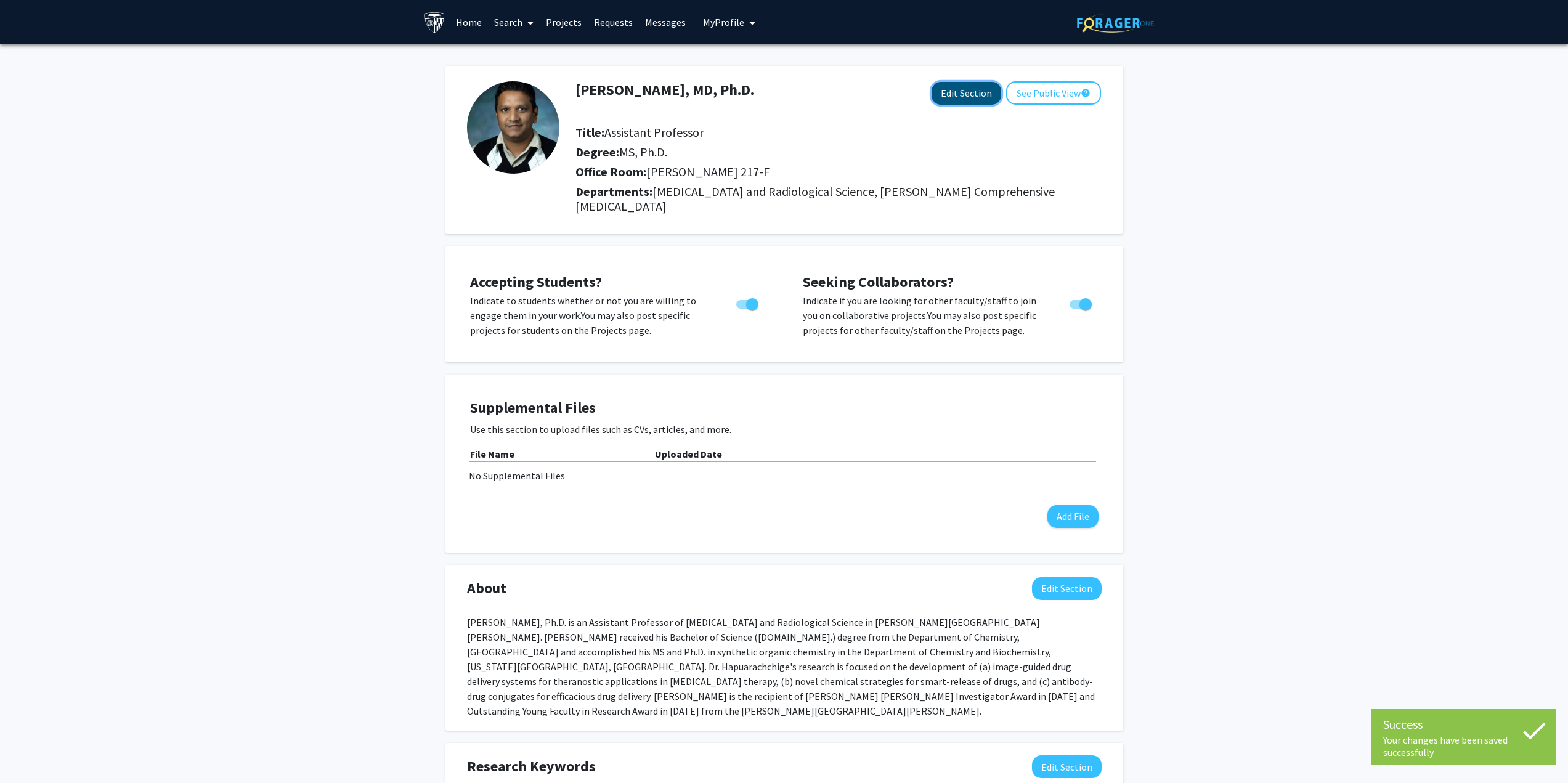
click at [965, 96] on button "Edit Section" at bounding box center [966, 93] width 69 height 23
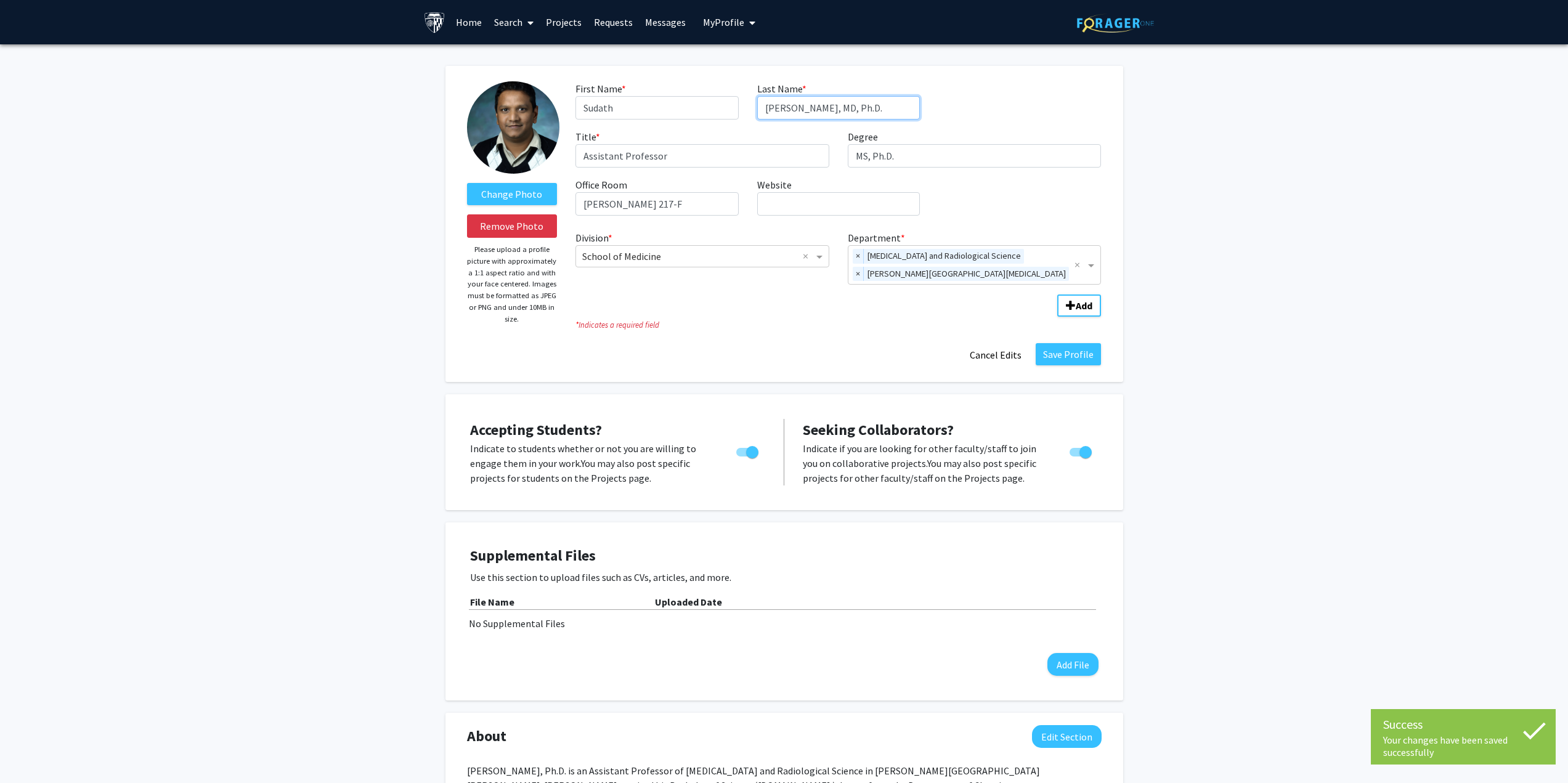
click at [846, 111] on input "Hapuarachchige, MD, Ph.D." at bounding box center [838, 107] width 162 height 23
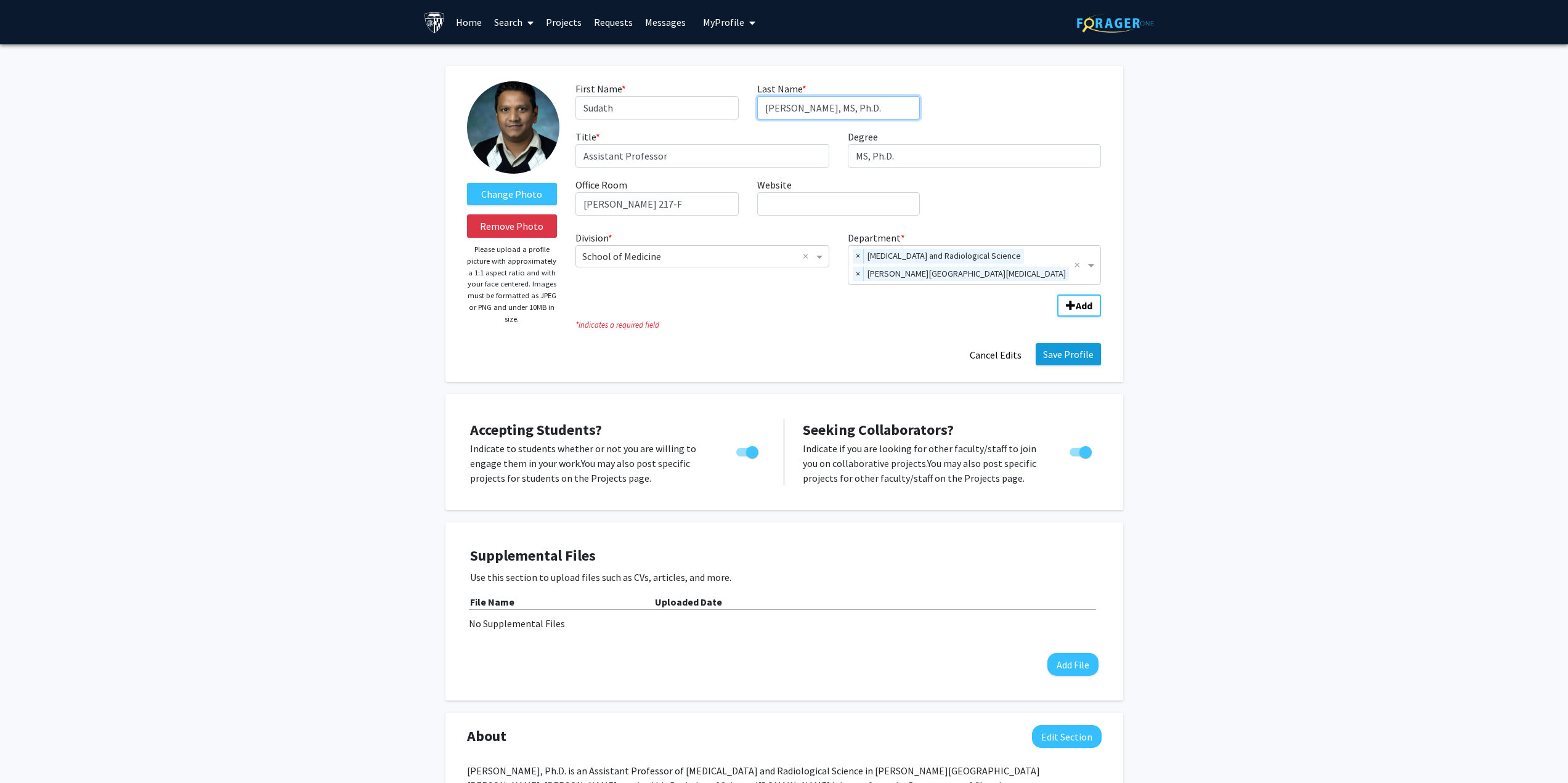
type input "Hapuarachchige, MS, Ph.D."
click at [1077, 361] on button "Save Profile" at bounding box center [1068, 354] width 65 height 22
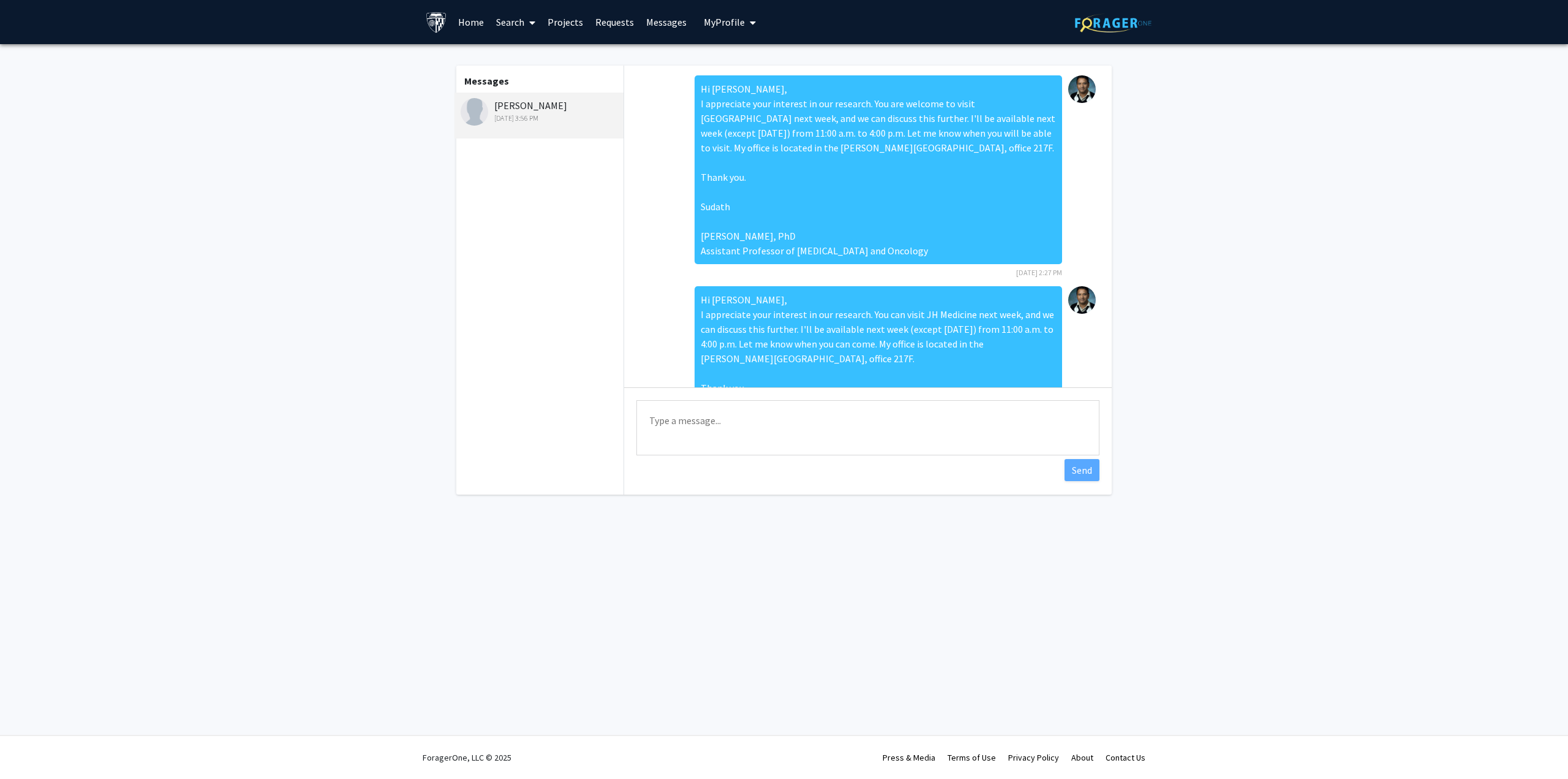
scroll to position [482, 0]
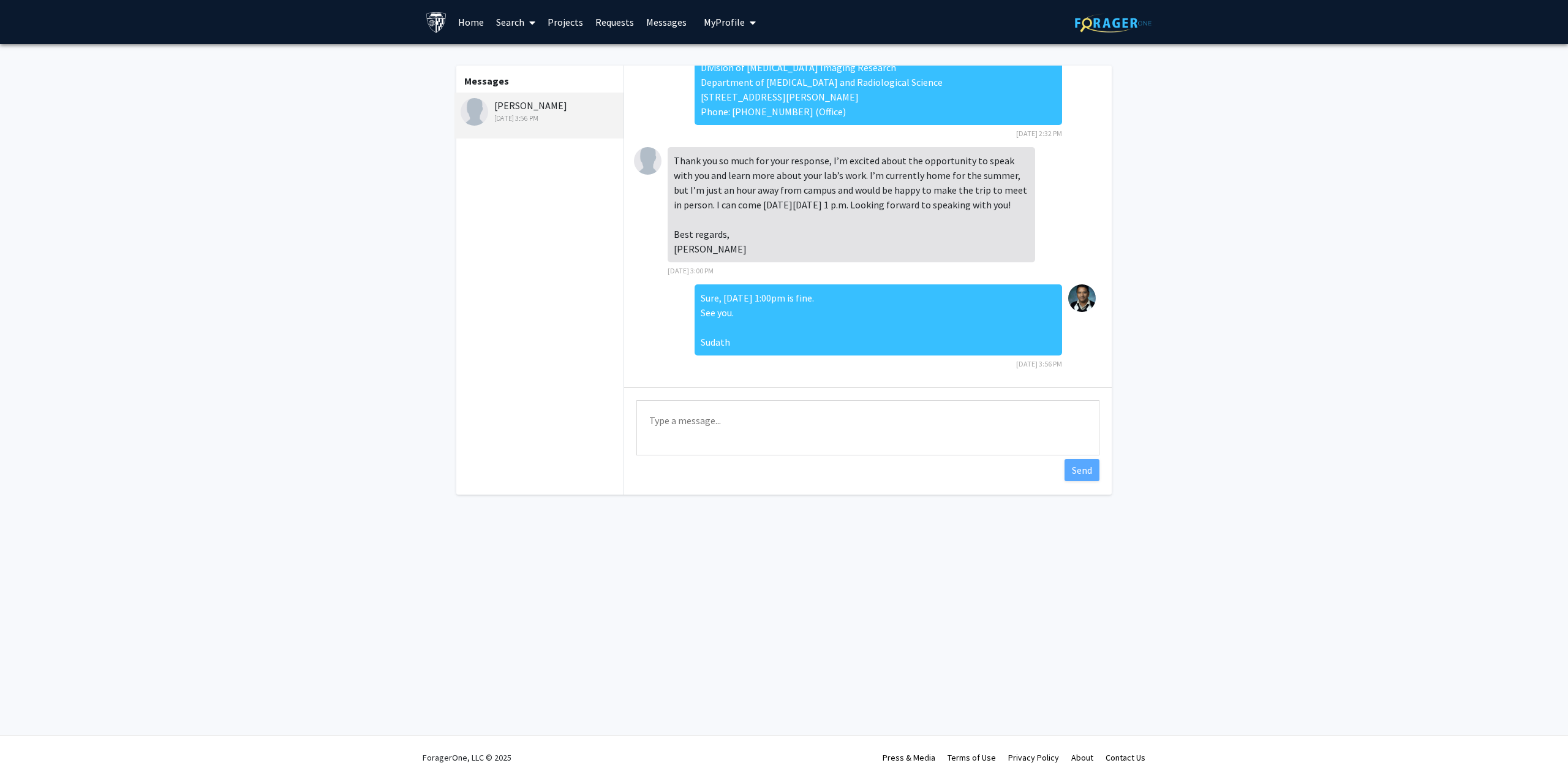
drag, startPoint x: 675, startPoint y: 247, endPoint x: 788, endPoint y: 249, distance: 113.0
click at [788, 249] on div "Thank you so much for your response, I’m excited about the opportunity to speak…" at bounding box center [851, 204] width 367 height 115
copy div "[PERSON_NAME]"
